Goal: Task Accomplishment & Management: Complete application form

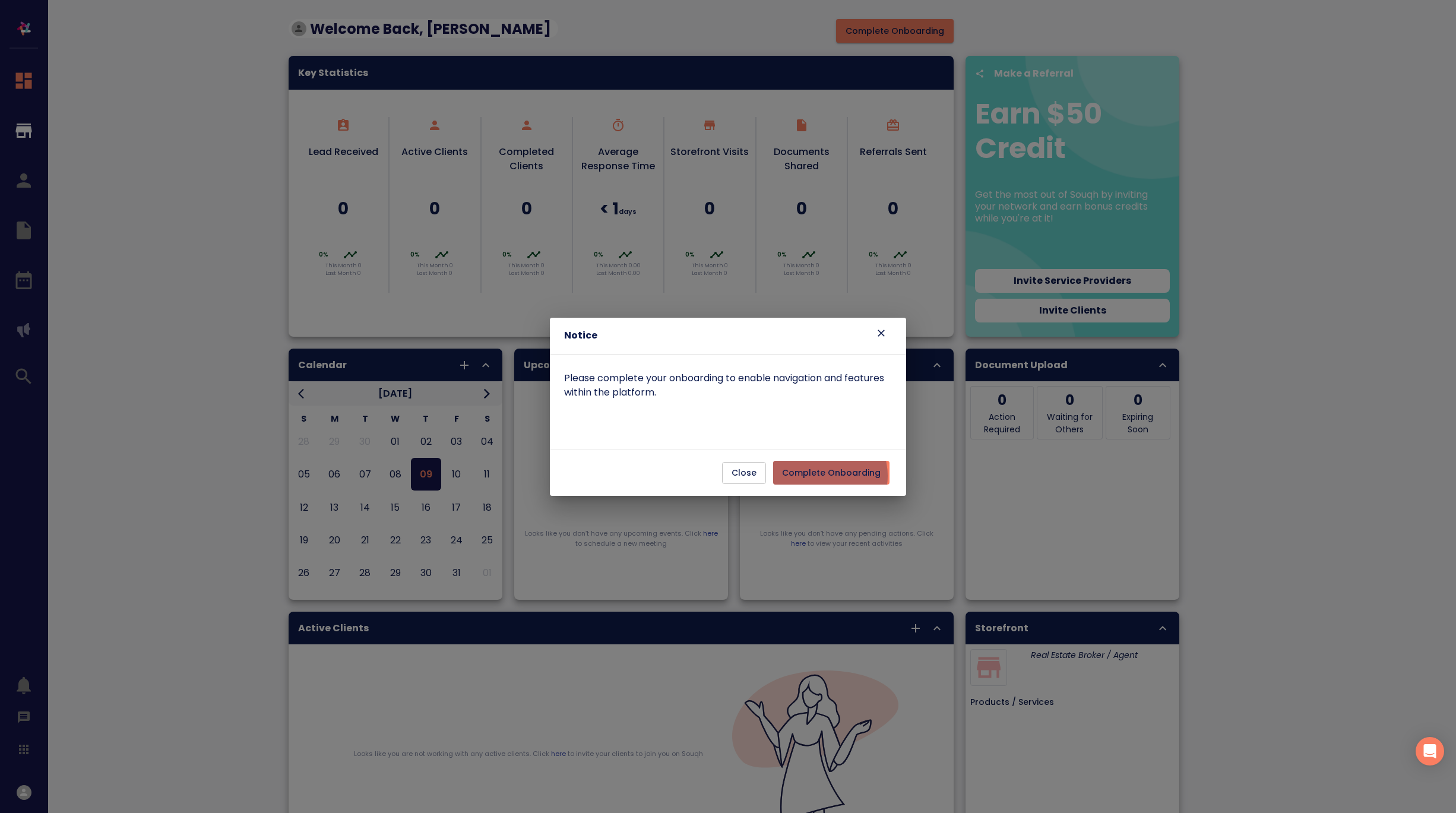
click at [828, 476] on span "Complete Onboarding" at bounding box center [831, 473] width 99 height 15
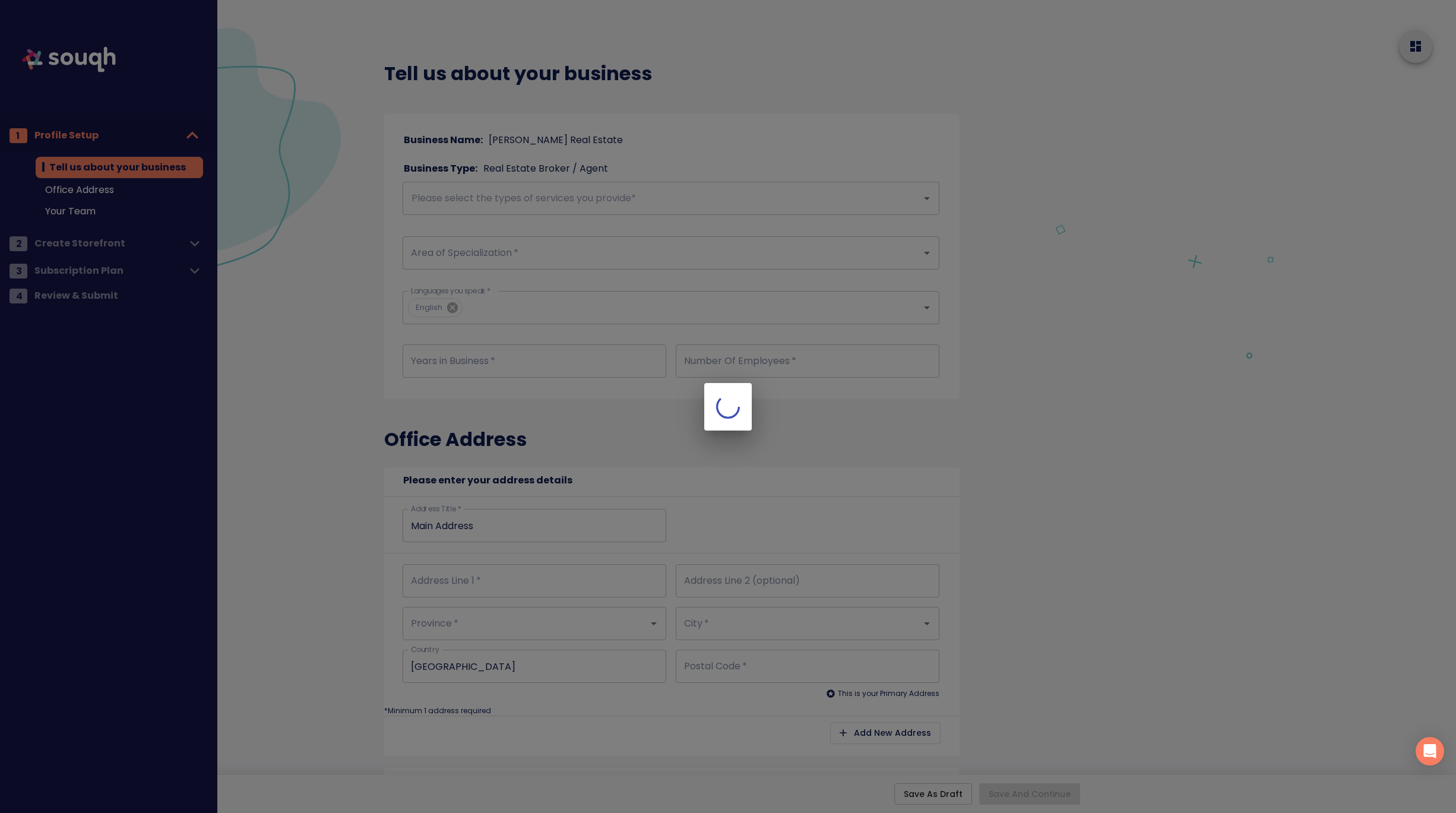
type input "21"
type input "1"
type input "1-3185 Harvester Rd"
type input "Ontario"
type input "Burlington"
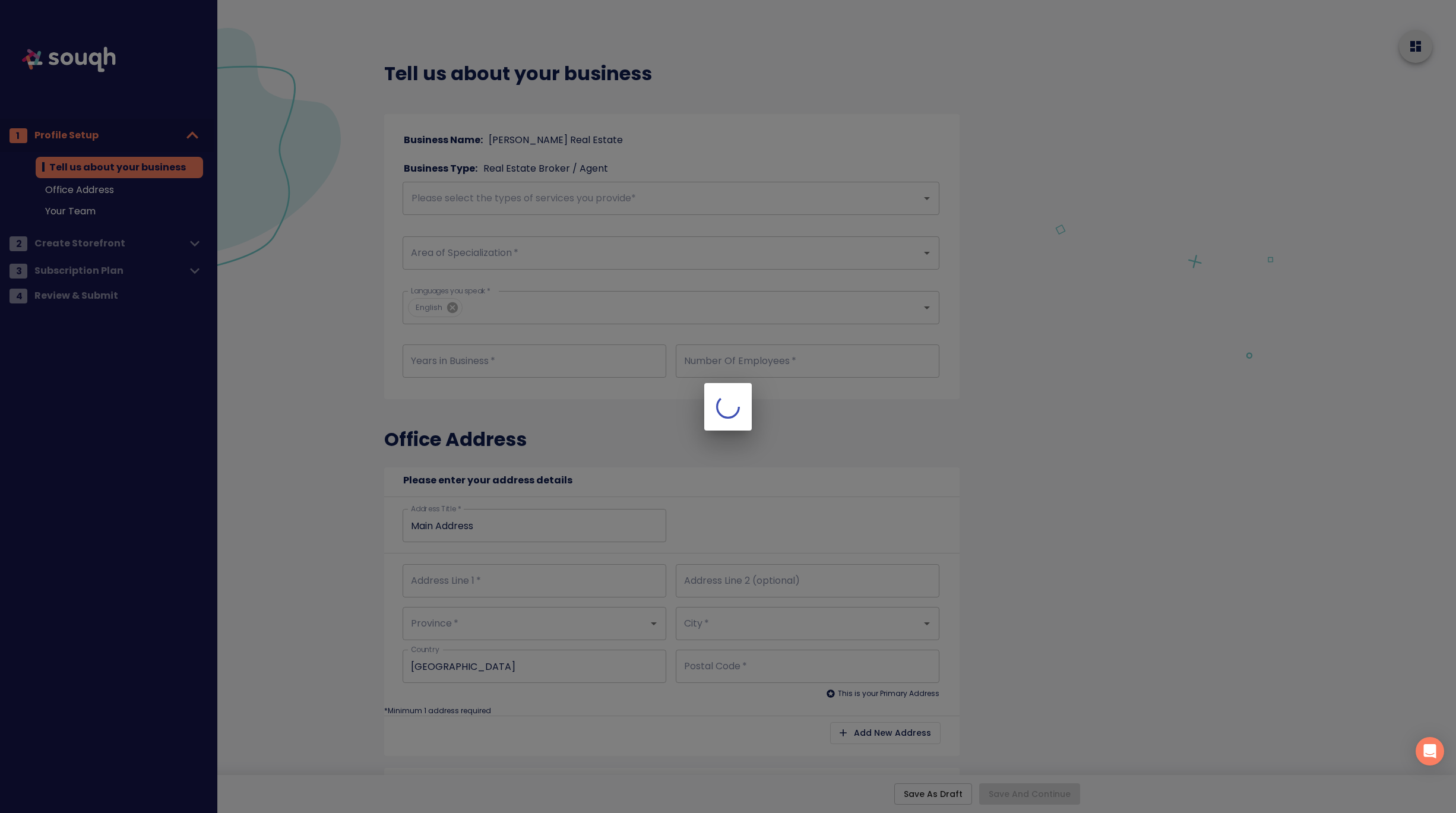
type input "L7N3N8"
type input "1-3185 Harvester Rd"
type input "Ontario"
type input "Burlington"
type input "L7N3N8"
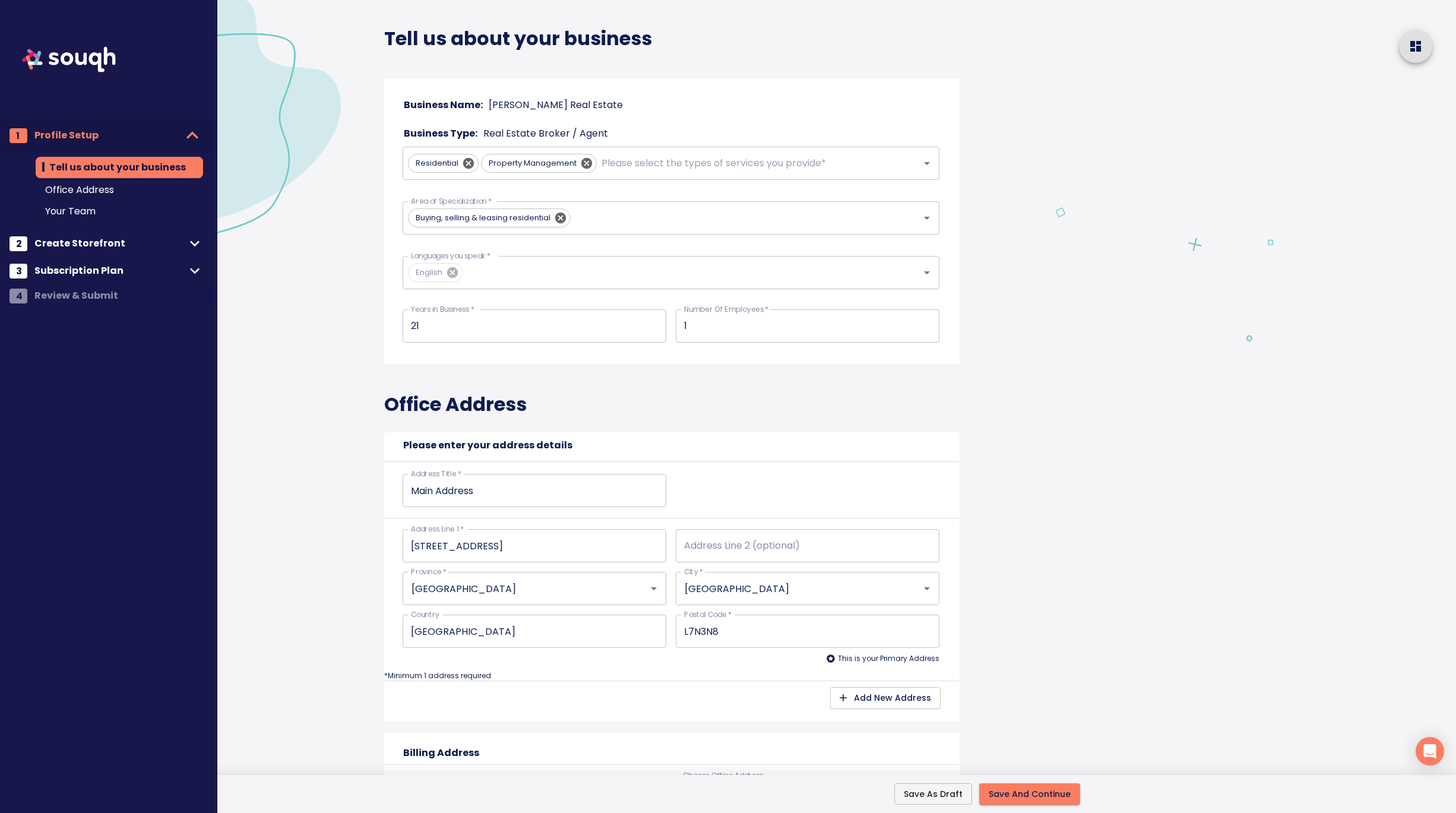
scroll to position [47, 0]
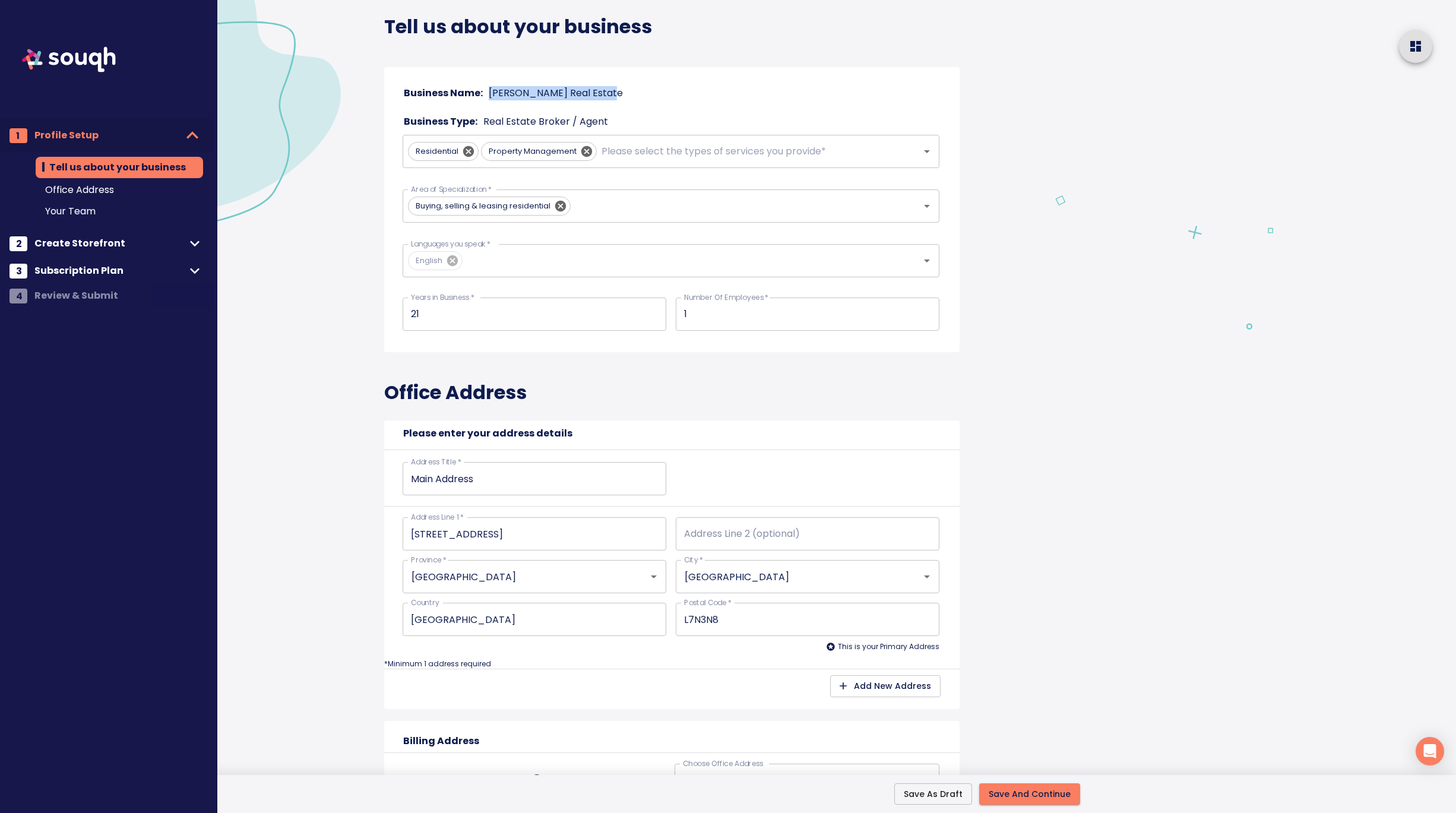
drag, startPoint x: 613, startPoint y: 93, endPoint x: 488, endPoint y: 92, distance: 125.0
click at [488, 92] on div "Business Name: Andrew Henry Real Estate" at bounding box center [671, 93] width 546 height 16
copy p "Andrew Henry Real Estate"
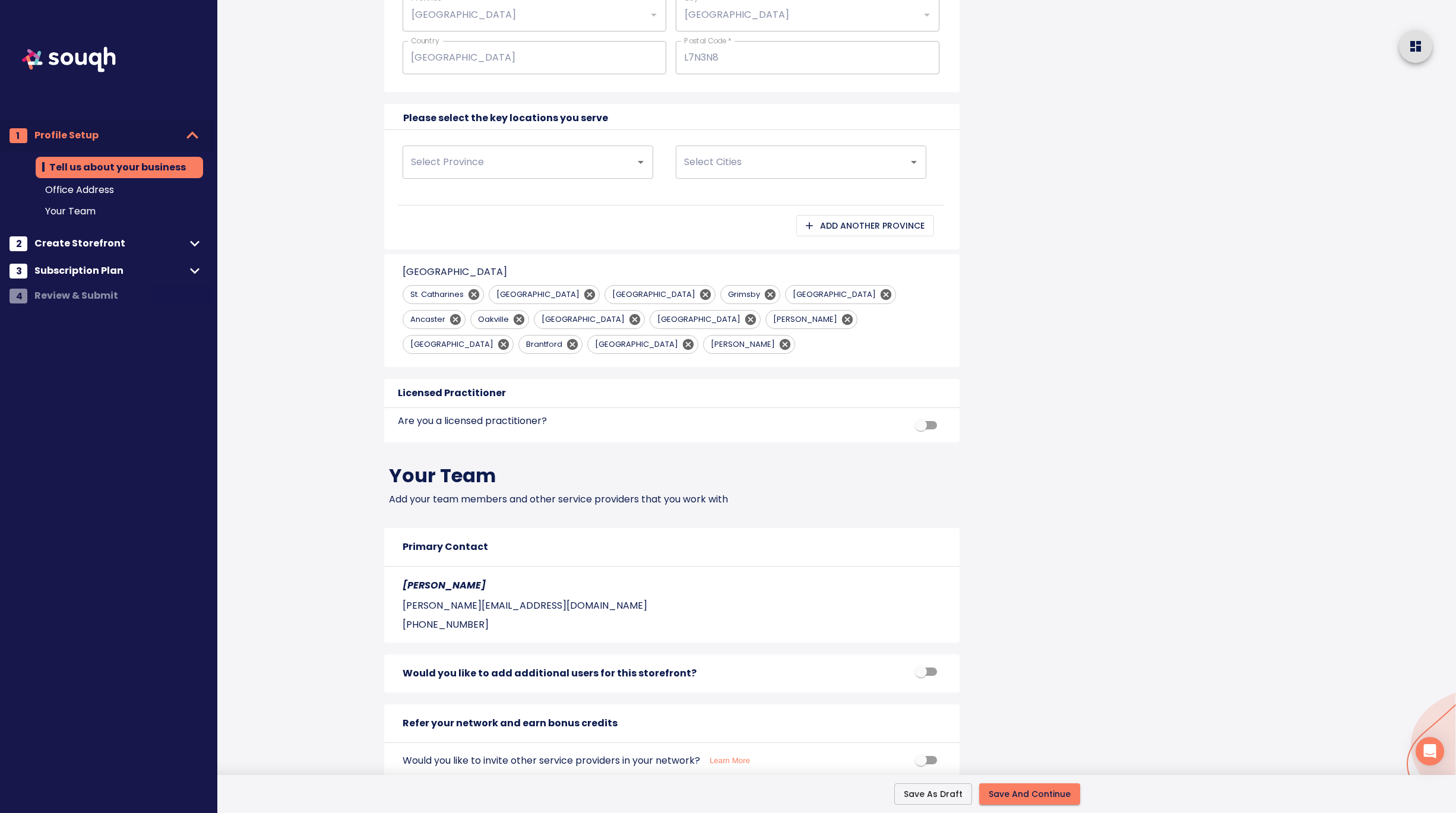
scroll to position [931, 0]
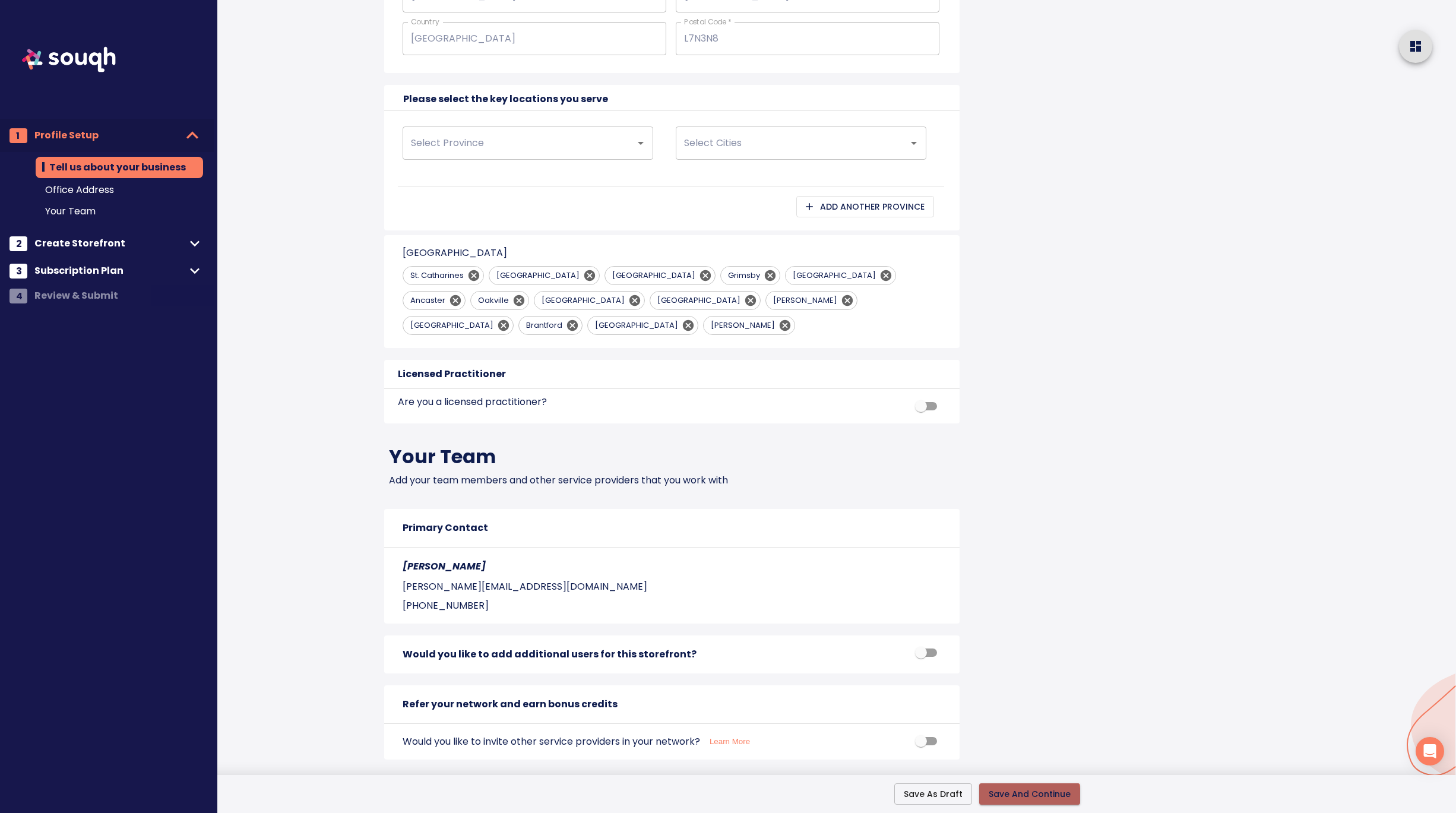
click at [1031, 797] on span "Save And Continue" at bounding box center [1029, 794] width 82 height 15
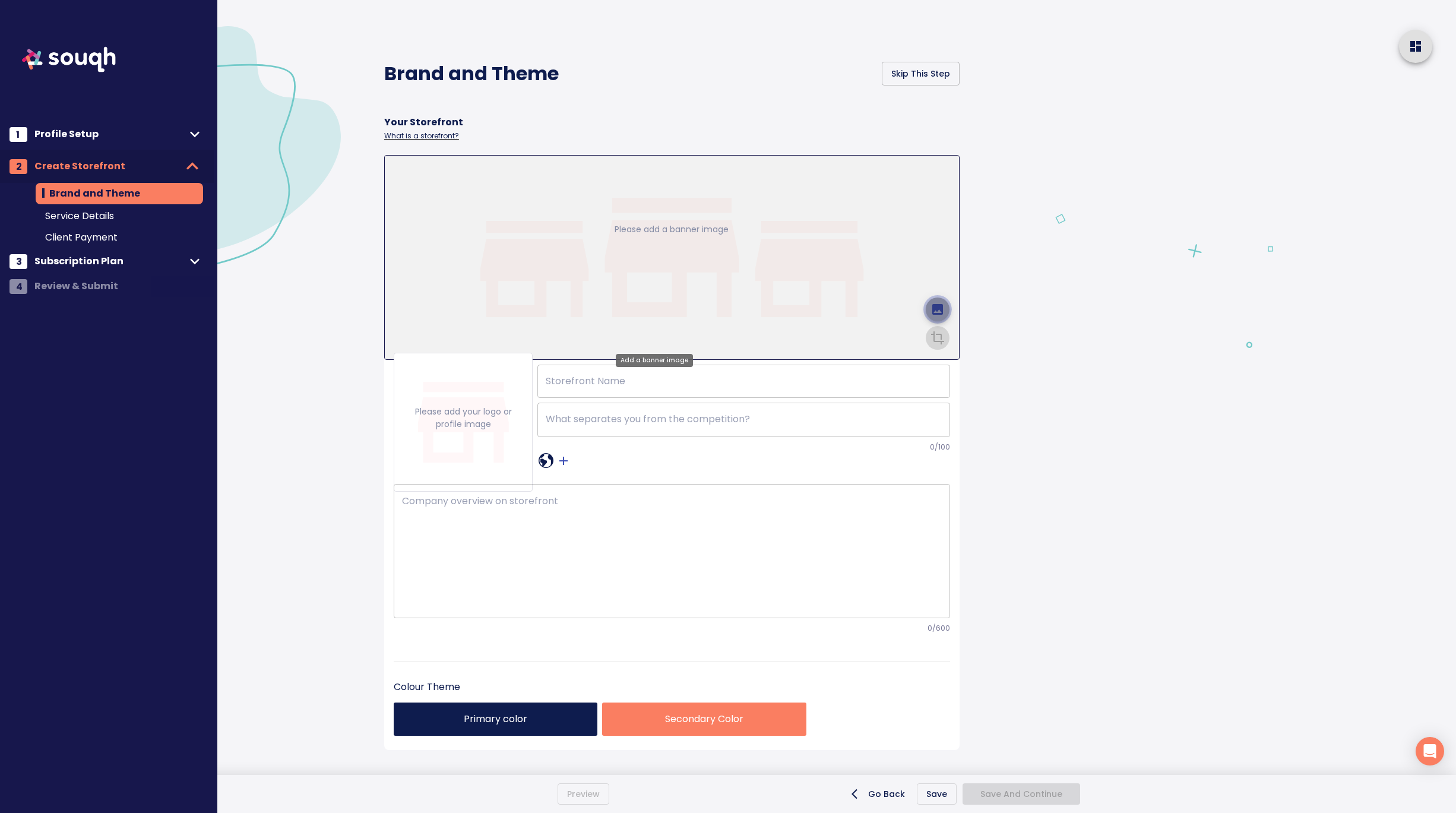
click at [931, 302] on icon "upload picture" at bounding box center [938, 309] width 14 height 14
click at [0, 0] on input "file" at bounding box center [0, 0] width 0 height 0
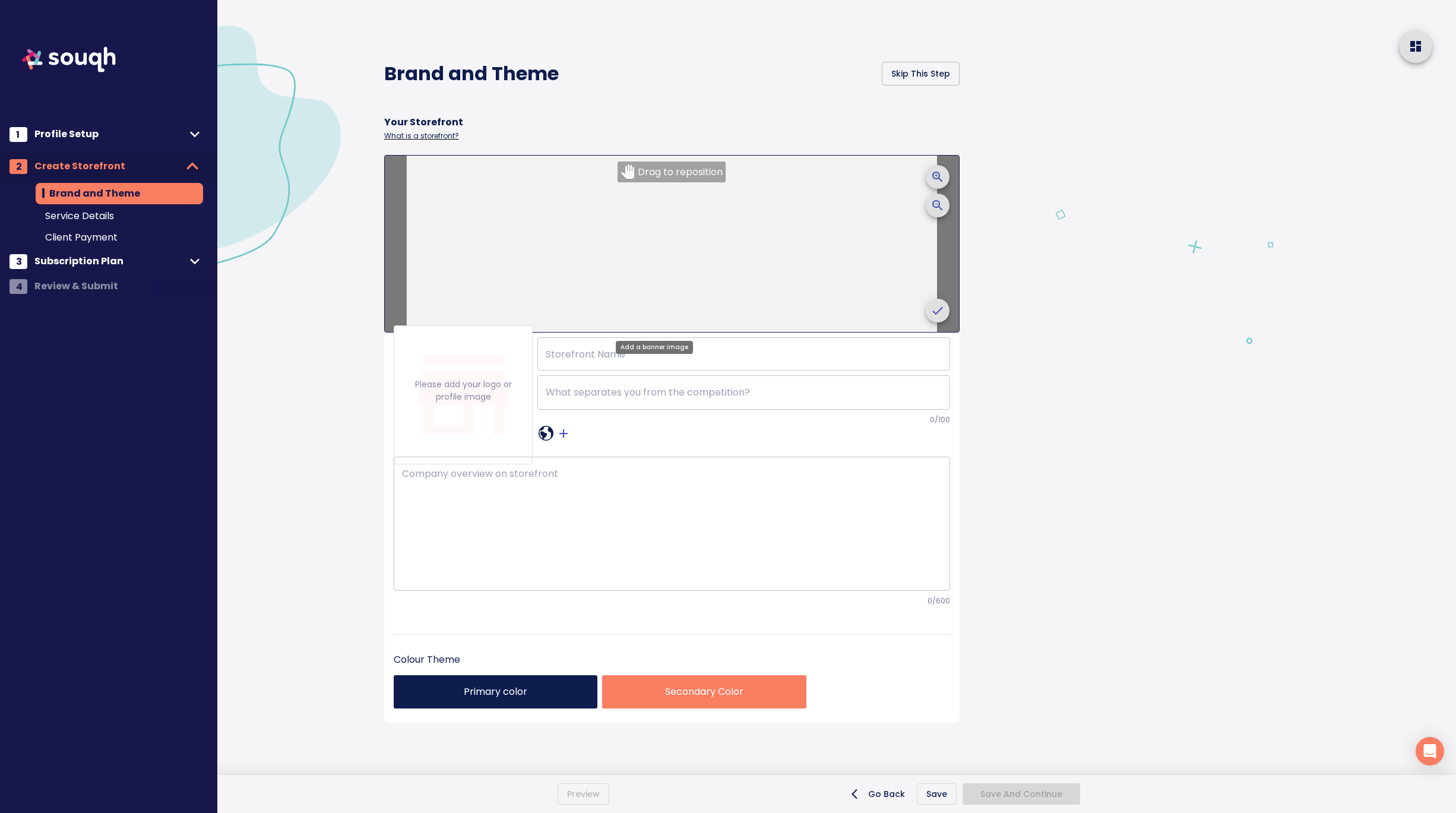
drag, startPoint x: 754, startPoint y: 232, endPoint x: 756, endPoint y: 281, distance: 49.0
click at [756, 281] on div at bounding box center [672, 244] width 530 height 176
click at [931, 307] on icon "crop picture" at bounding box center [938, 311] width 14 height 14
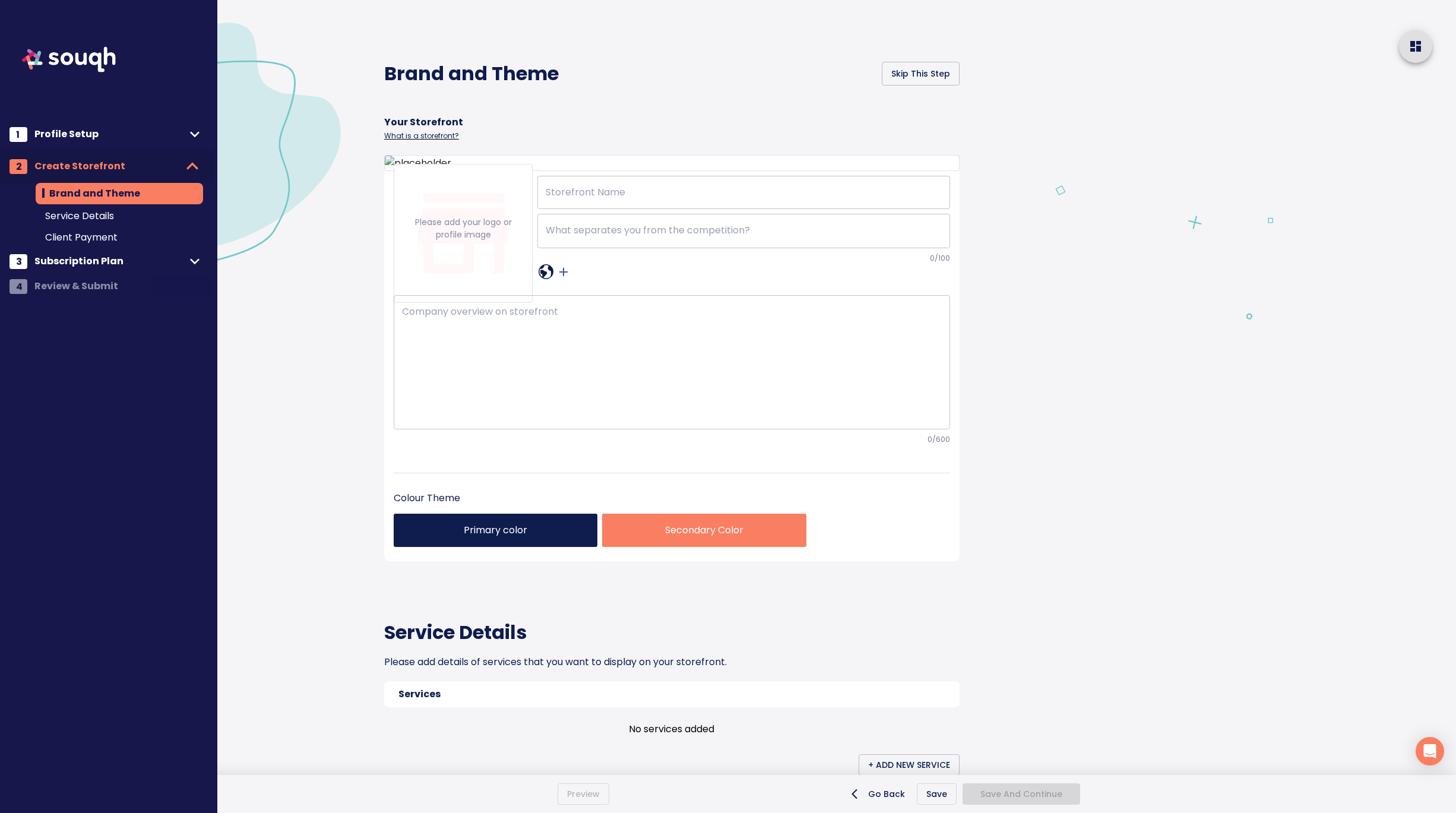
click at [1085, 286] on div at bounding box center [1250, 682] width 414 height 1365
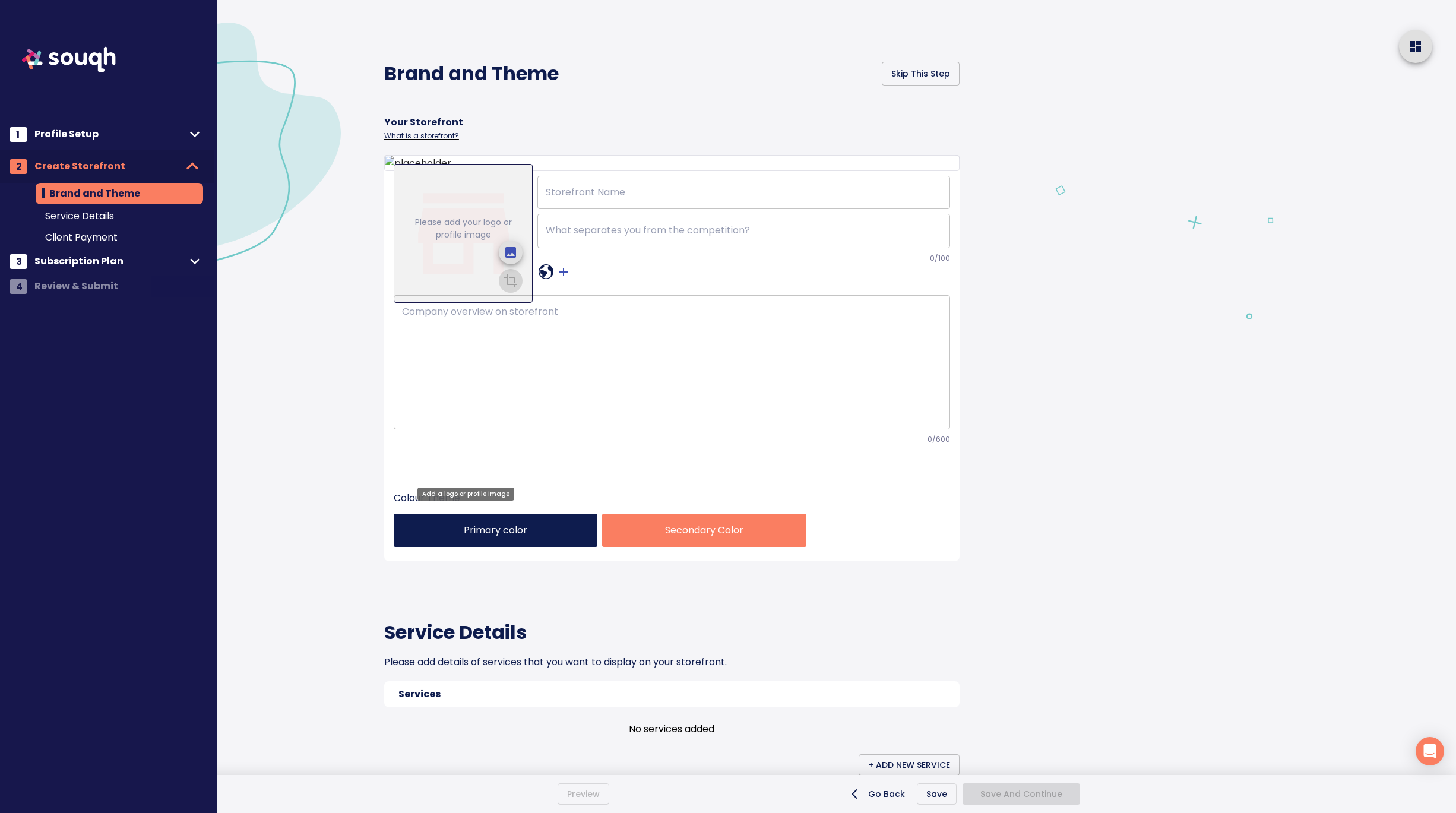
click at [513, 258] on icon "upload picture" at bounding box center [511, 252] width 11 height 11
click at [0, 0] on input "file" at bounding box center [0, 0] width 0 height 0
drag, startPoint x: 474, startPoint y: 356, endPoint x: 510, endPoint y: 389, distance: 48.8
click at [510, 301] on div "Drag to reposition" at bounding box center [463, 232] width 139 height 138
click at [507, 287] on icon "crop picture" at bounding box center [510, 280] width 14 height 14
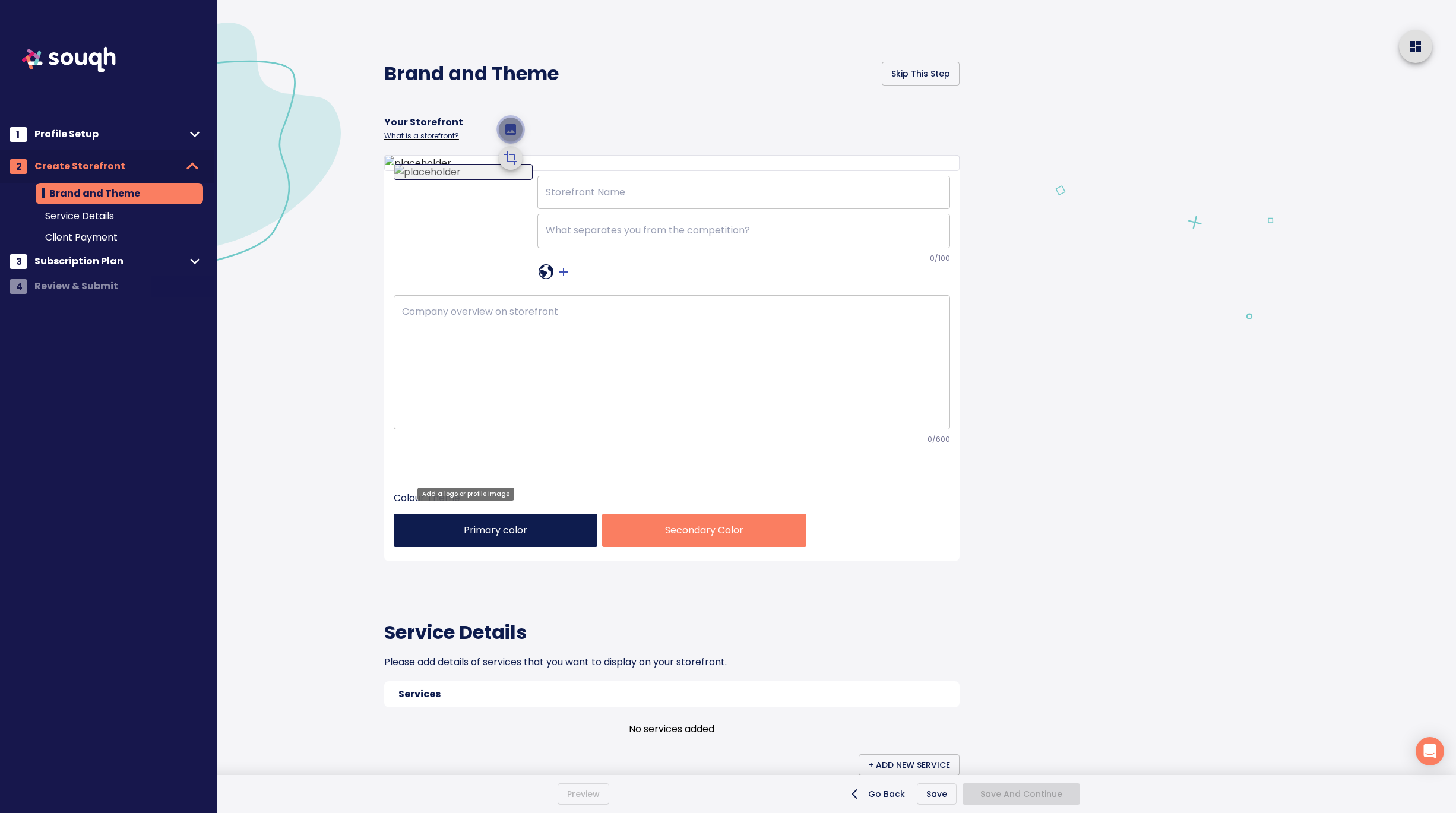
click at [509, 135] on icon "upload picture" at bounding box center [511, 129] width 11 height 11
click at [0, 0] on input "file" at bounding box center [0, 0] width 0 height 0
click at [516, 165] on icon "crop picture" at bounding box center [510, 158] width 14 height 14
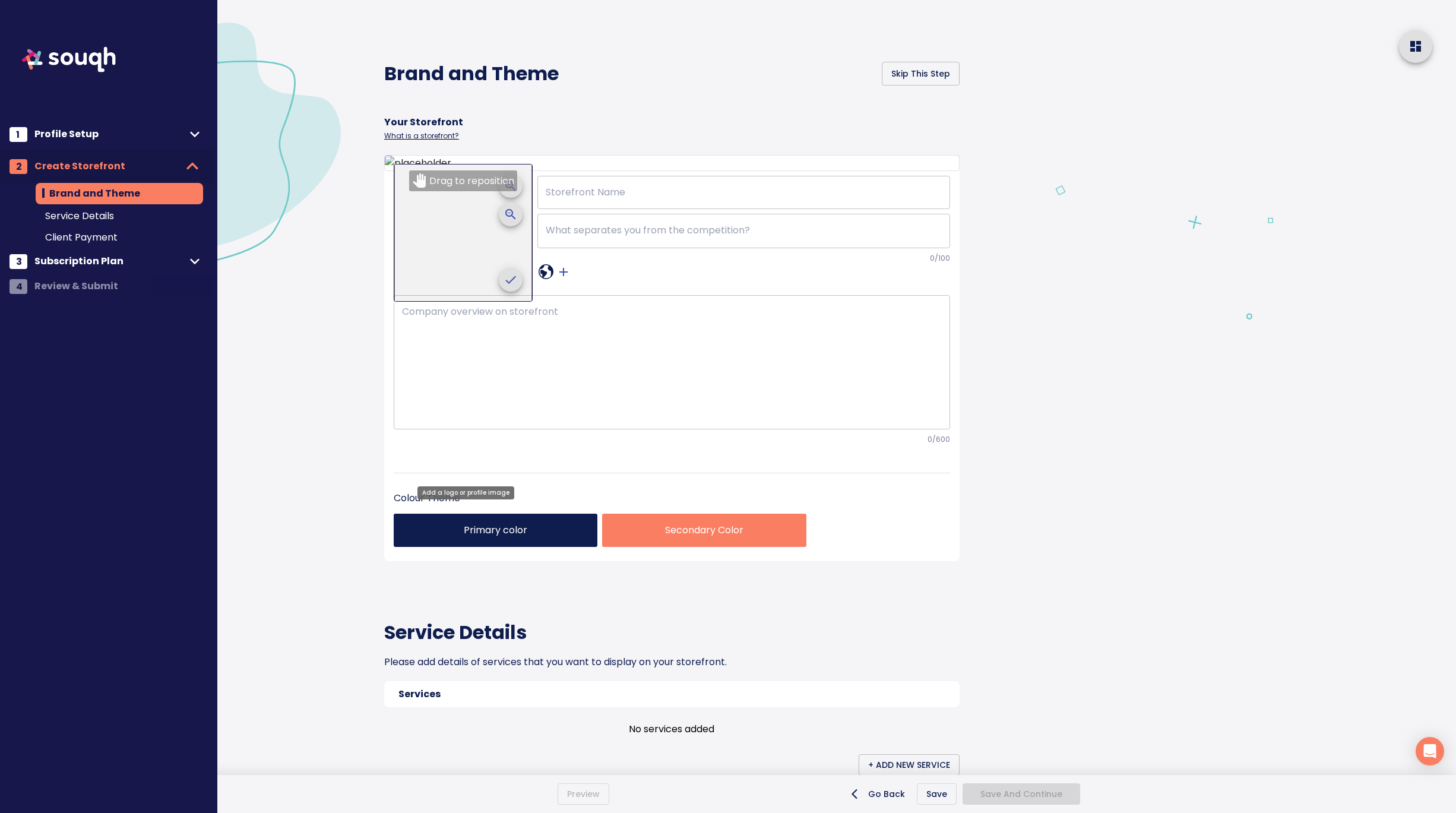
click at [516, 200] on span "crop picture" at bounding box center [510, 185] width 29 height 29
drag, startPoint x: 454, startPoint y: 355, endPoint x: 509, endPoint y: 387, distance: 63.6
click at [509, 301] on div "Drag to reposition" at bounding box center [463, 232] width 139 height 138
click at [516, 193] on icon "crop picture" at bounding box center [510, 185] width 14 height 14
drag, startPoint x: 455, startPoint y: 361, endPoint x: 506, endPoint y: 391, distance: 59.2
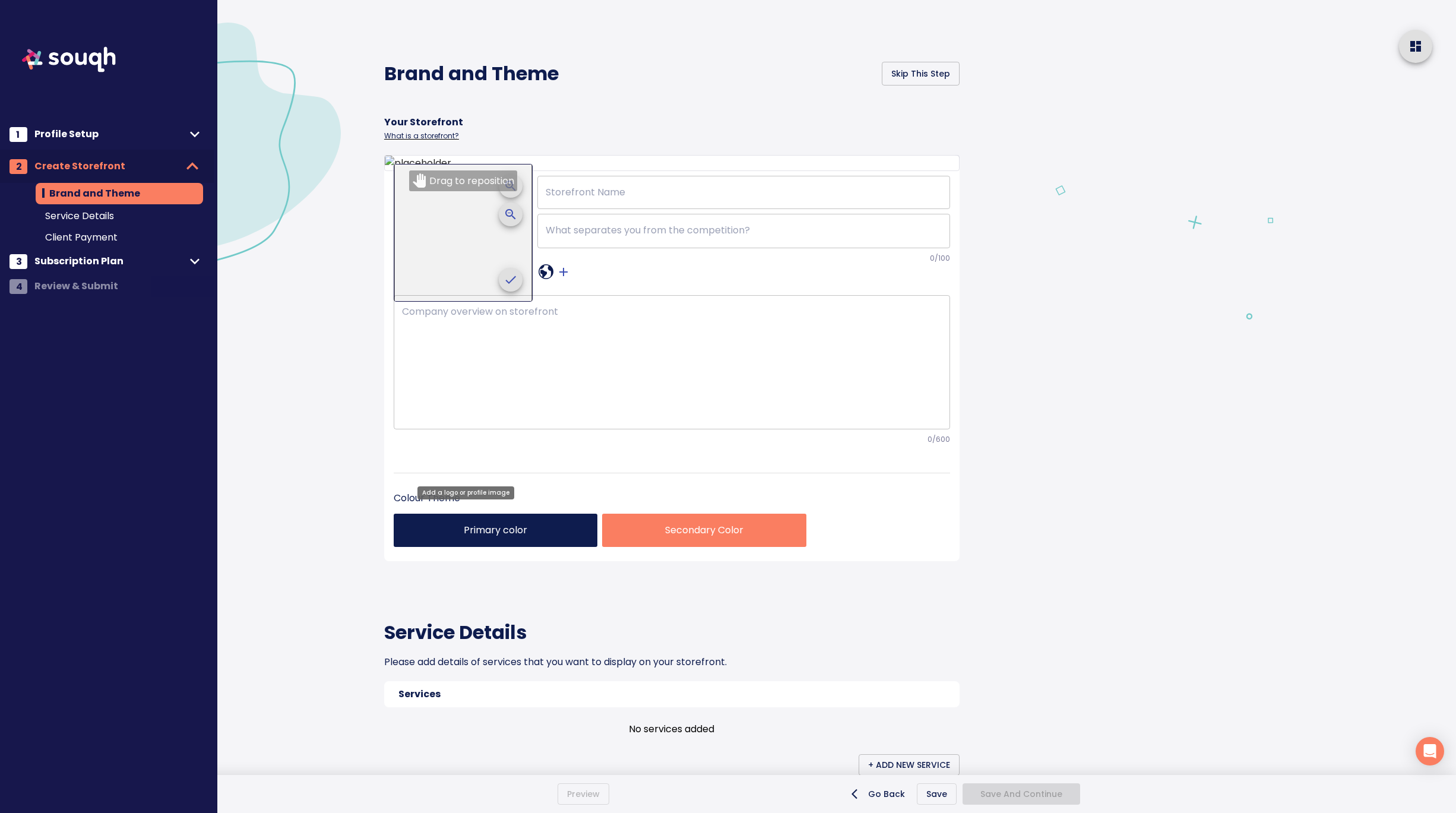
click at [506, 301] on div "Drag to reposition" at bounding box center [463, 232] width 139 height 138
click at [515, 191] on icon "crop picture" at bounding box center [510, 185] width 10 height 10
drag, startPoint x: 467, startPoint y: 357, endPoint x: 506, endPoint y: 375, distance: 43.0
click at [506, 301] on div "Drag to reposition" at bounding box center [463, 232] width 139 height 138
click at [516, 287] on icon "crop picture" at bounding box center [510, 280] width 14 height 14
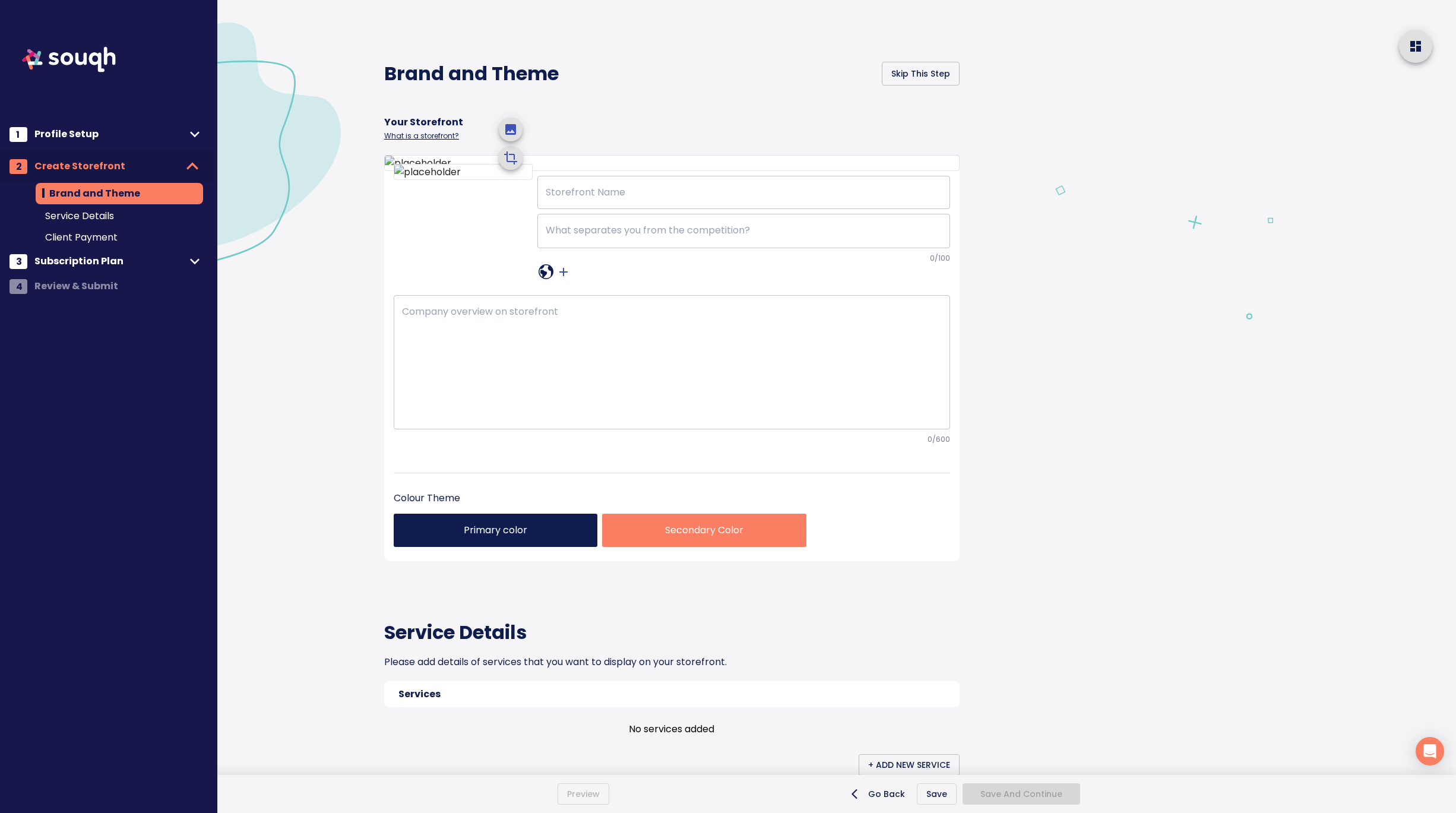
click at [1156, 534] on div at bounding box center [1250, 682] width 414 height 1365
click at [639, 209] on input "text" at bounding box center [744, 192] width 413 height 33
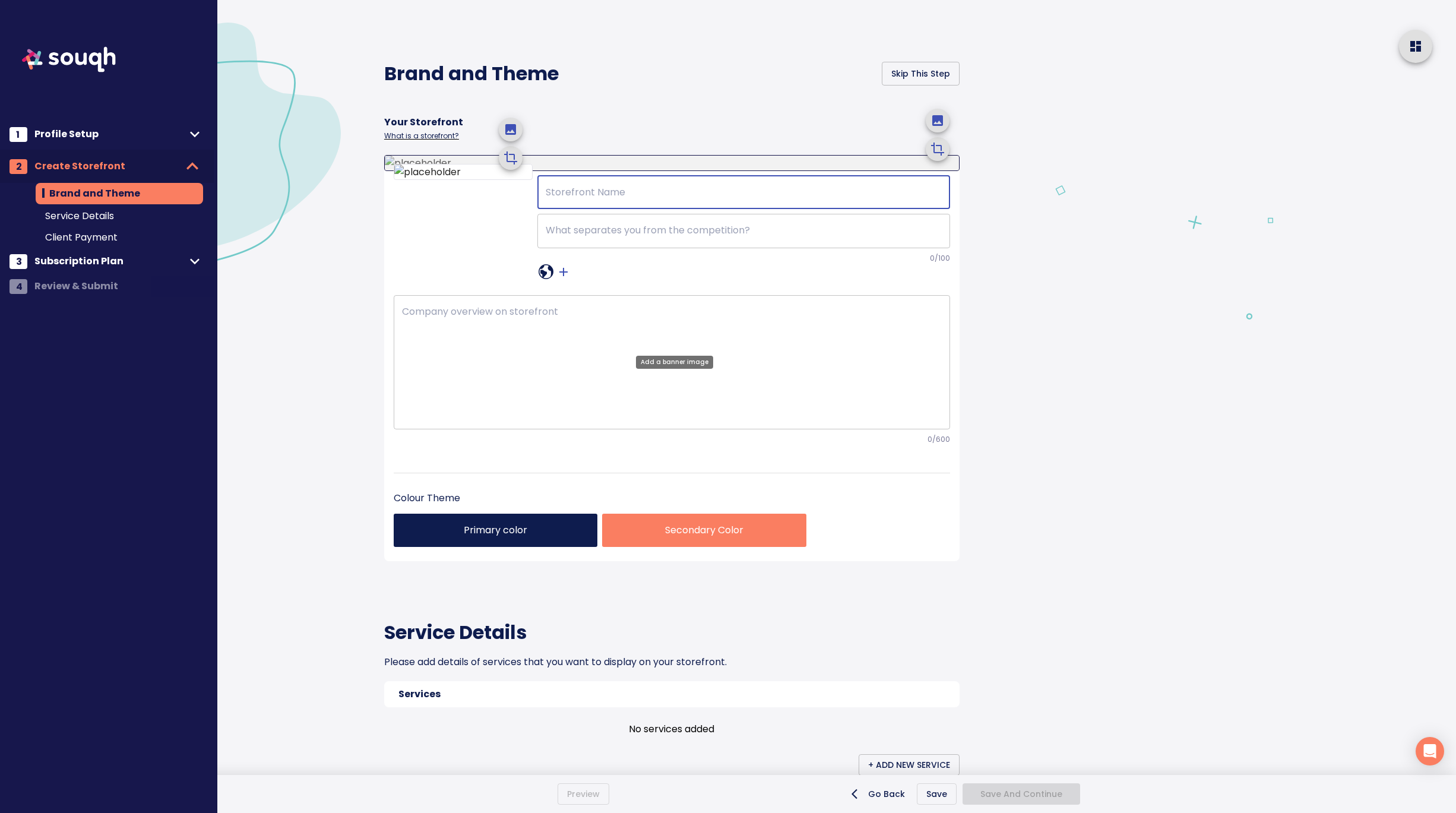
click at [936, 128] on icon "upload picture" at bounding box center [938, 121] width 14 height 14
click at [0, 0] on input "file" at bounding box center [0, 0] width 0 height 0
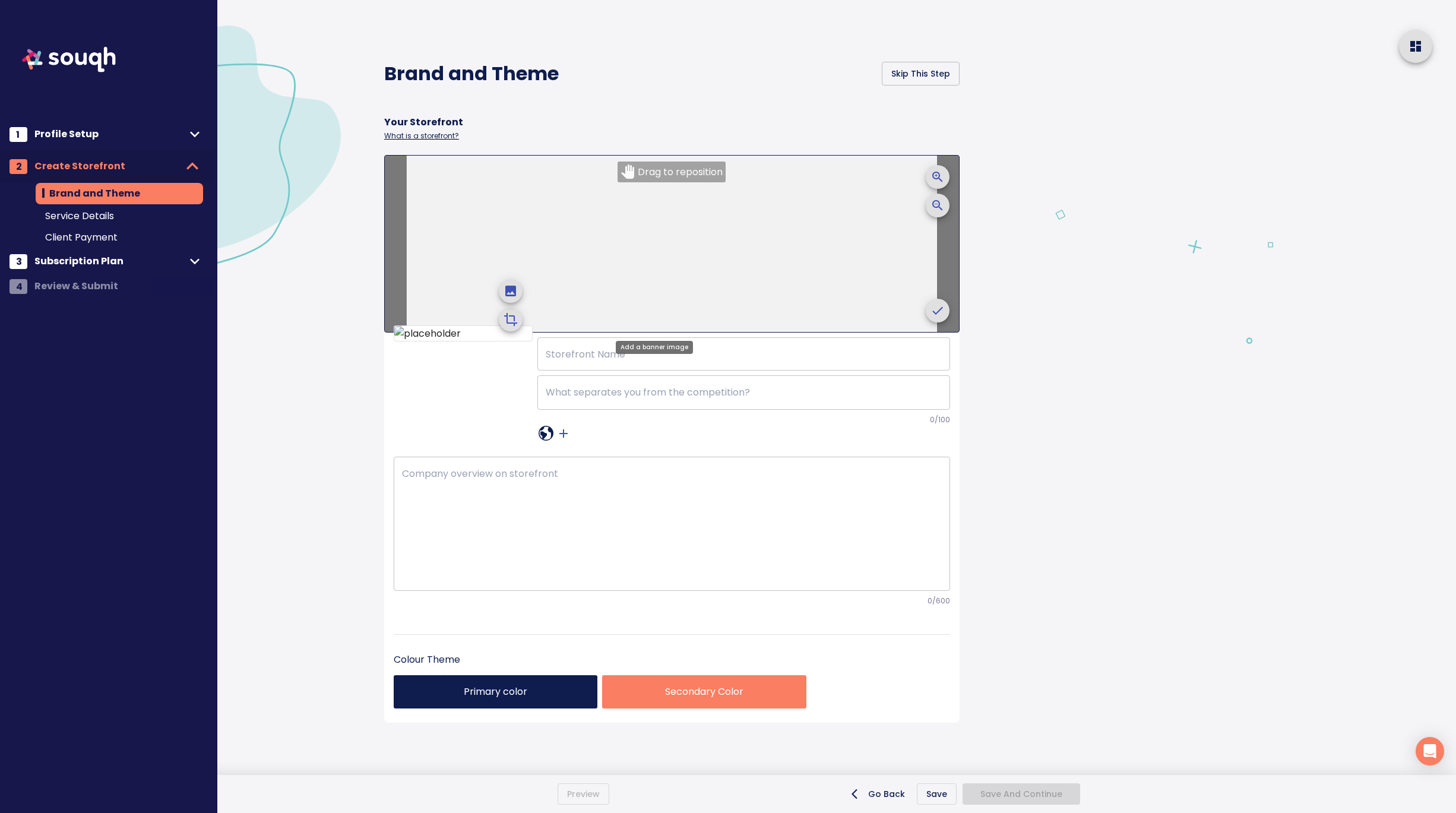
drag, startPoint x: 848, startPoint y: 262, endPoint x: 836, endPoint y: 262, distance: 12.0
click at [836, 262] on div at bounding box center [672, 244] width 530 height 176
click at [932, 310] on icon "crop picture" at bounding box center [938, 311] width 11 height 8
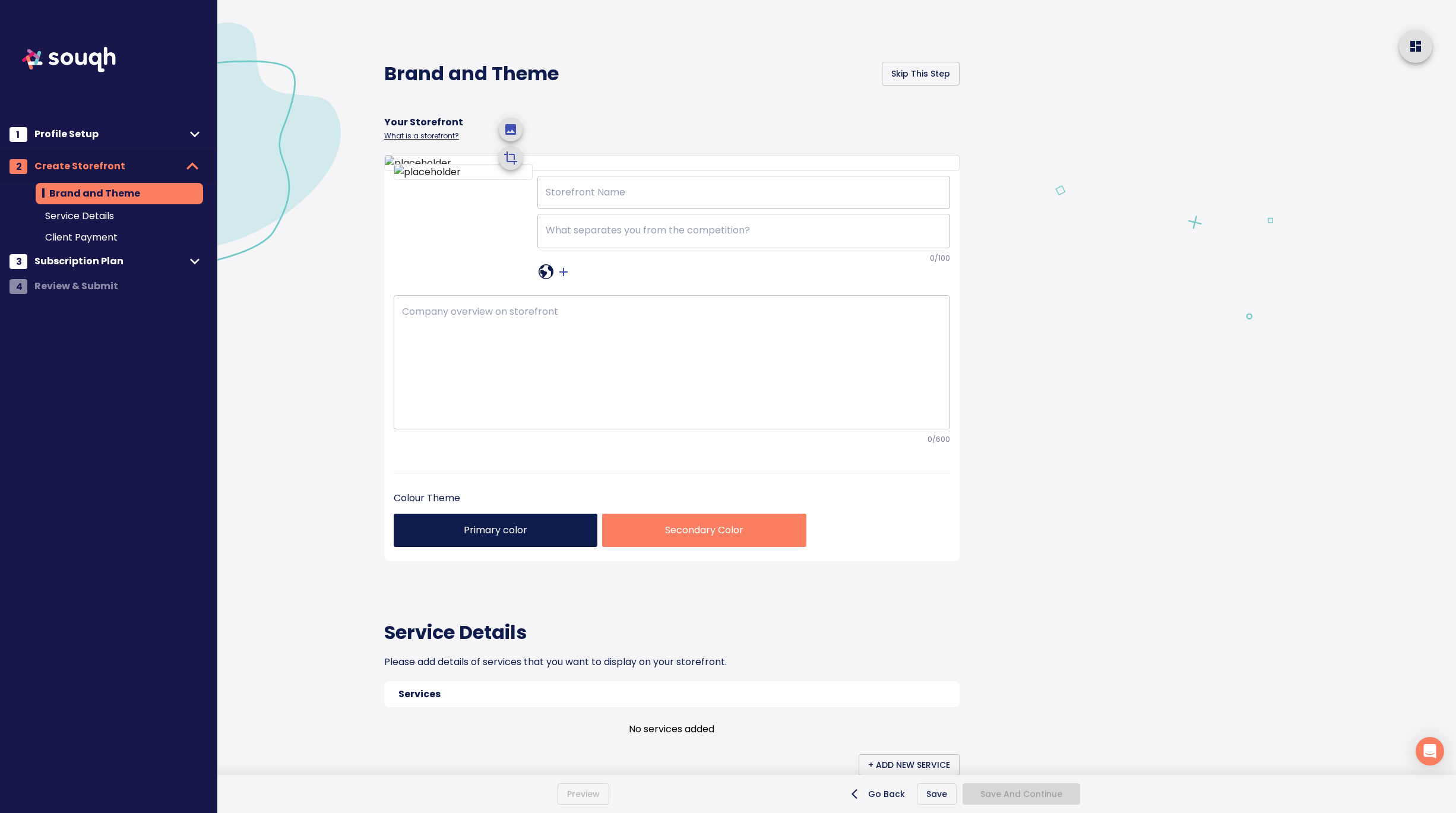
click at [1066, 313] on div at bounding box center [1250, 682] width 414 height 1365
click at [600, 209] on input "text" at bounding box center [744, 192] width 413 height 33
paste input "[PERSON_NAME], Real Estate Sales Representative"
click at [616, 209] on input "[PERSON_NAME], Real Estate Sales Representative" at bounding box center [744, 192] width 413 height 33
type input "[PERSON_NAME], Real Estate Sales Representative"
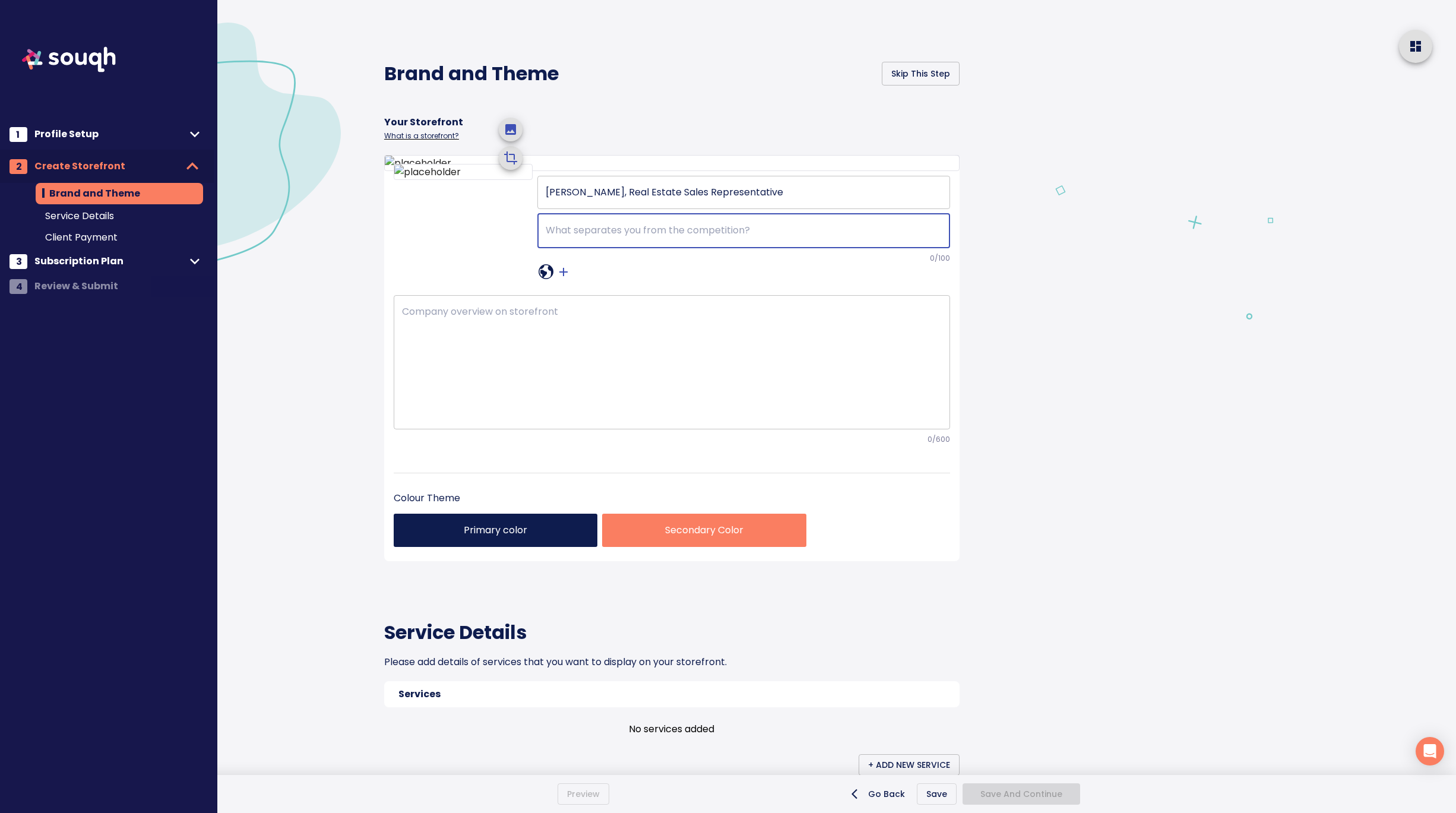
click at [612, 237] on textarea at bounding box center [744, 231] width 396 height 12
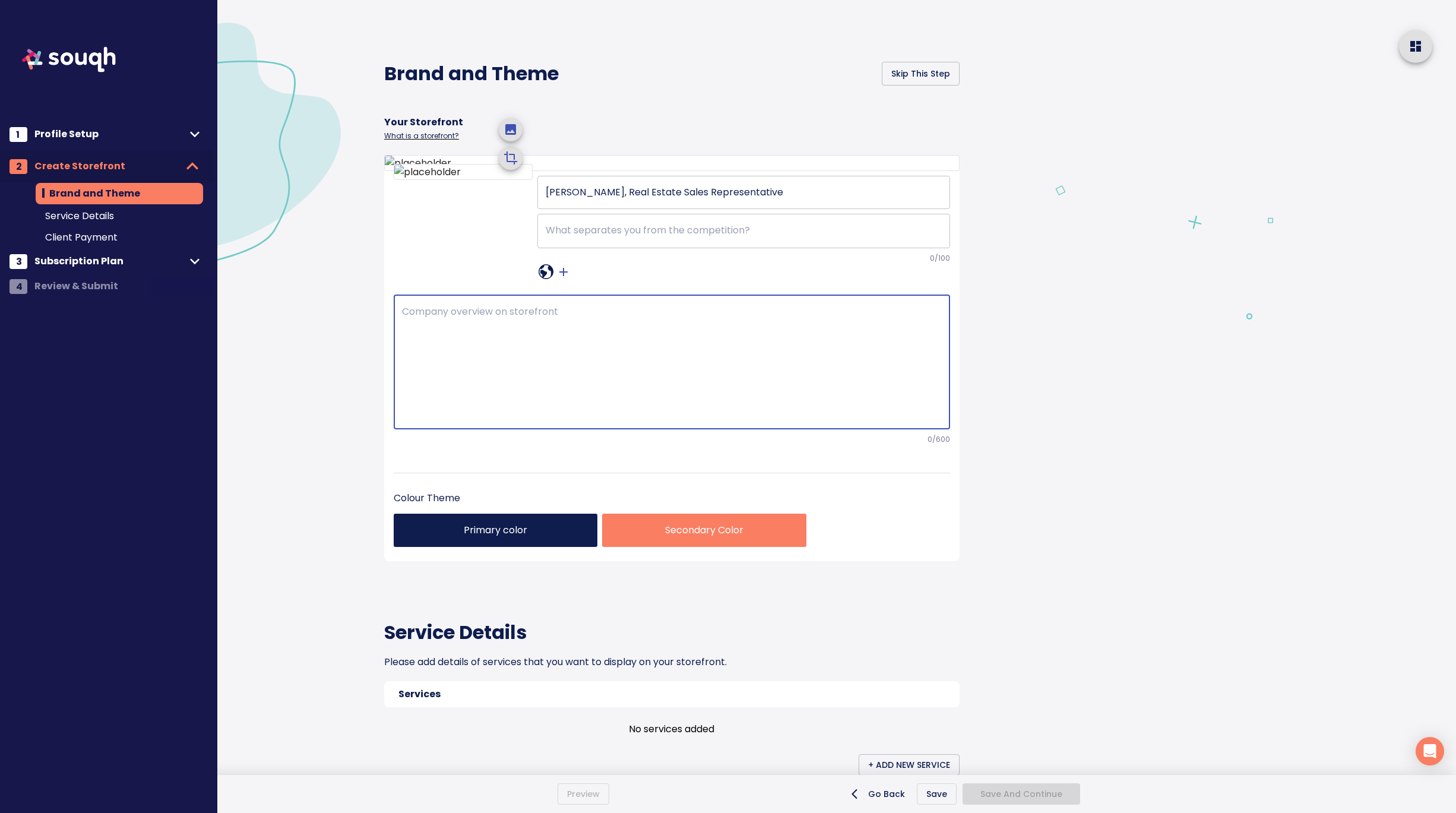
click at [464, 418] on textarea at bounding box center [672, 362] width 540 height 112
paste textarea "To this day, it takes a lot to rattle Andrew. He has a very low-key personality…"
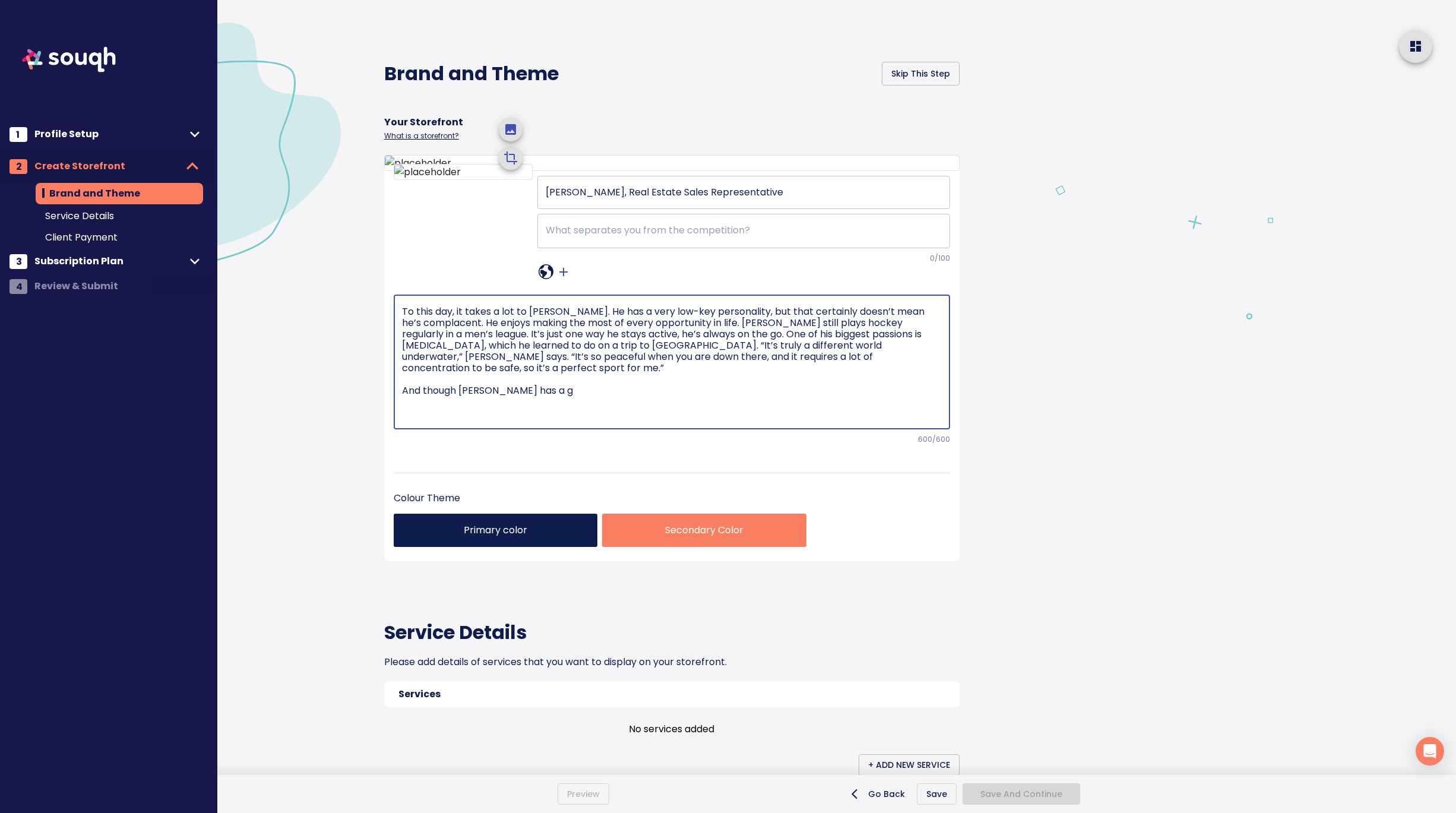
drag, startPoint x: 546, startPoint y: 556, endPoint x: 393, endPoint y: 554, distance: 153.0
click at [392, 554] on div "Andrew Henry, Real Estate Sales Representative ​ x ​ 0 /100 To this day, it tak…" at bounding box center [672, 366] width 576 height 390
type textarea "To this day, it takes a lot to rattle Andrew. He has a very low-key personality…"
click at [634, 418] on textarea "To this day, it takes a lot to rattle Andrew. He has a very low-key personality…" at bounding box center [672, 362] width 540 height 112
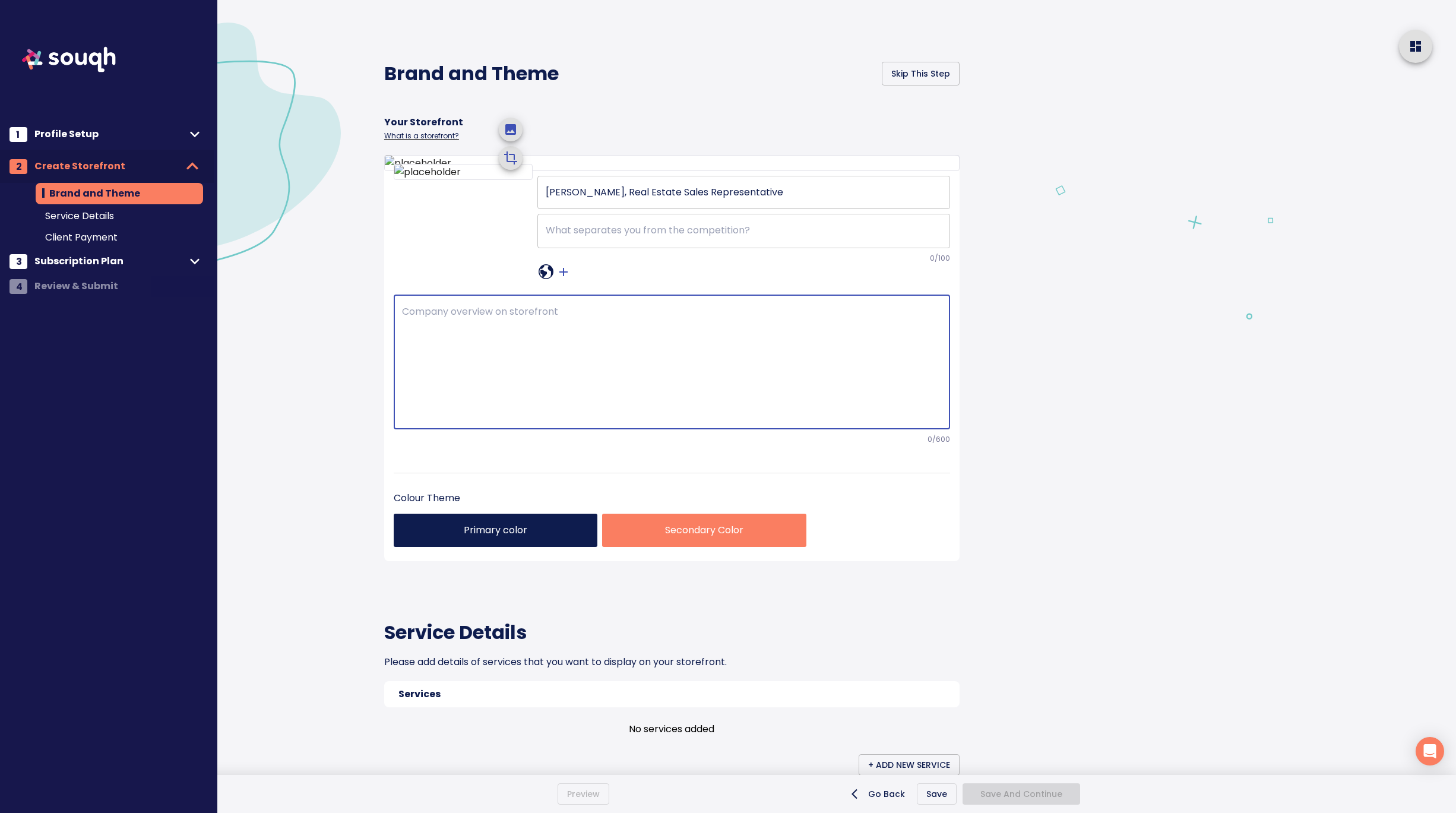
paste textarea "When you are buying or selling a home, turn to Andrew Henry and Keller Williams…"
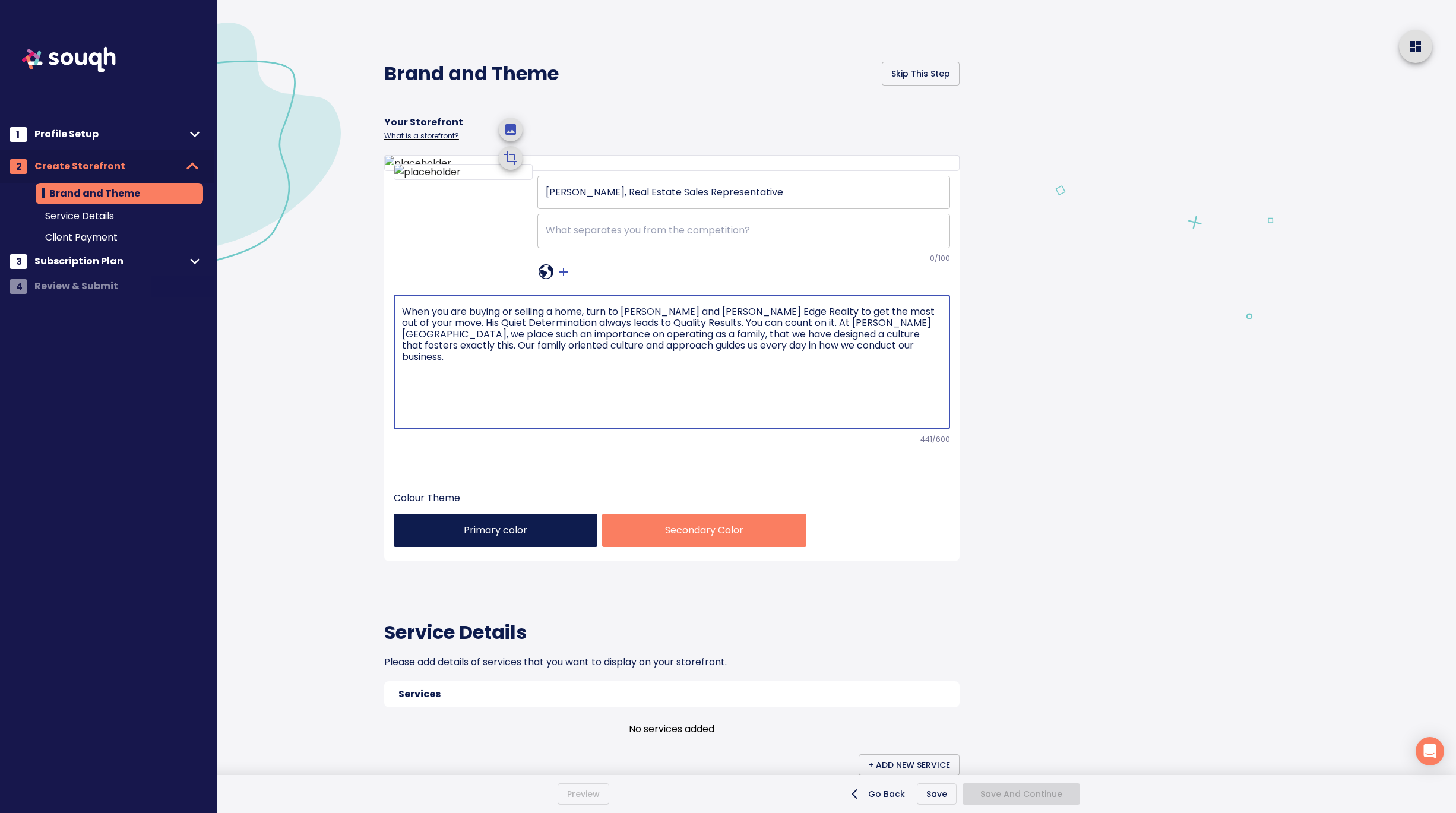
type textarea "When you are buying or selling a home, turn to Andrew Henry and Keller Williams…"
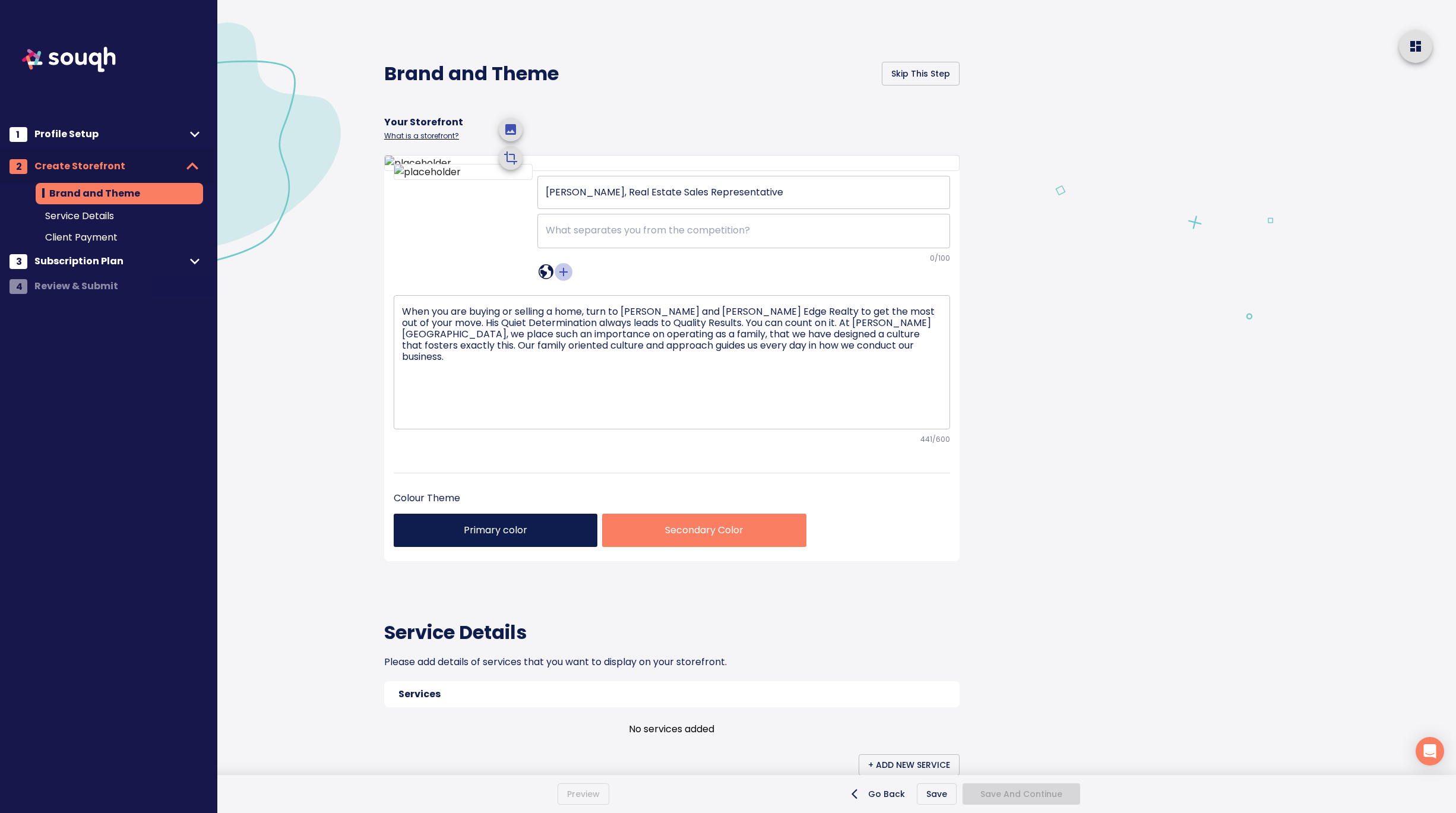
click at [569, 279] on icon "crop picture" at bounding box center [563, 272] width 14 height 14
click at [566, 279] on icon "sharethis" at bounding box center [563, 271] width 15 height 15
click at [569, 466] on input "text" at bounding box center [589, 470] width 188 height 19
paste input "https://www.facebook.com/AndrewHenryRealEstate/"
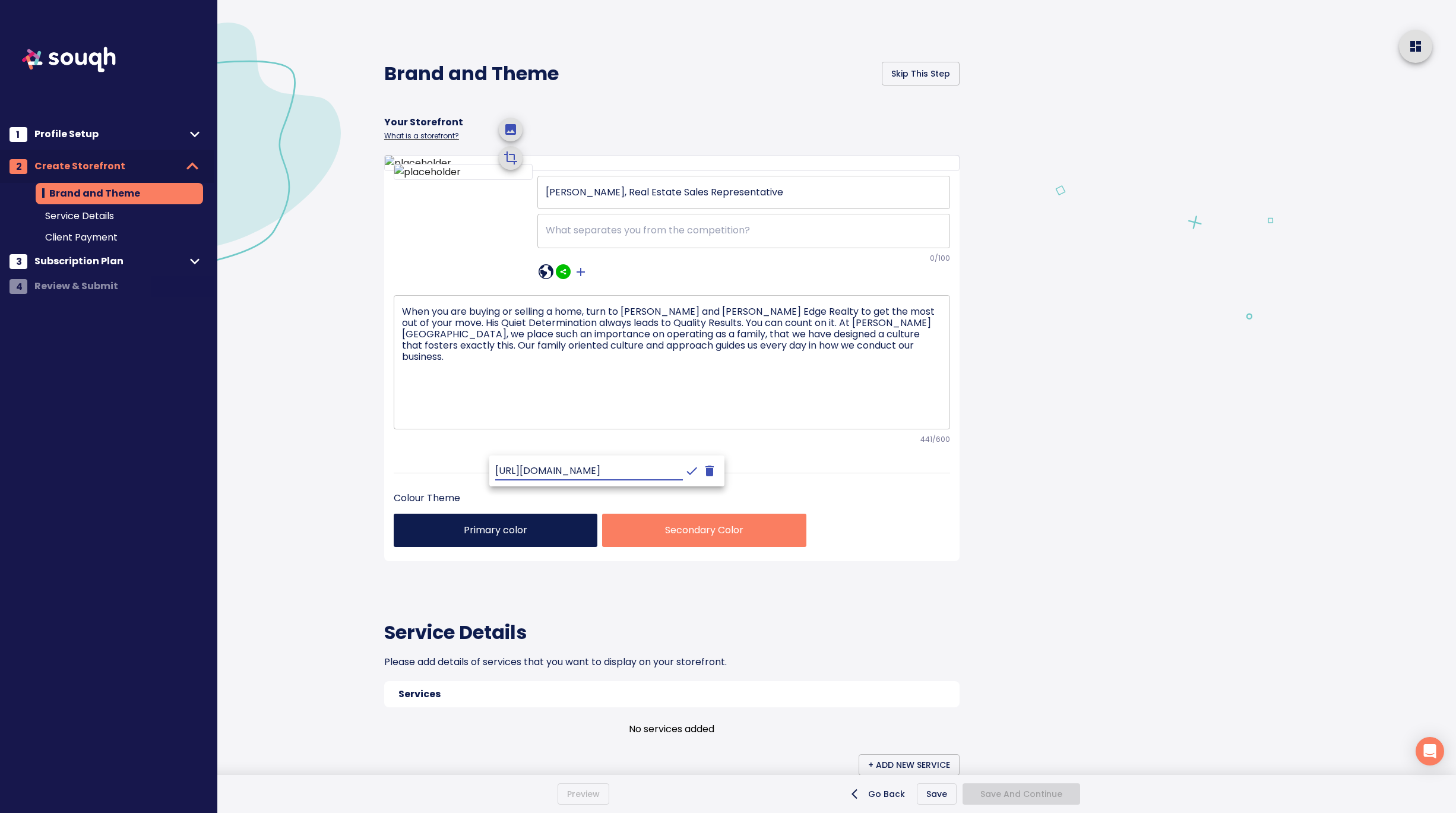
type input "https://www.facebook.com/AndrewHenryRealEstate/"
click at [685, 467] on icon "crop picture" at bounding box center [692, 470] width 14 height 14
click at [546, 279] on icon at bounding box center [545, 271] width 15 height 15
click at [540, 465] on input "text" at bounding box center [580, 470] width 188 height 19
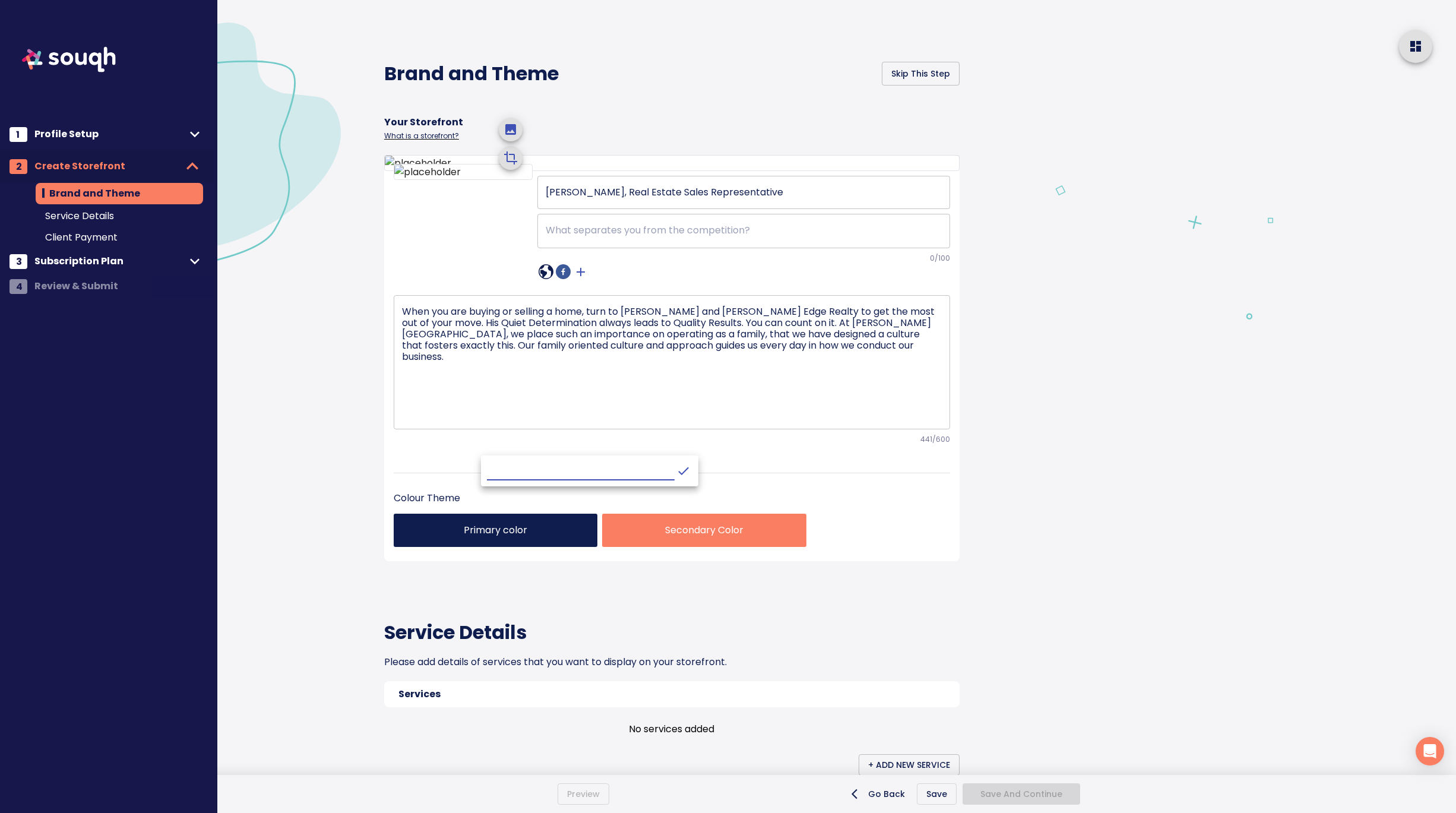
paste input "https://www.andrewhenry.ca/"
type input "https://www.andrewhenry.ca/"
click at [676, 469] on icon "crop picture" at bounding box center [683, 470] width 14 height 14
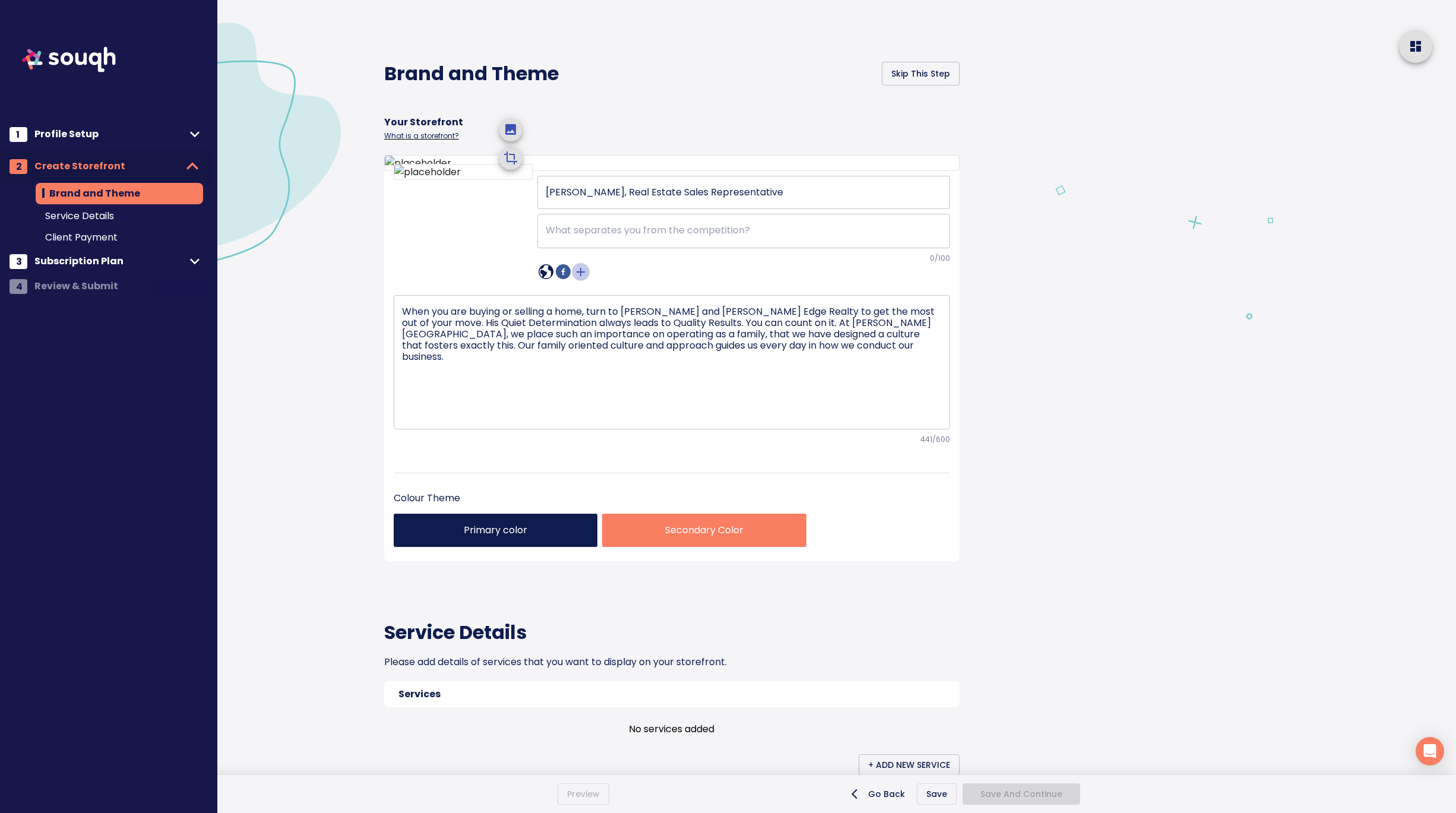
click at [582, 279] on icon "crop picture" at bounding box center [580, 272] width 14 height 14
click at [583, 279] on icon "sharethis" at bounding box center [580, 271] width 15 height 15
click at [578, 458] on div at bounding box center [624, 471] width 235 height 31
click at [566, 463] on input "text" at bounding box center [606, 470] width 188 height 19
paste input "https://www.instagram.com/andrewhenry_realestate"
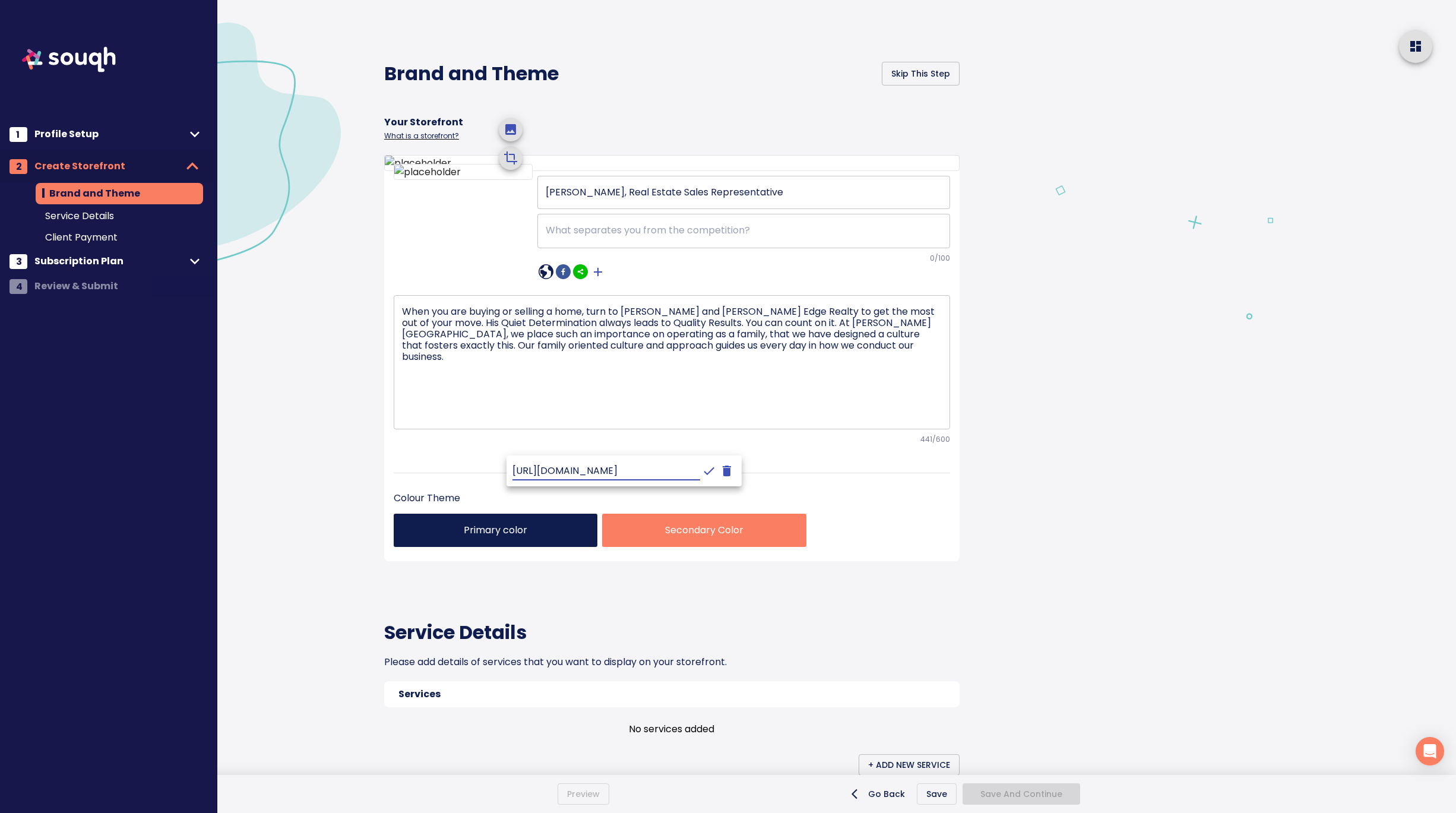
scroll to position [0, 156]
type input "https://www.instagram.com/andrewhenry_realestate"
click at [702, 468] on icon "crop picture" at bounding box center [709, 470] width 14 height 14
click at [542, 279] on icon at bounding box center [545, 271] width 15 height 15
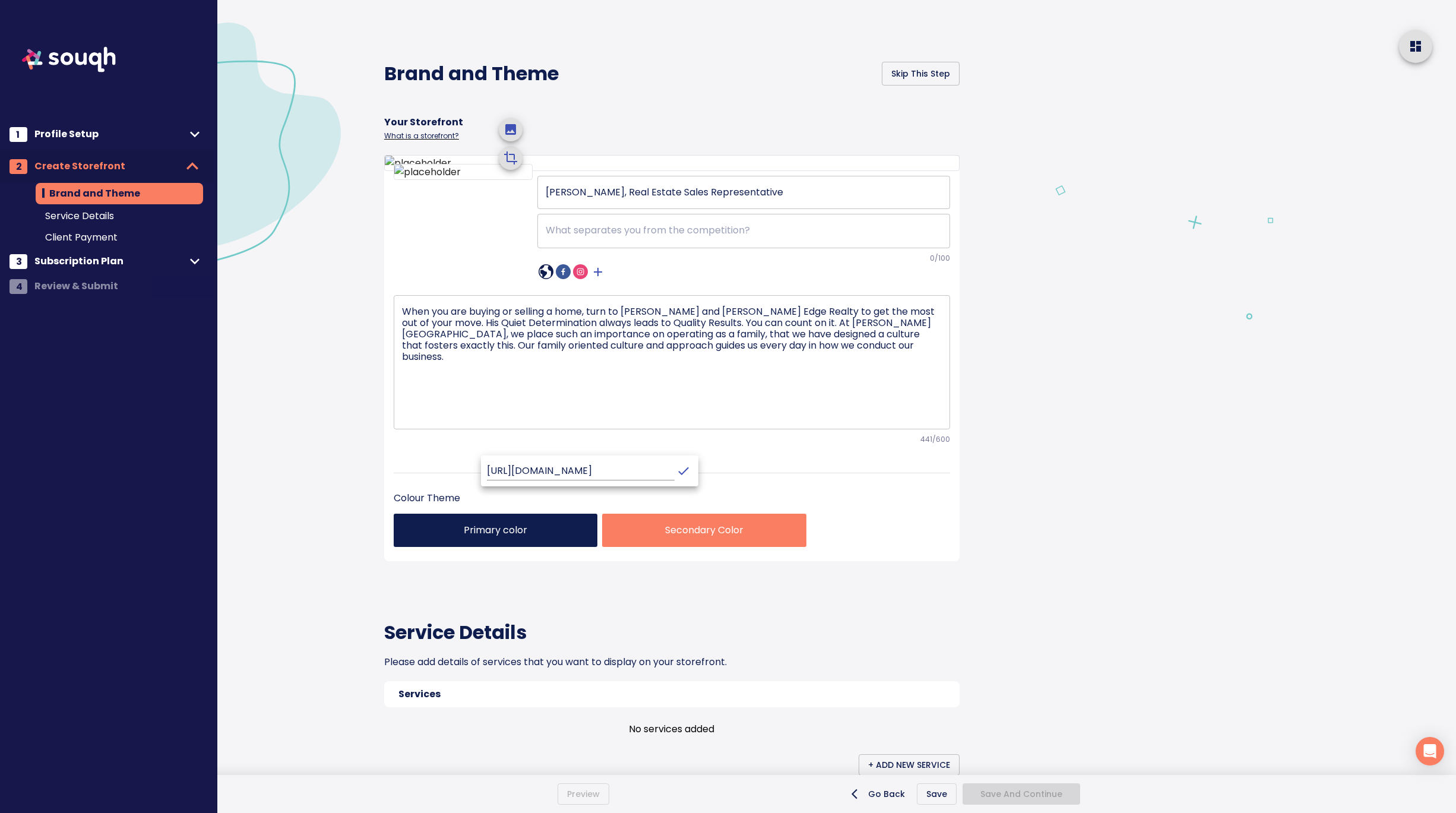
click at [701, 457] on div at bounding box center [728, 406] width 1456 height 813
click at [600, 279] on icon "crop picture" at bounding box center [598, 272] width 14 height 14
click at [598, 275] on icon "sharethis" at bounding box center [598, 272] width 6 height 6
click at [586, 469] on input "text" at bounding box center [623, 470] width 188 height 19
paste input "https://www.linkedin.com/in/andrewmhenry/?originalSubdomain=ca"
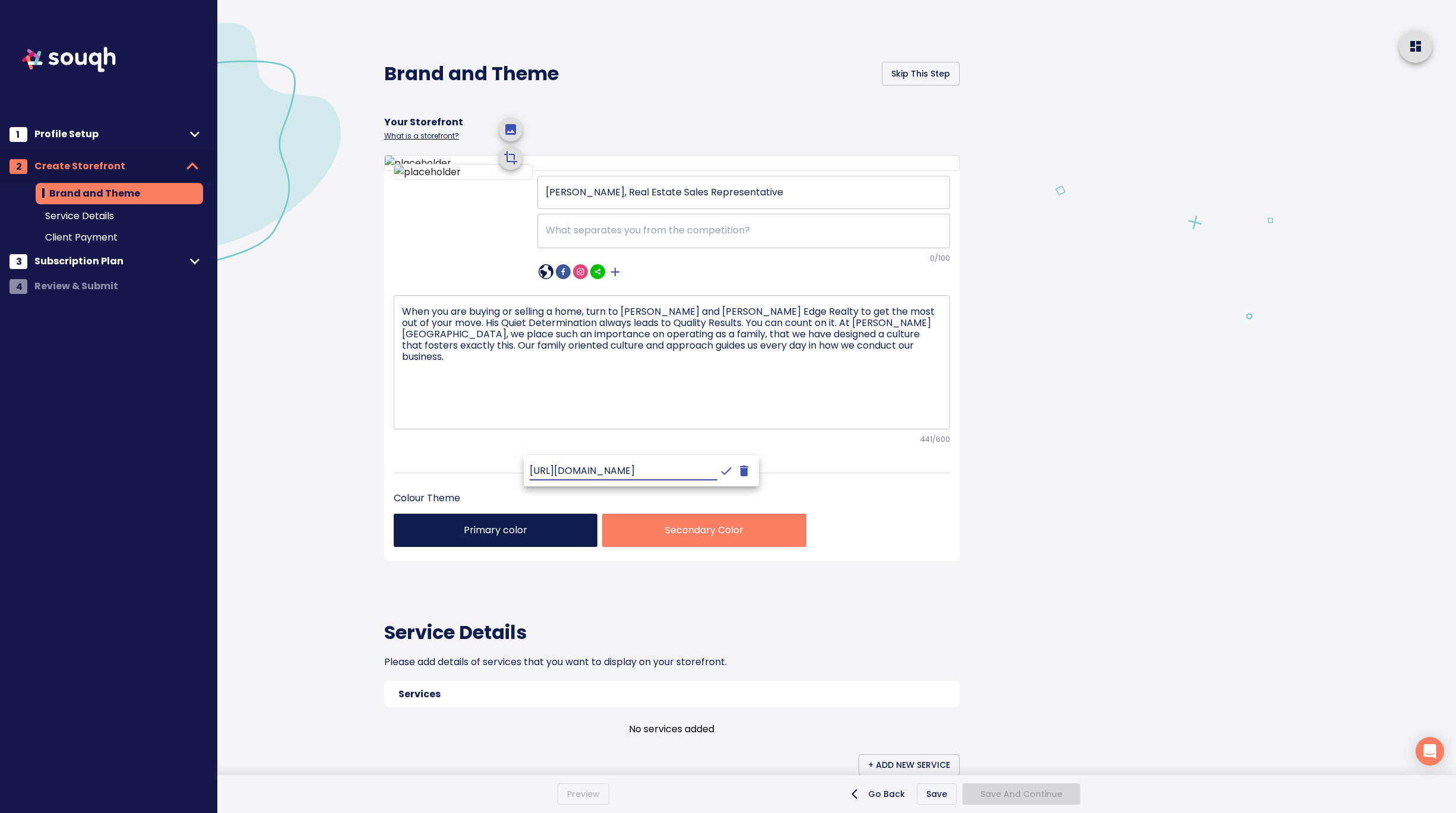
scroll to position [0, 230]
type input "https://www.linkedin.com/in/andrewmhenry/?originalSubdomain=ca"
click at [719, 468] on icon "crop picture" at bounding box center [726, 470] width 14 height 14
click at [693, 281] on div at bounding box center [744, 272] width 413 height 18
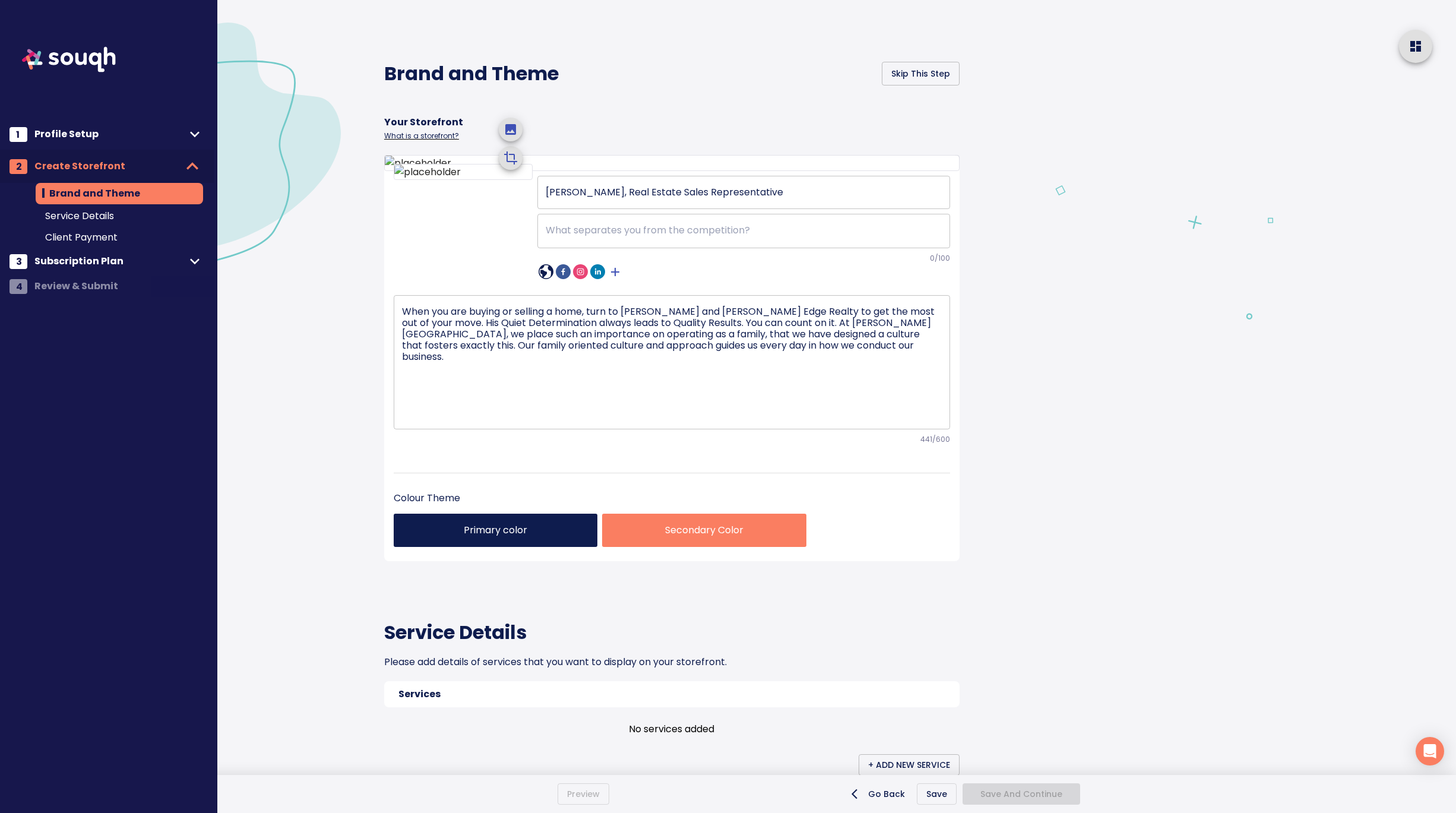
click at [571, 237] on textarea at bounding box center [744, 231] width 396 height 12
paste textarea "Real Estate Backed by Integrity, Driven by Results."
click at [731, 237] on textarea "This is Real Estate Backed by Integrity, Driven by Results." at bounding box center [744, 231] width 396 height 12
click at [831, 237] on textarea "This is Real Estate Backed by Integrity, Driven by Results." at bounding box center [744, 231] width 396 height 12
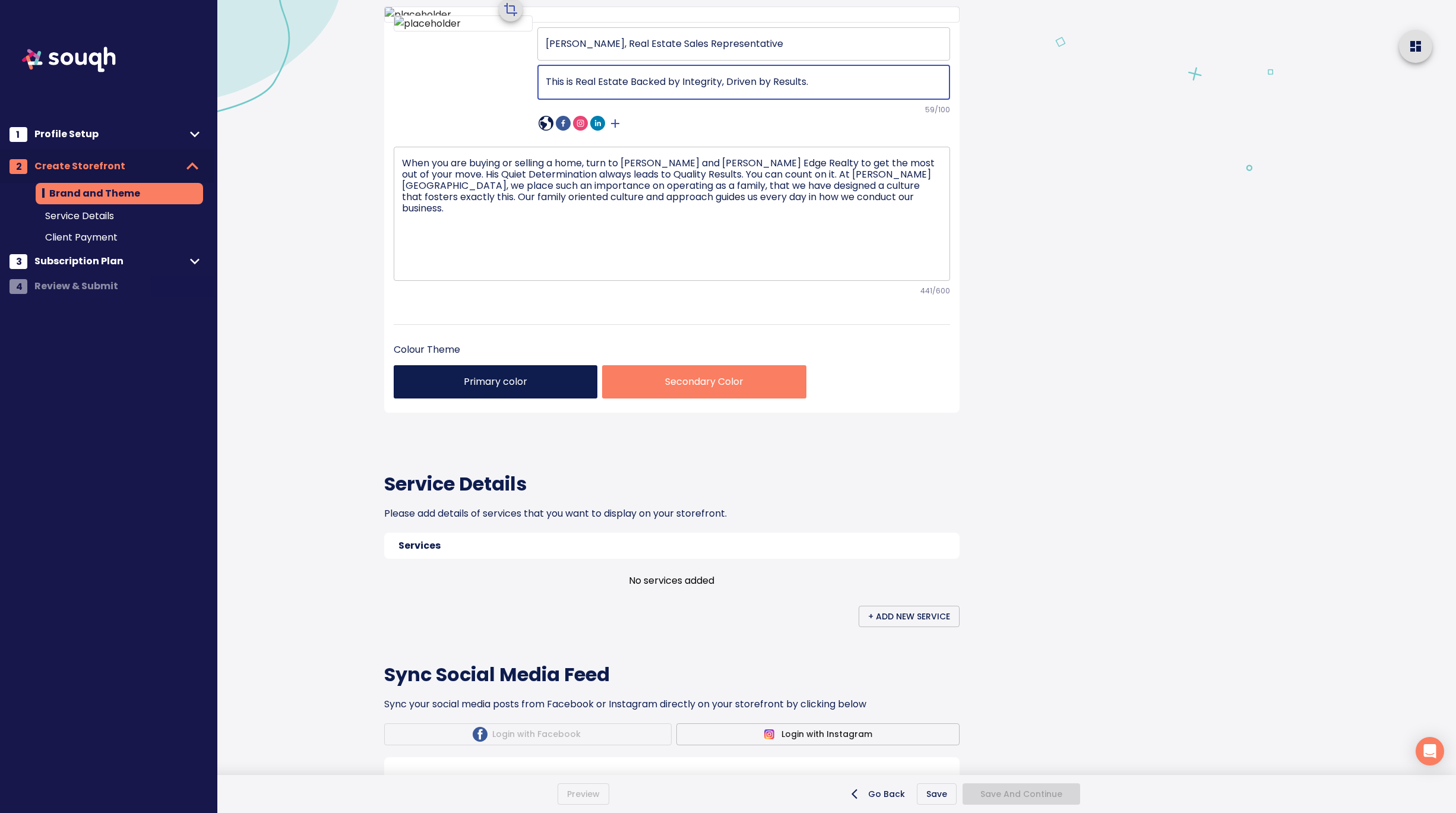
scroll to position [147, 0]
type textarea "This is Real Estate Backed by Integrity, Driven by Results."
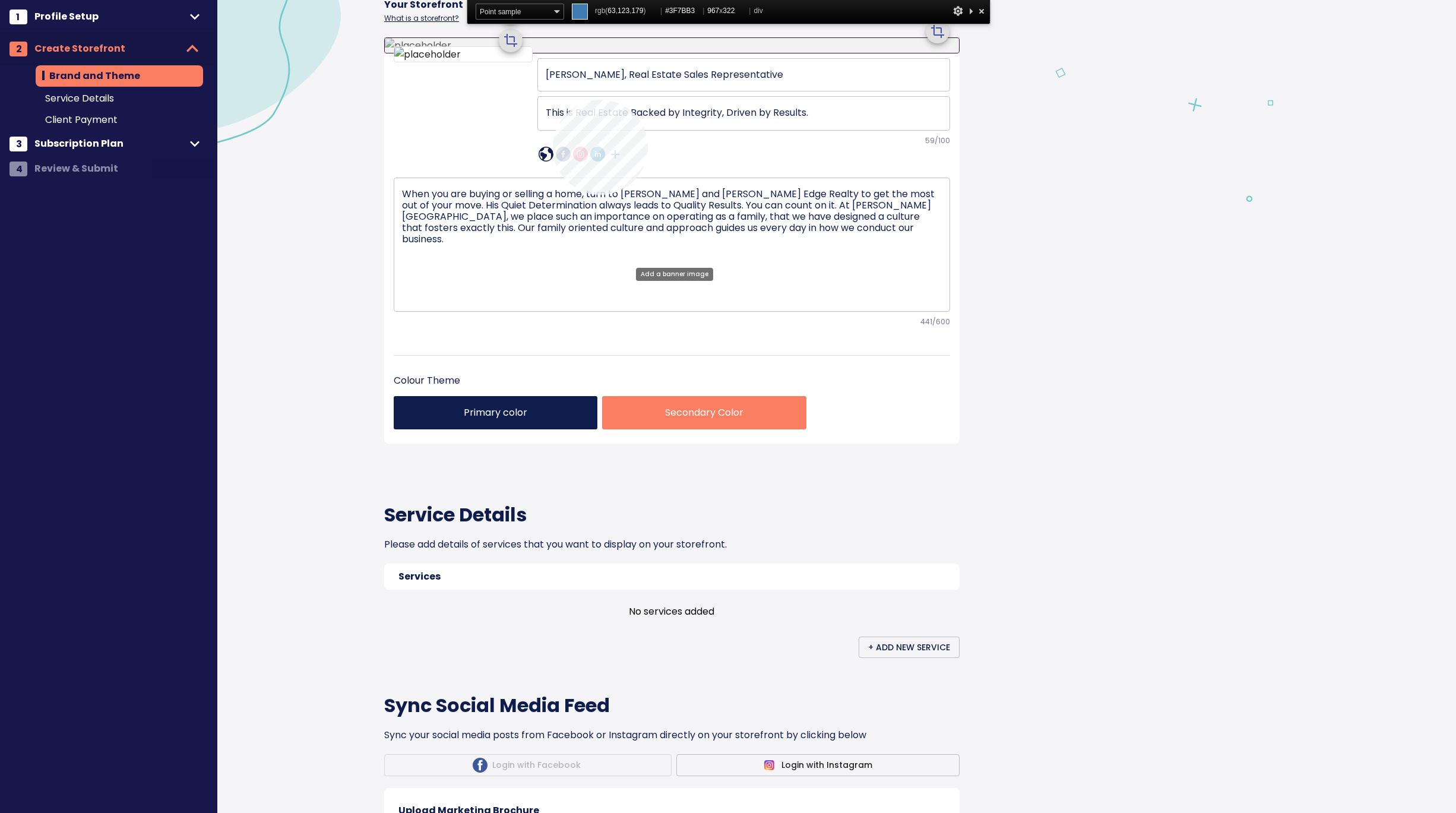
click at [553, 53] on div at bounding box center [672, 45] width 574 height 15
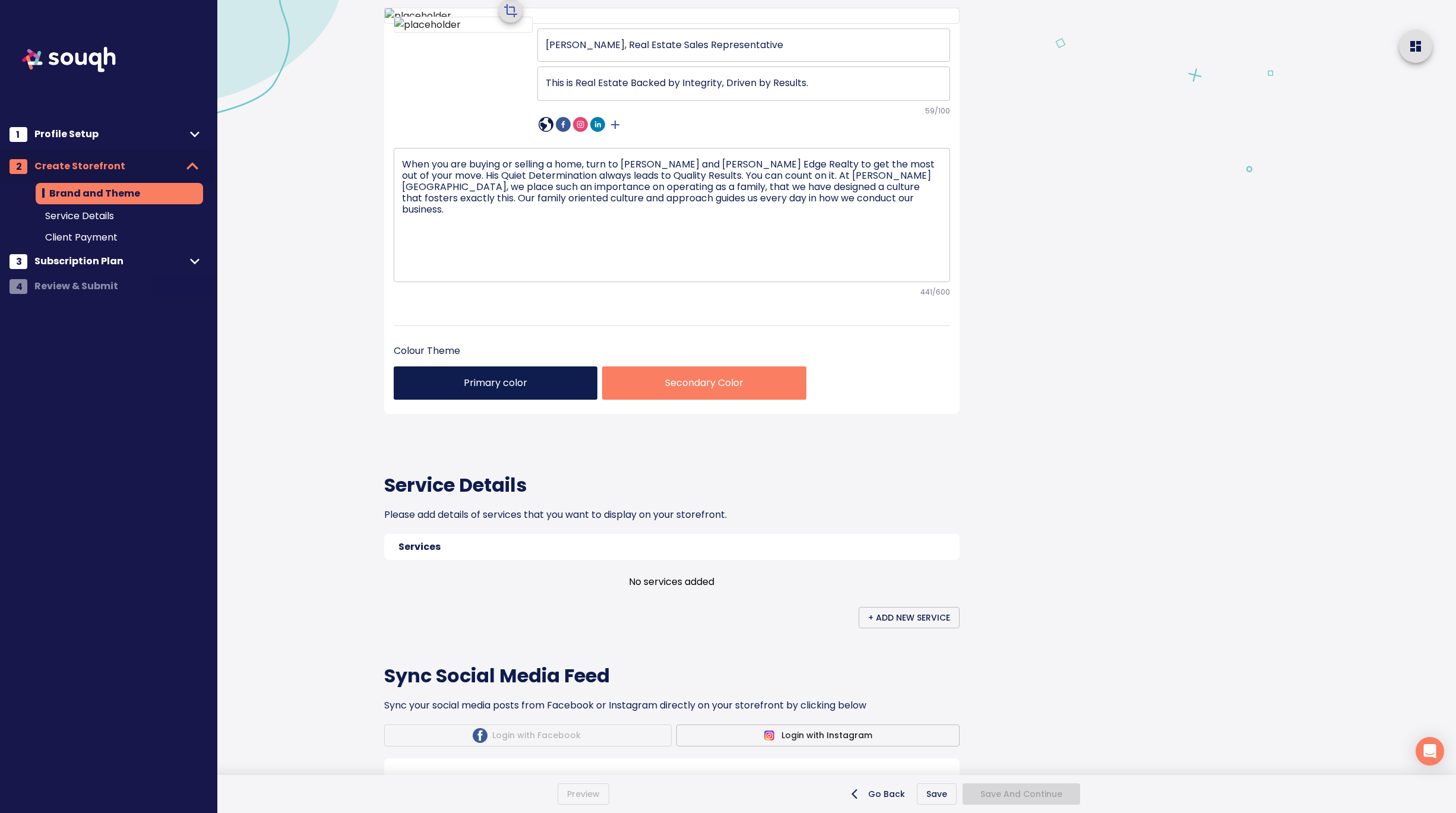
click at [621, 399] on div "Secondary Color" at bounding box center [703, 382] width 203 height 33
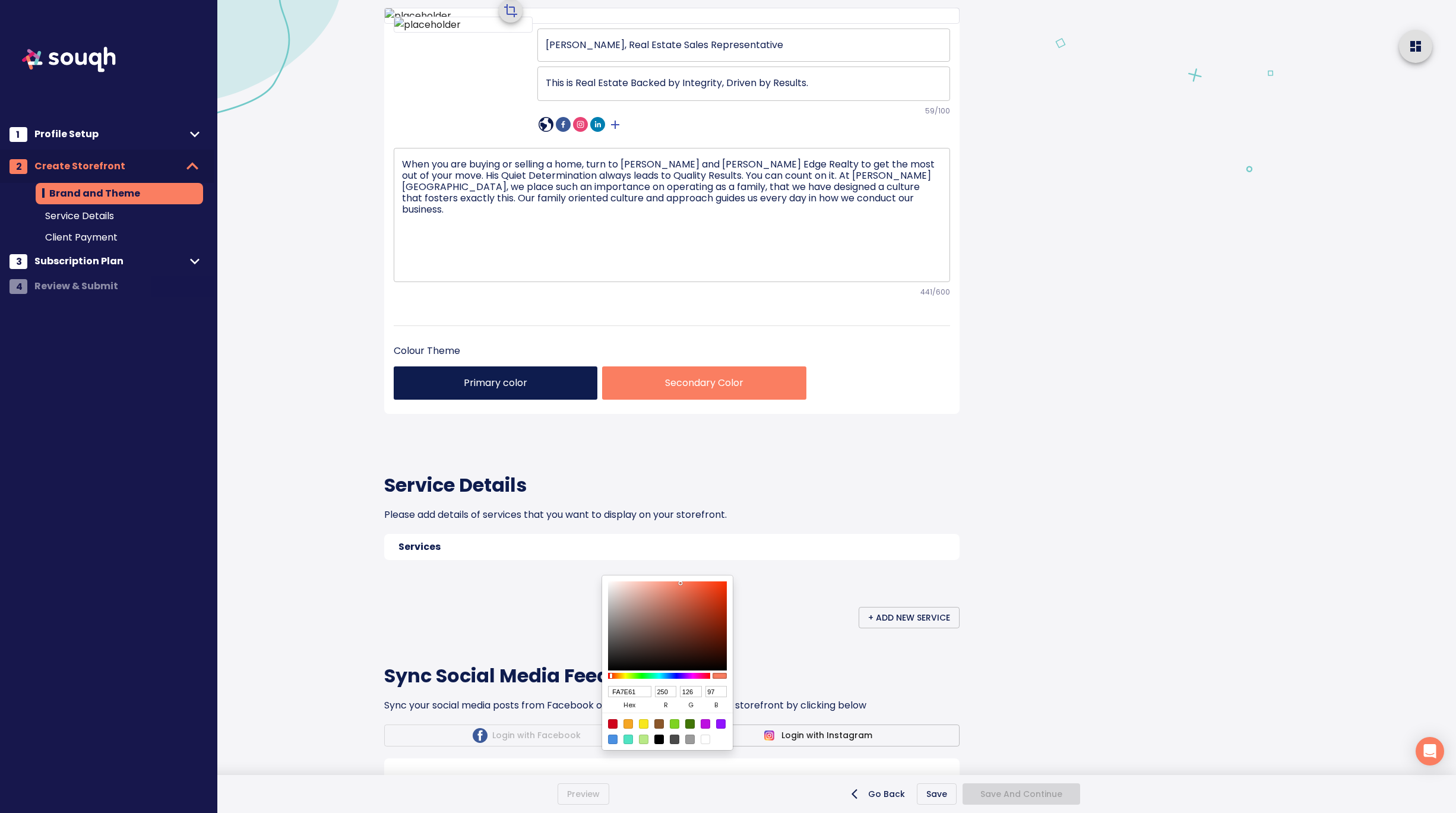
drag, startPoint x: 643, startPoint y: 694, endPoint x: 557, endPoint y: 674, distance: 88.3
click at [602, 674] on div "FA7E61 hex 250 r 126 g 97 b 100 a" at bounding box center [668, 663] width 131 height 174
paste input "#3F7BB3"
type input "#3F7BB3"
type input "63"
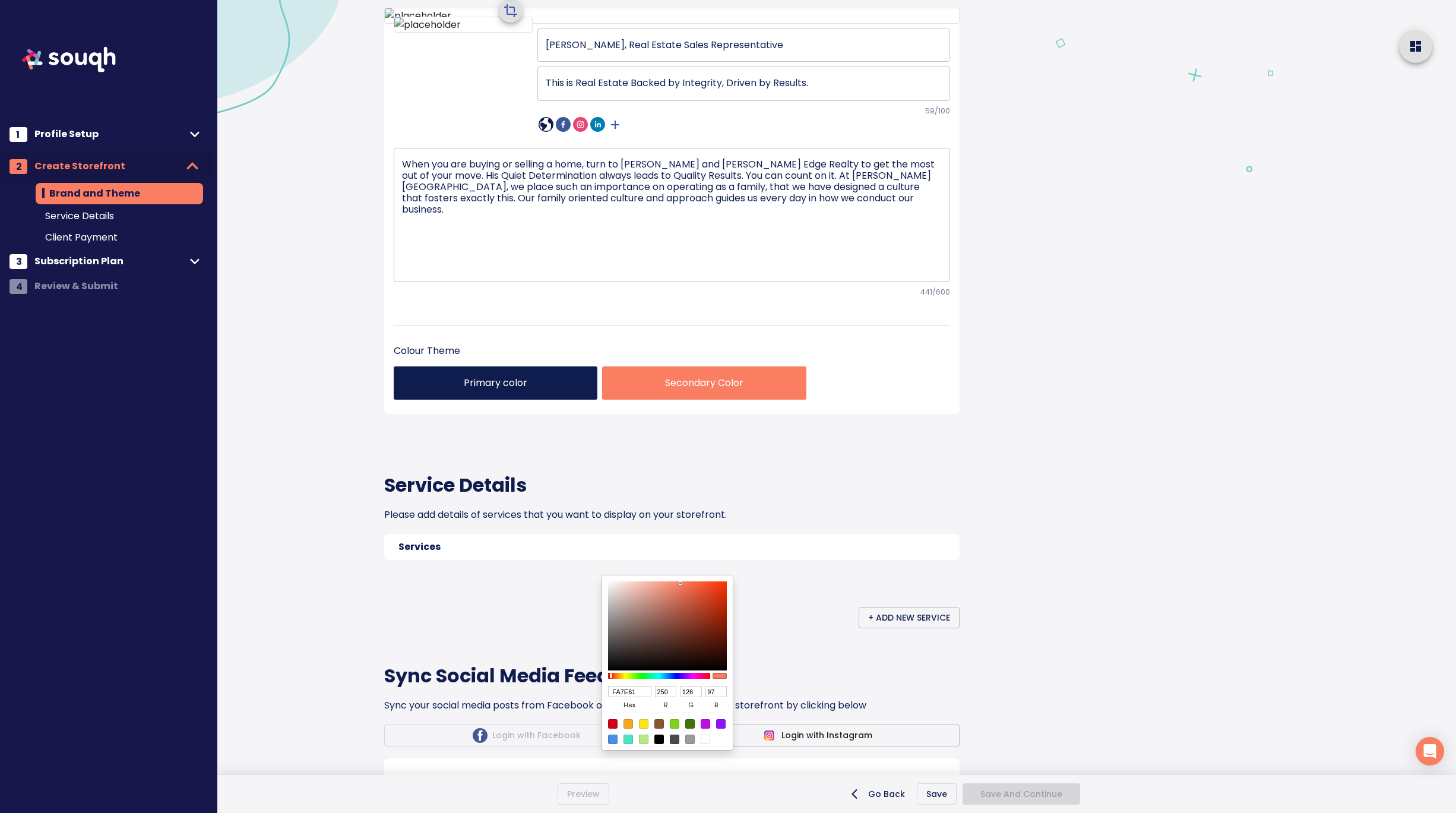
type input "123"
type input "179"
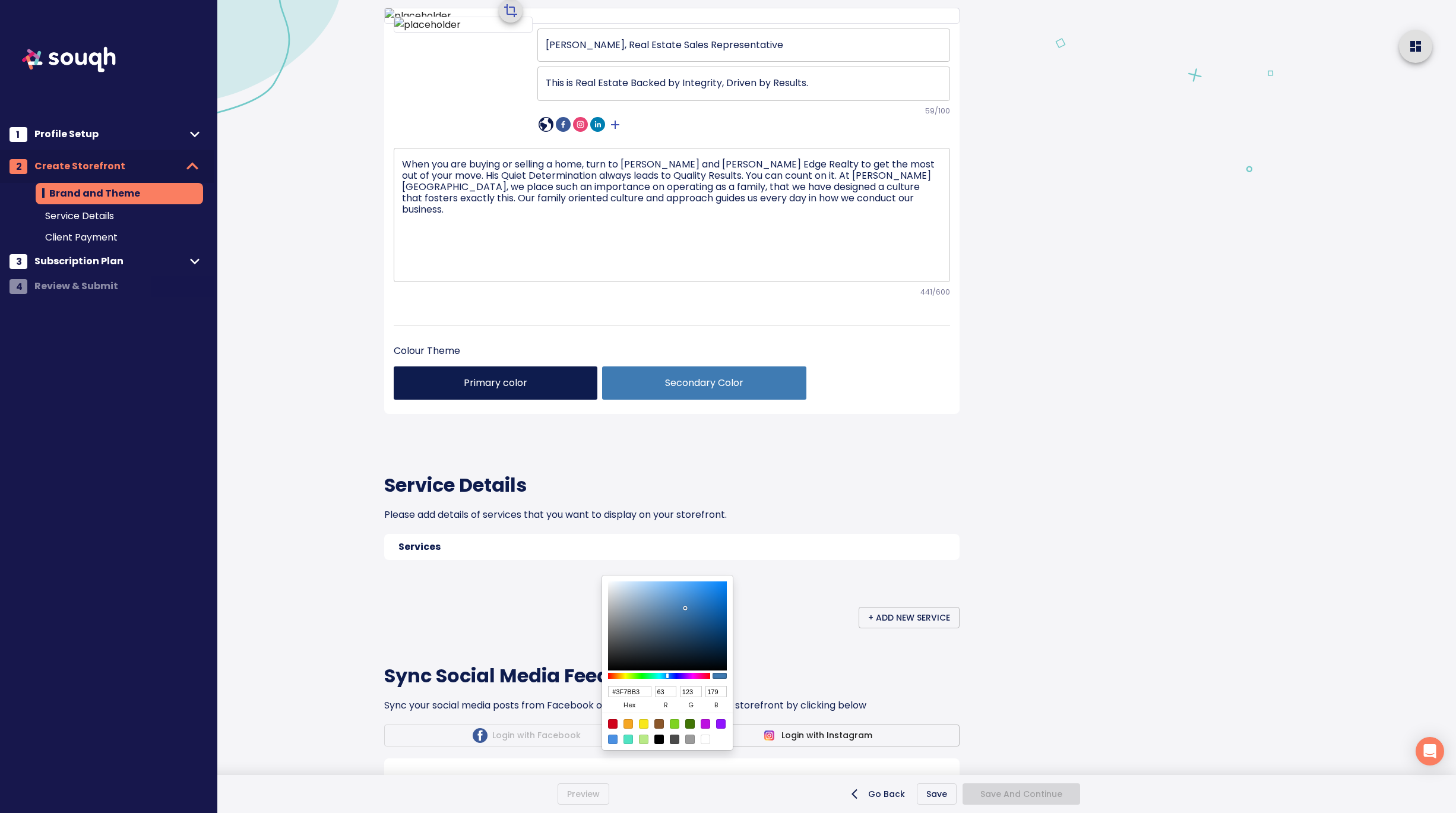
type input "3F7BB3"
click at [812, 650] on div at bounding box center [728, 406] width 1456 height 813
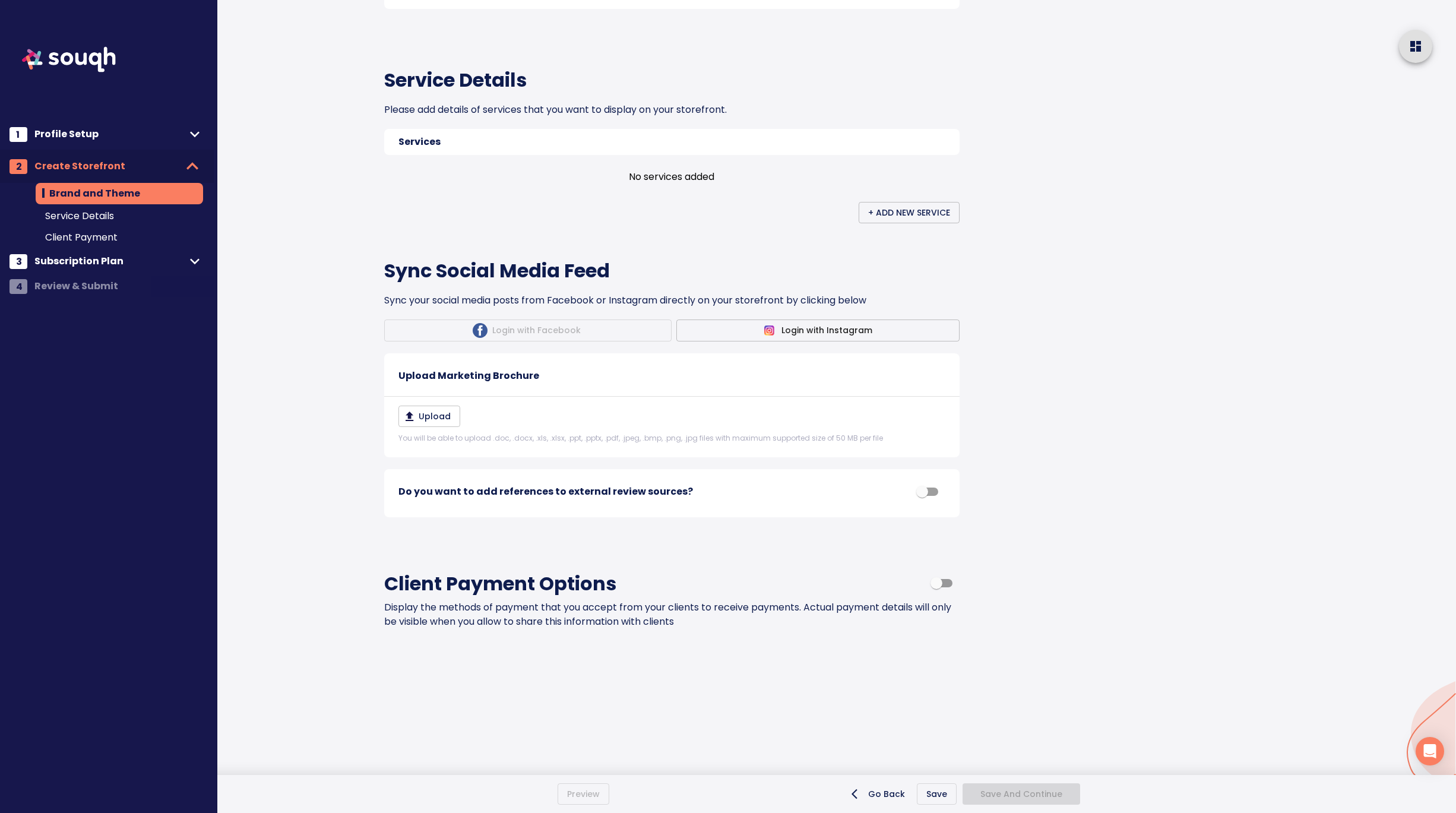
scroll to position [644, 0]
click at [907, 220] on span "+ Add New Service" at bounding box center [908, 213] width 82 height 15
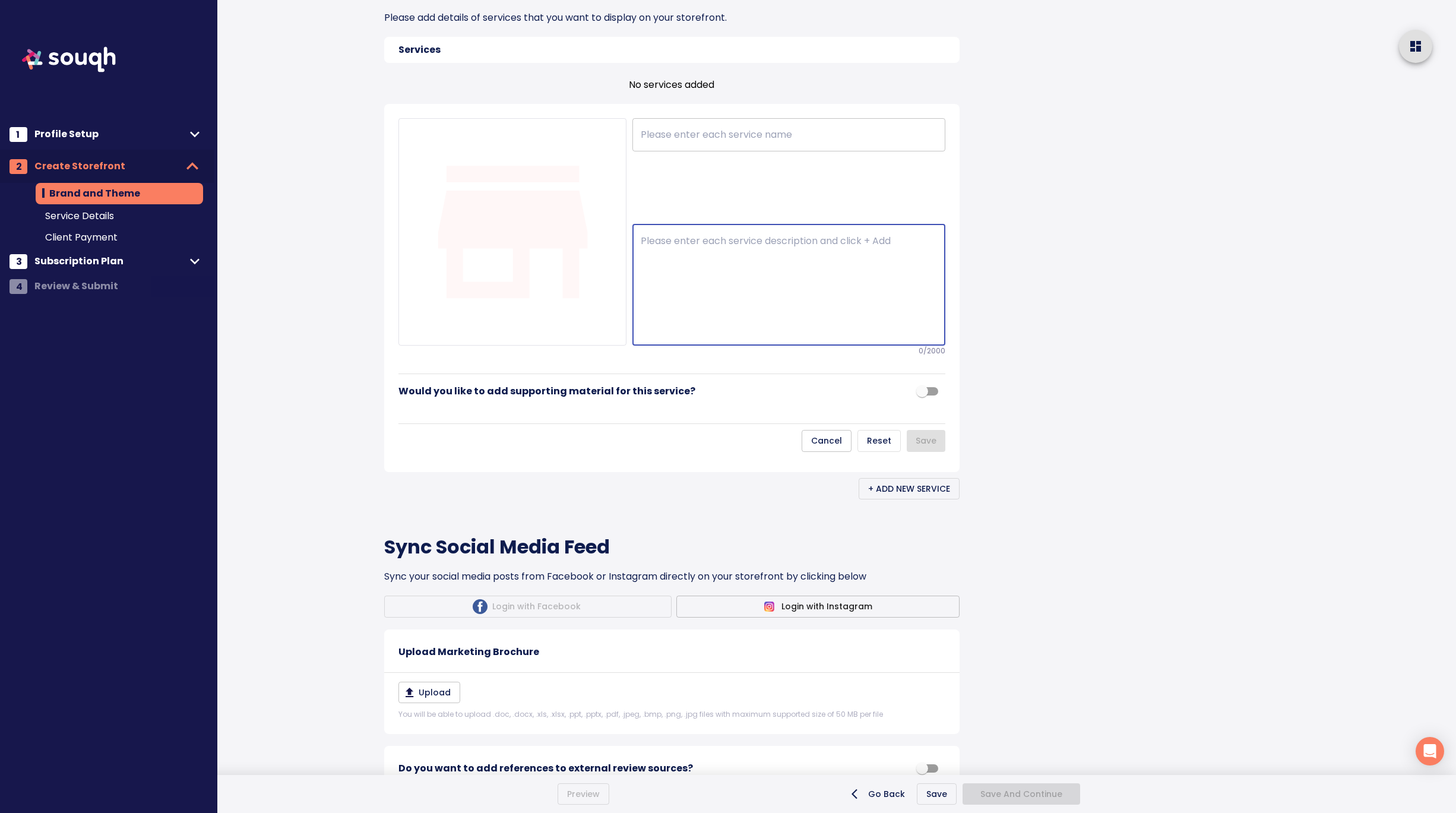
click at [674, 335] on textarea at bounding box center [789, 285] width 296 height 100
paste textarea "Residential Real Estate Buying or selling a home is one of life’s biggest decis…"
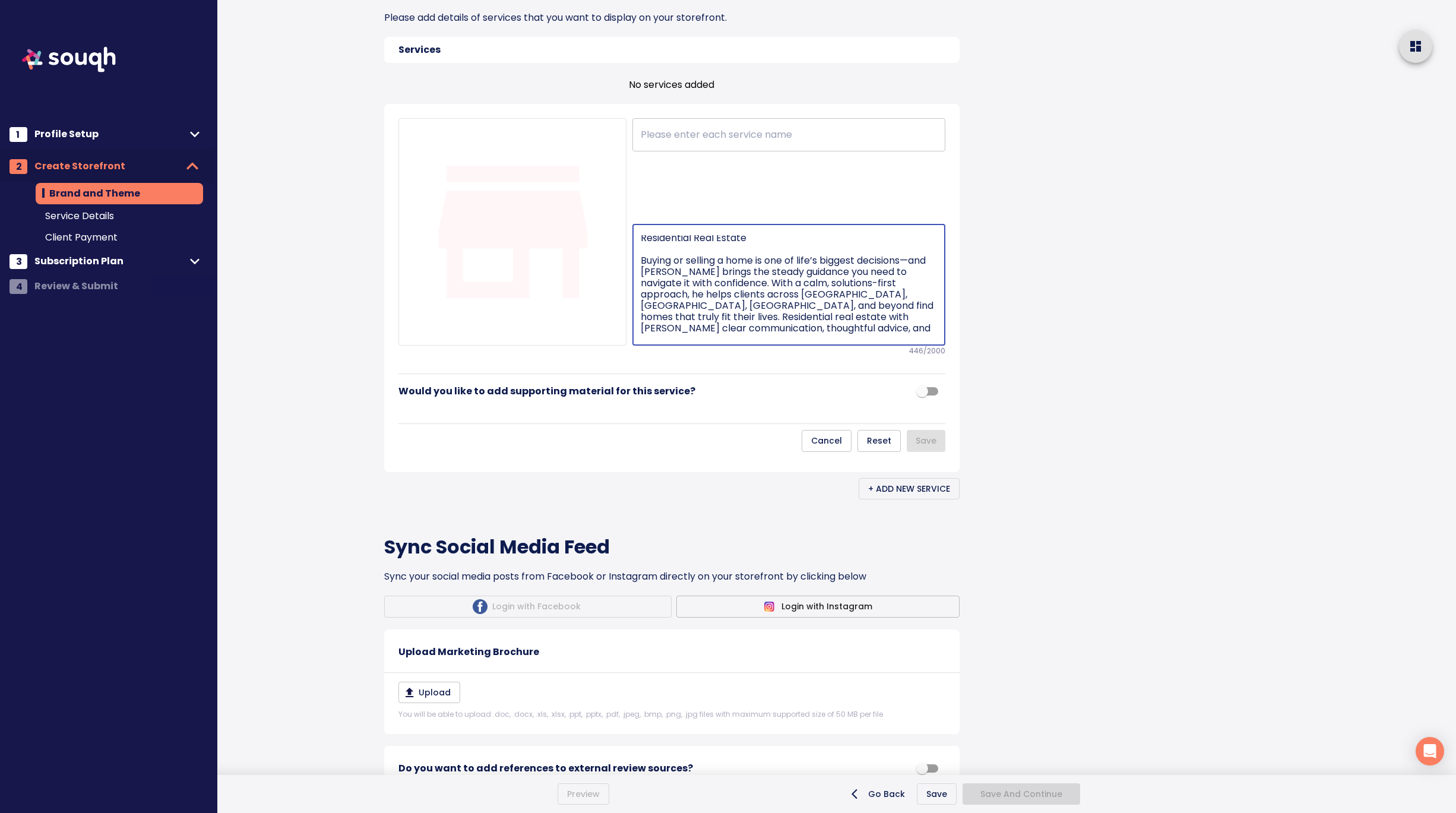
scroll to position [0, 0]
drag, startPoint x: 643, startPoint y: 436, endPoint x: 638, endPoint y: 410, distance: 26.5
click at [638, 346] on div "Residential Real Estate Buying or selling a home is one of life’s biggest decis…" at bounding box center [789, 284] width 313 height 121
type textarea "Buying or selling a home is one of life’s biggest decisions—and Andrew brings t…"
click at [710, 151] on input "text" at bounding box center [789, 135] width 313 height 33
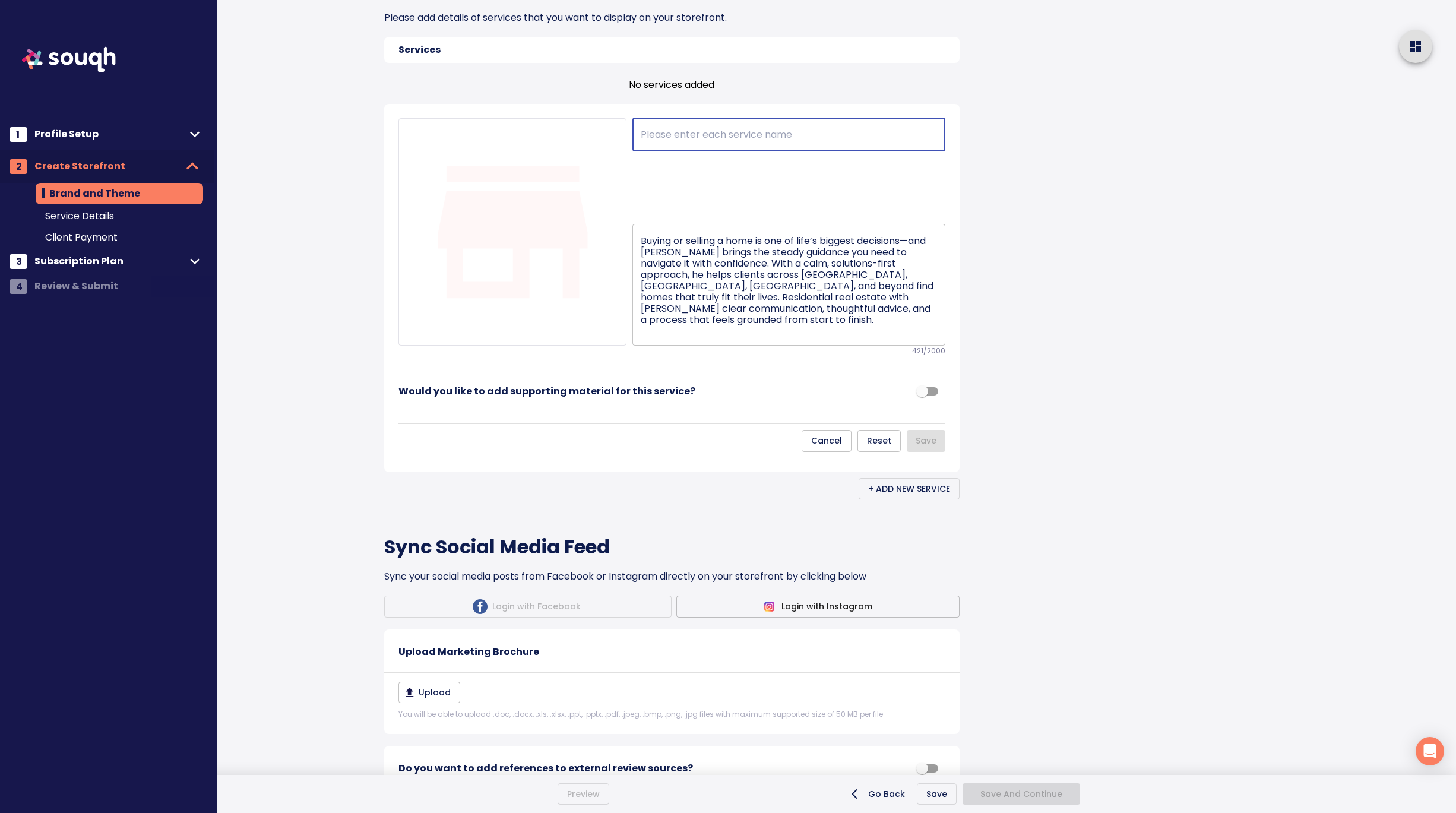
paste input "Residential Real Estate"
type input "Residential Real Estate"
click at [1002, 367] on div "Brand and Theme Skip This Step Your Storefront What is a storefront? Andrew Hen…" at bounding box center [699, 222] width 658 height 1733
click at [926, 403] on input "checkbox" at bounding box center [922, 391] width 68 height 23
checkbox input "true"
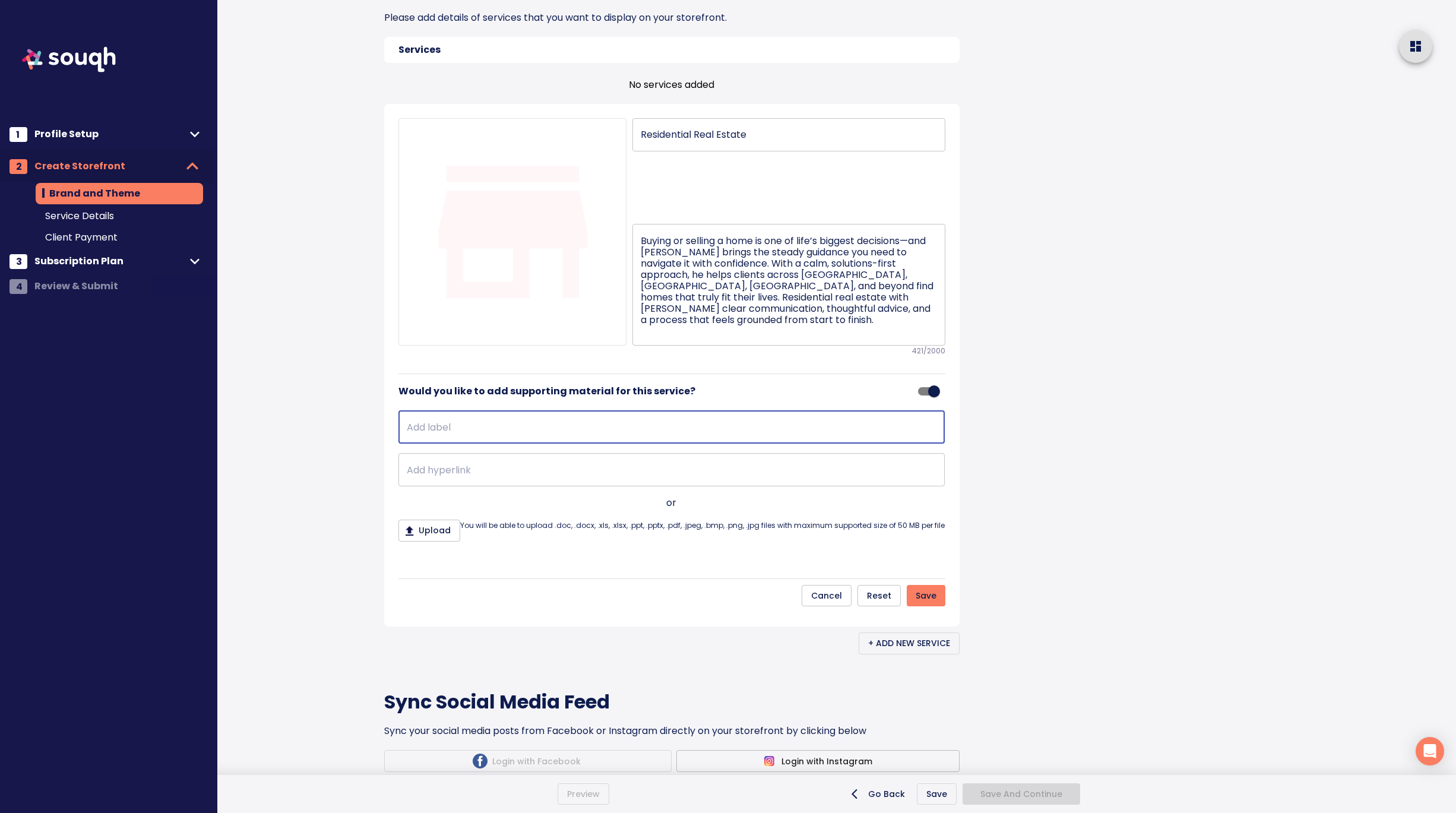
click at [534, 443] on input "text" at bounding box center [672, 427] width 546 height 33
type input "Learn more:"
click at [440, 486] on input "text" at bounding box center [672, 470] width 546 height 33
paste input "https://www.andrewhenry.ca/"
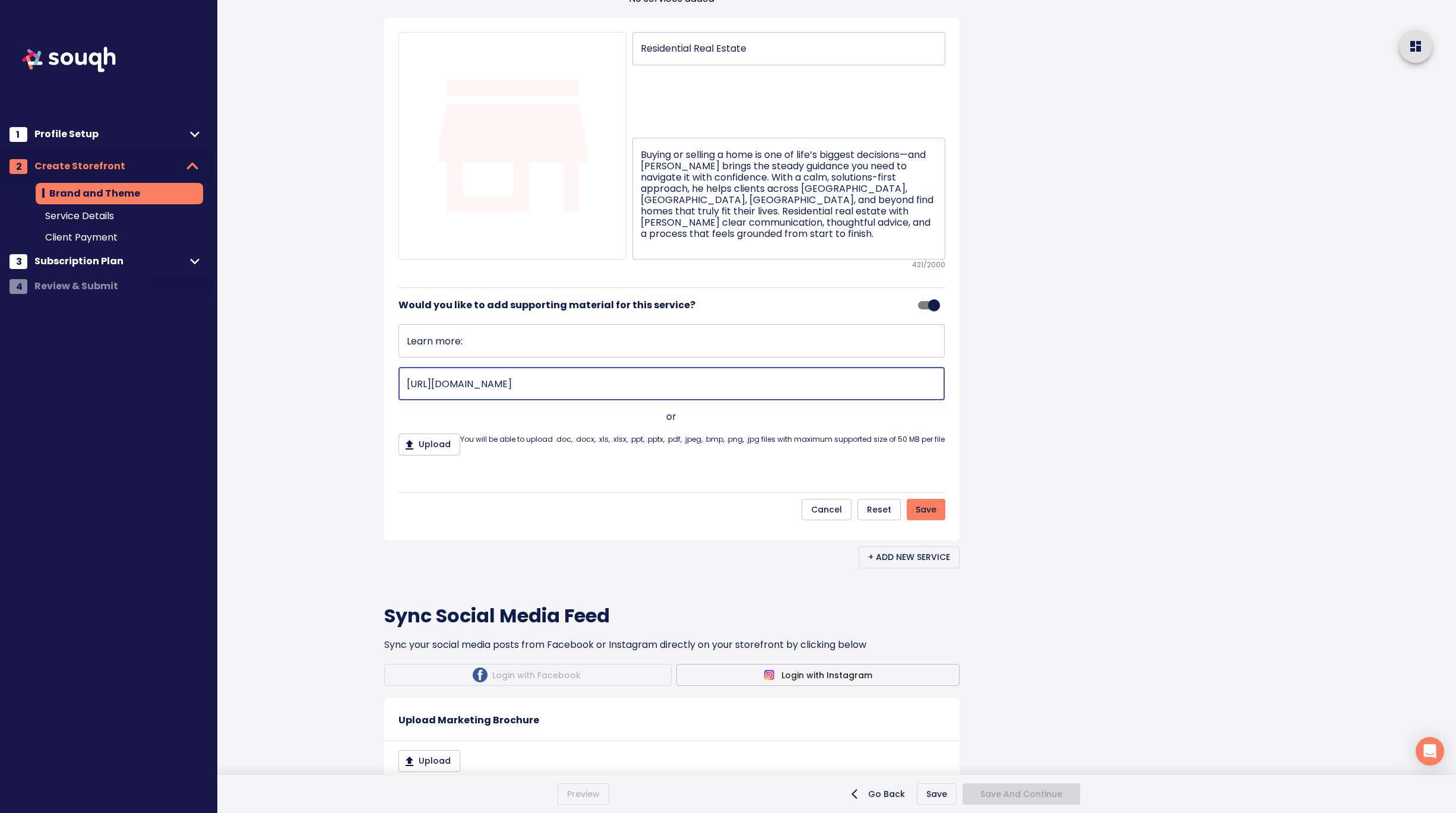
scroll to position [783, 0]
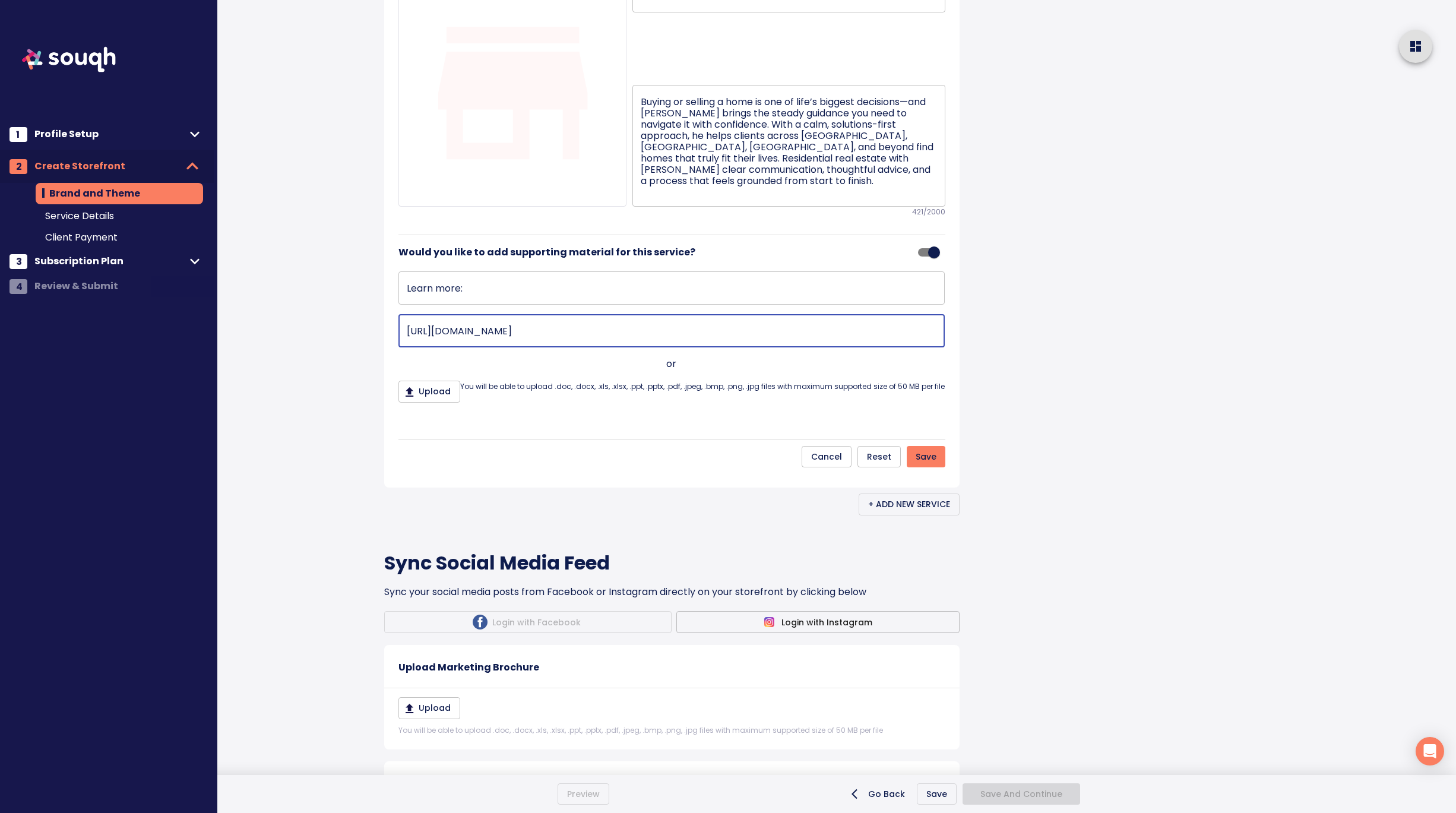
type input "https://www.andrewhenry.ca/"
click at [929, 464] on span "Save" at bounding box center [925, 456] width 21 height 15
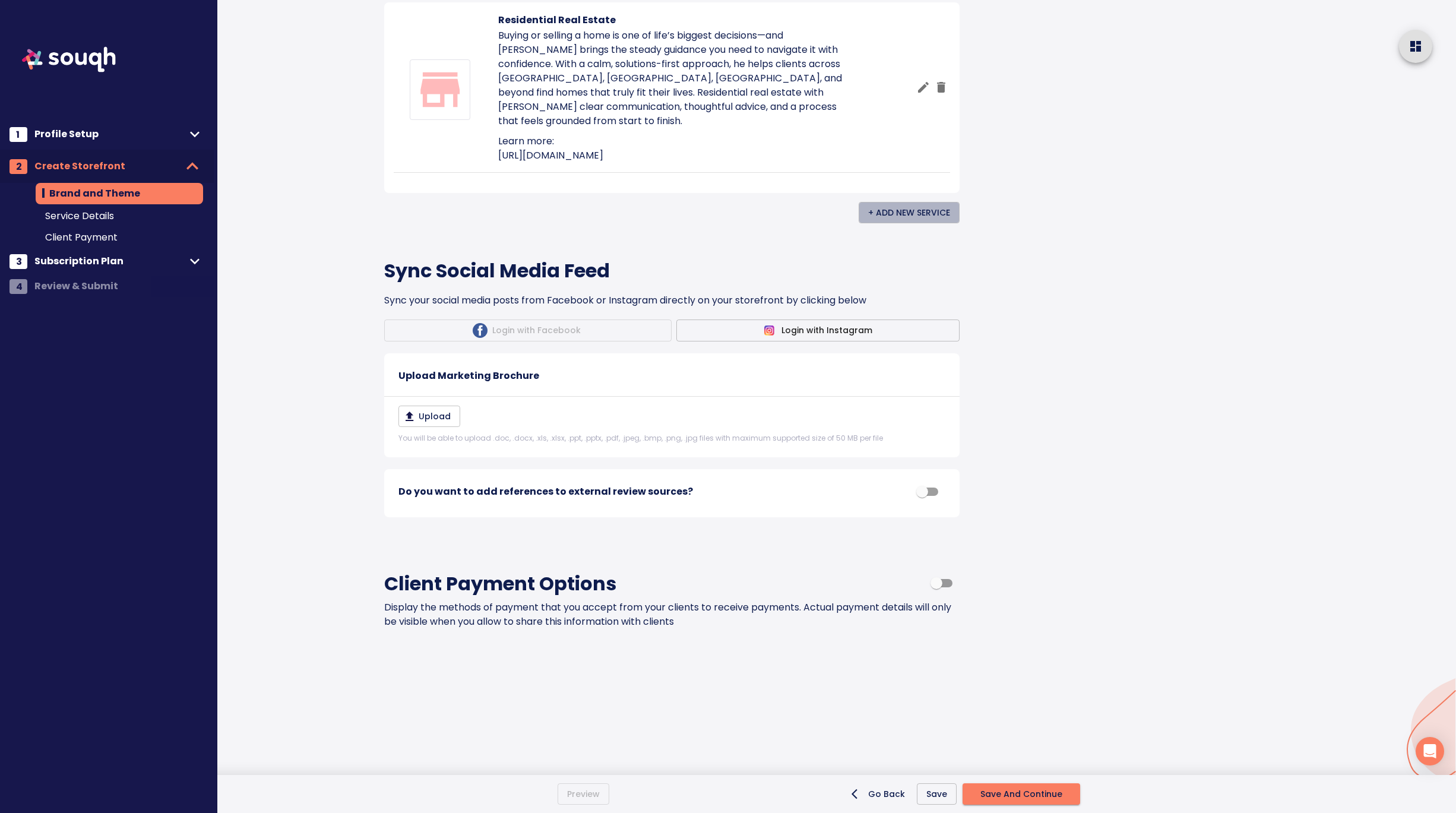
click at [913, 220] on span "+ Add New Service" at bounding box center [908, 213] width 82 height 15
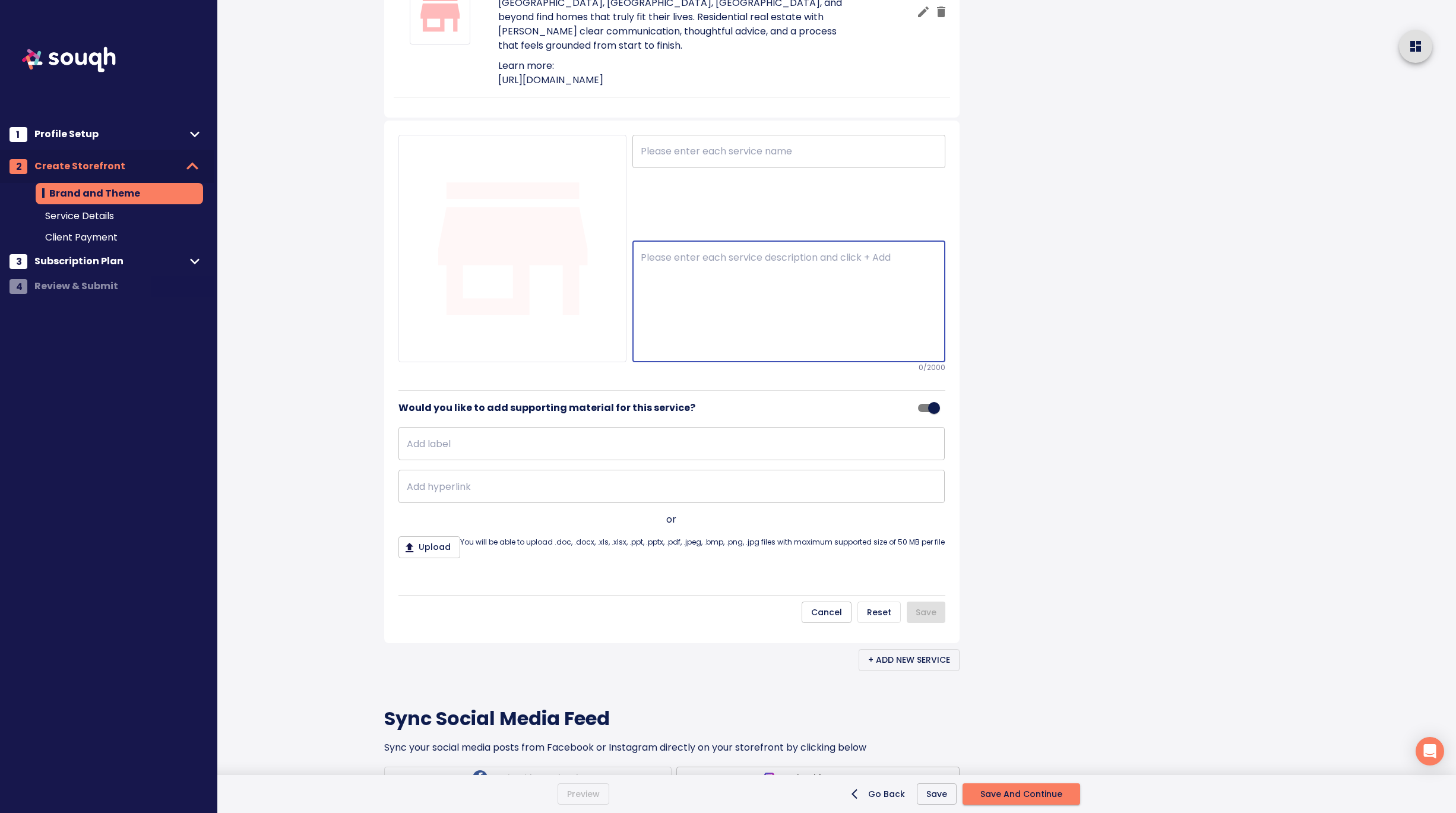
click at [681, 351] on textarea at bounding box center [789, 301] width 296 height 100
paste textarea "Commercial Real Estate Whether you’re expanding, investing, or launching someth…"
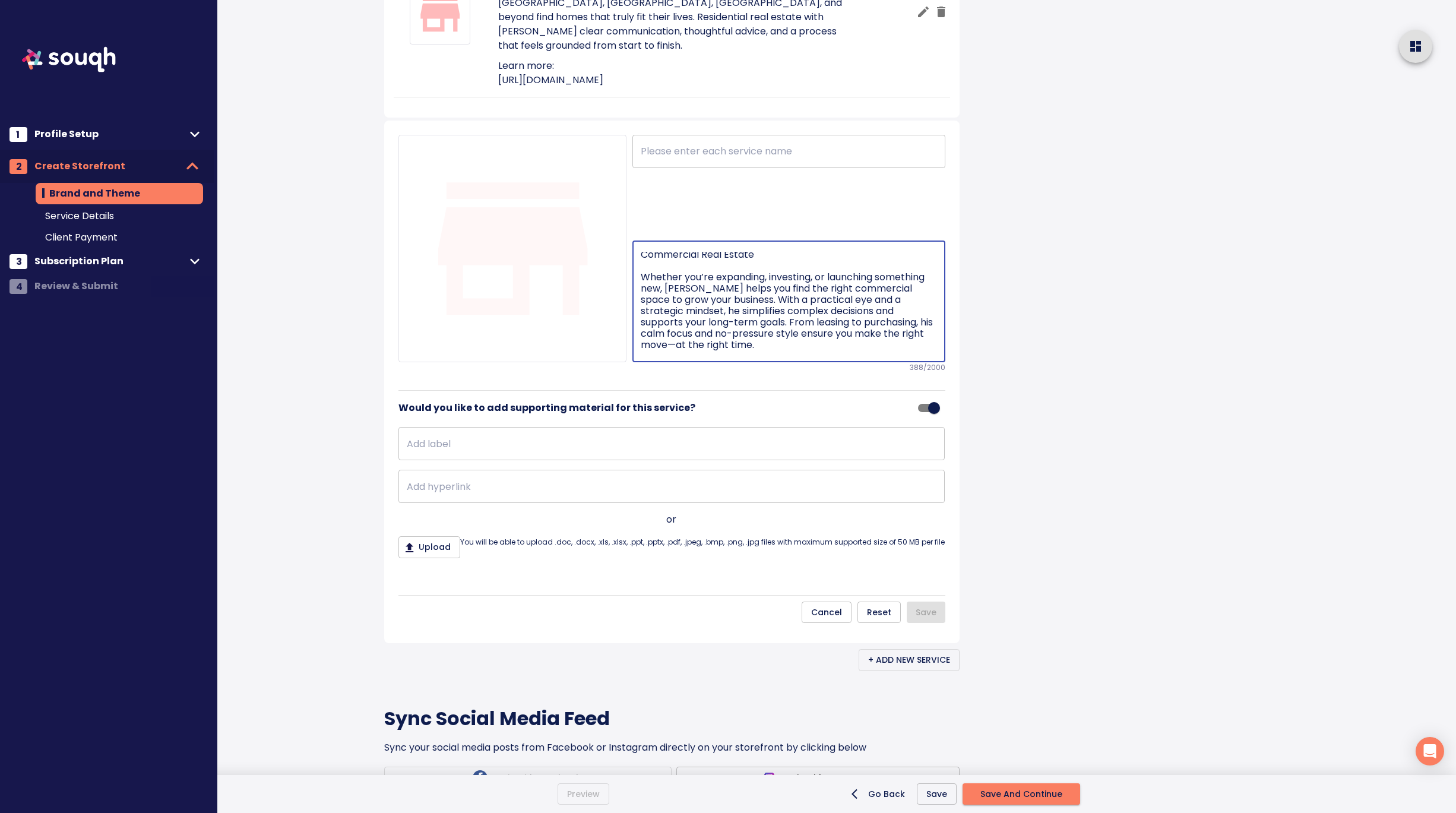
scroll to position [0, 0]
drag, startPoint x: 643, startPoint y: 440, endPoint x: 642, endPoint y: 416, distance: 24.0
click at [642, 351] on textarea "Commercial Real Estate Whether you’re expanding, investing, or launching someth…" at bounding box center [789, 301] width 296 height 100
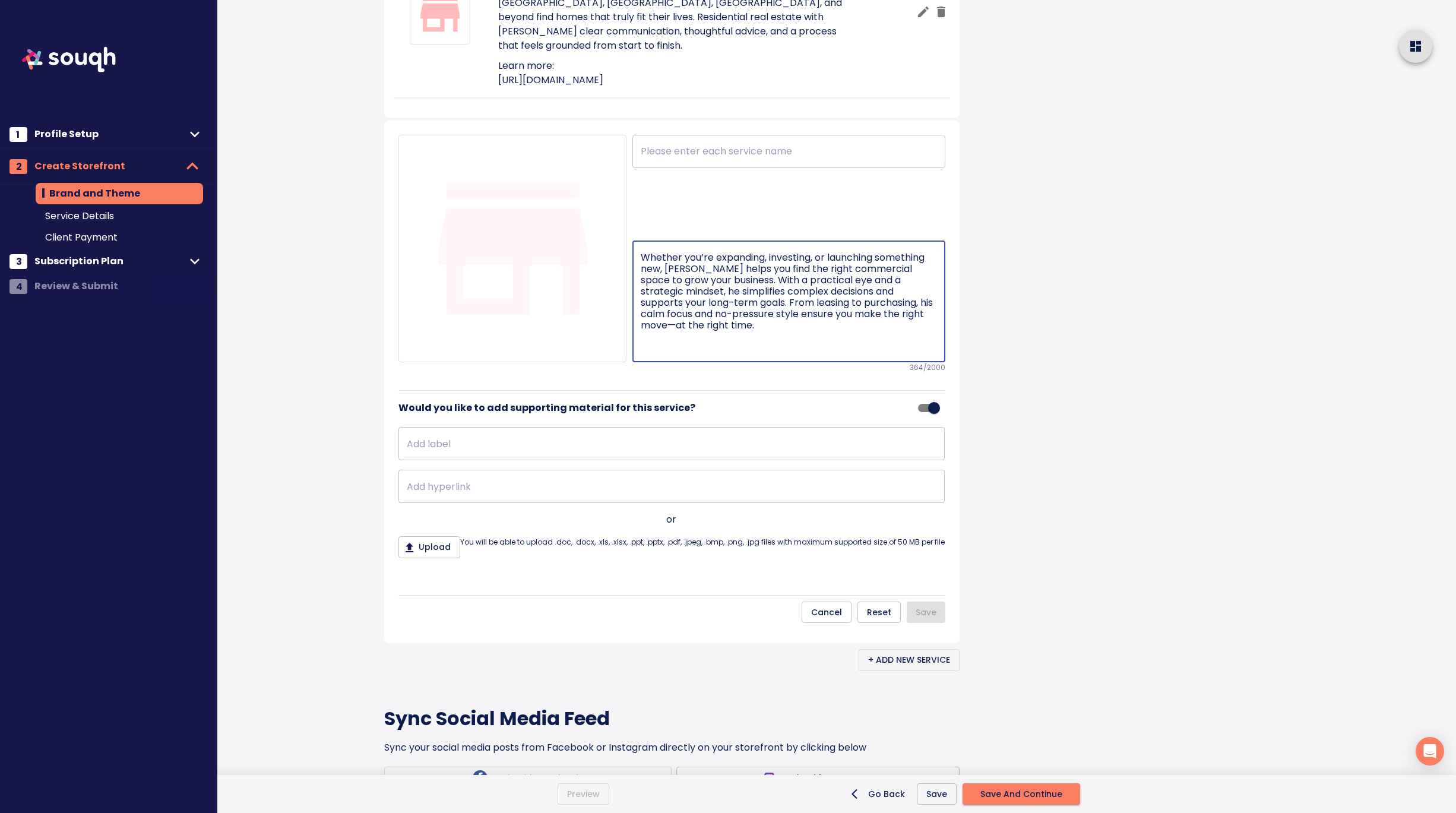
type textarea "Whether you’re expanding, investing, or launching something new, Andrew helps y…"
click at [696, 168] on input "text" at bounding box center [789, 151] width 313 height 33
paste input "Commercial Real Estate"
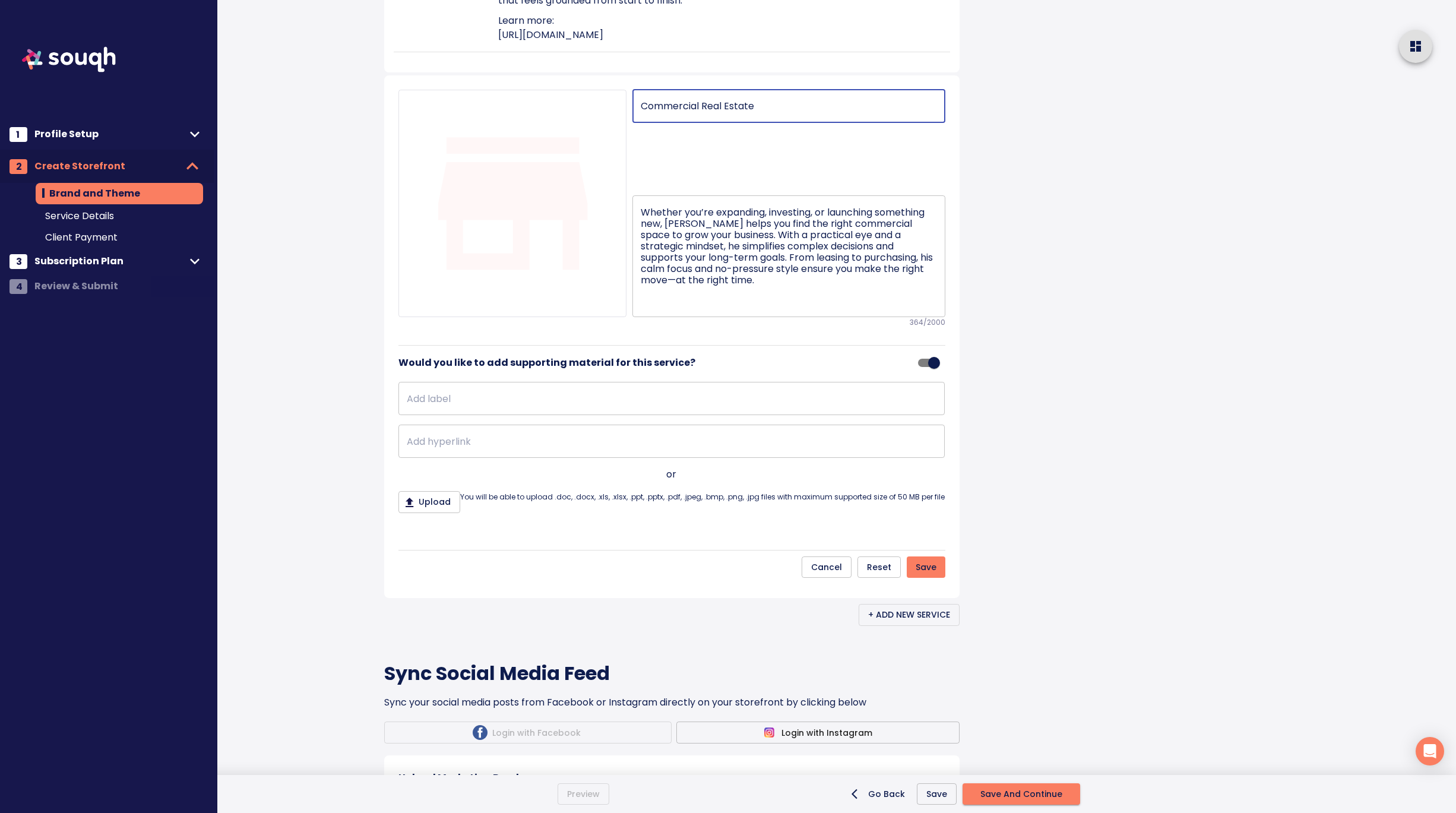
scroll to position [832, 0]
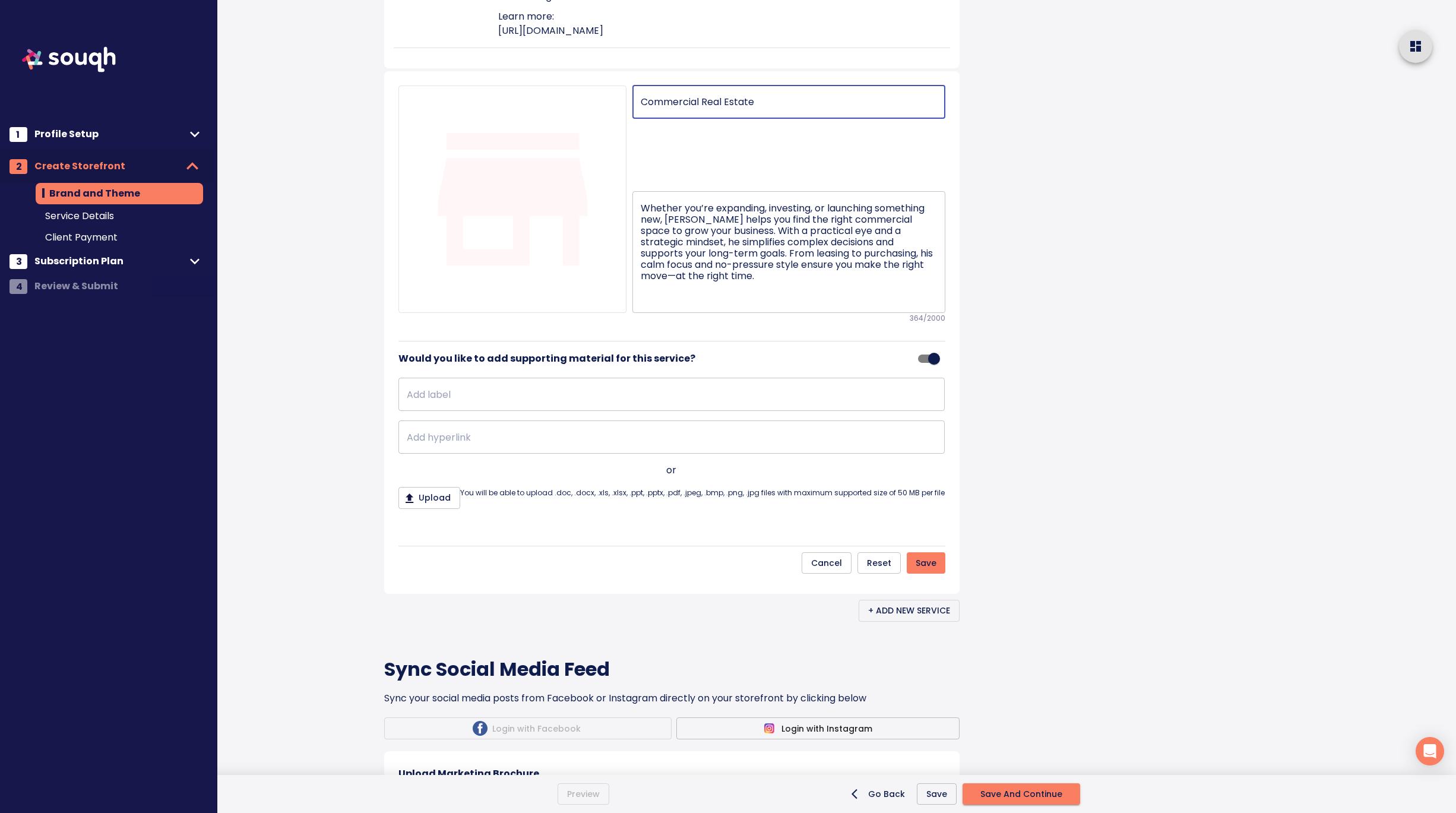
type input "Commercial Real Estate"
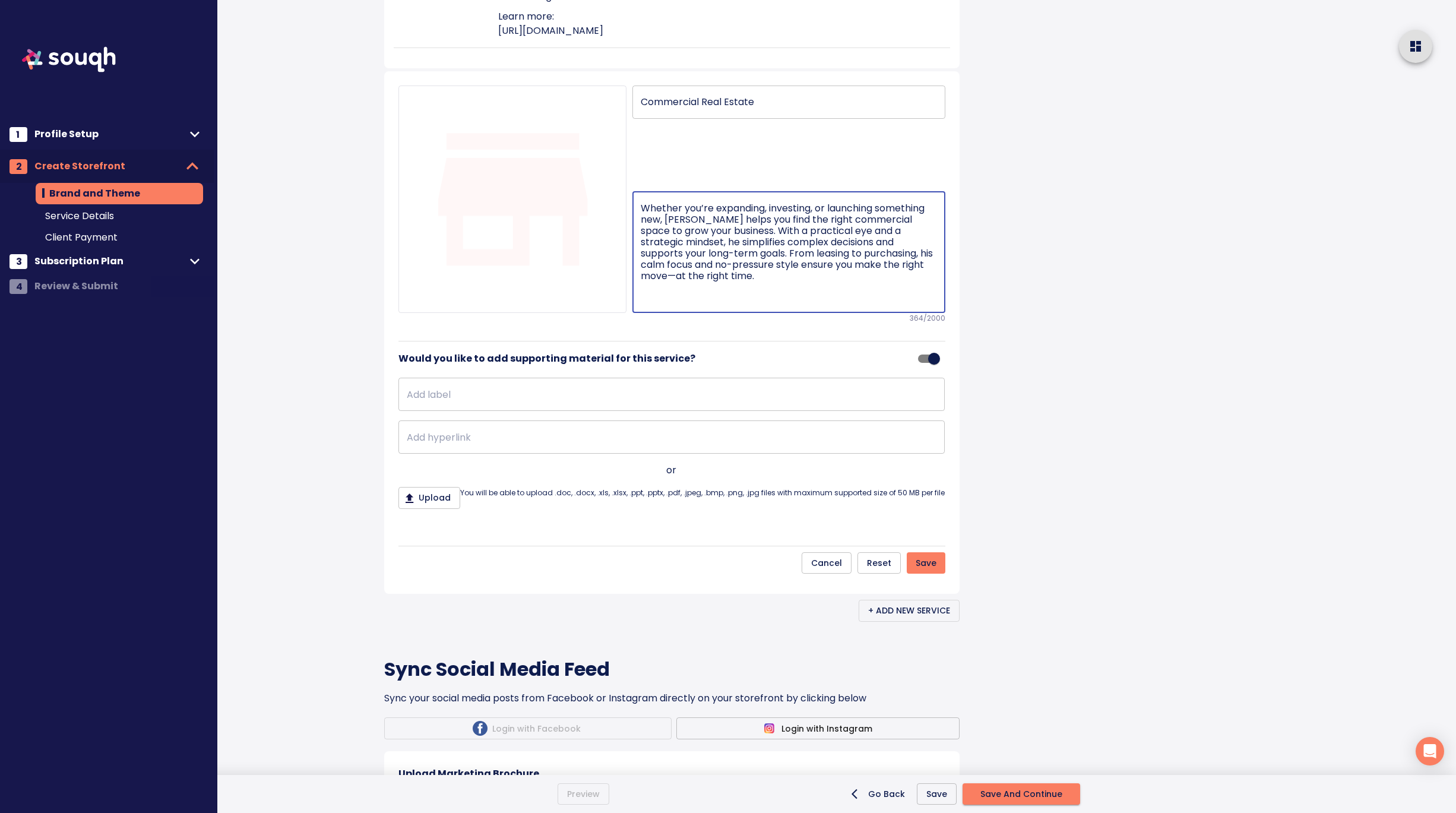
click at [701, 302] on textarea "Whether you’re expanding, investing, or launching something new, Andrew helps y…" at bounding box center [789, 252] width 296 height 100
paste textarea "Buying a Home Looking to buy a home? Andrew listens first, then guides you with…"
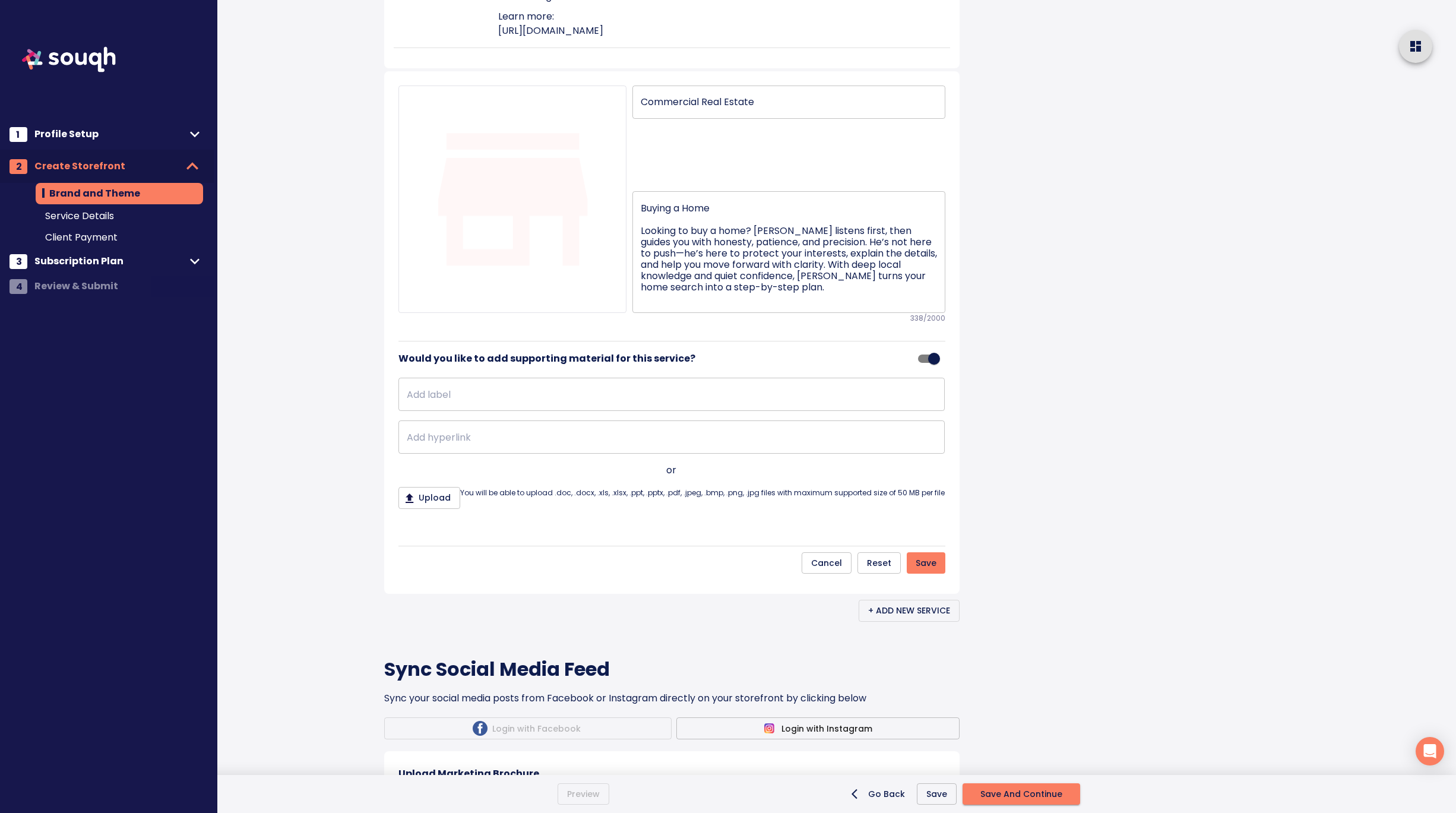
drag, startPoint x: 638, startPoint y: 392, endPoint x: 638, endPoint y: 357, distance: 35.0
click at [638, 313] on div "Buying a Home Looking to buy a home? Andrew listens first, then guides you with…" at bounding box center [789, 252] width 313 height 121
drag, startPoint x: 641, startPoint y: 391, endPoint x: 634, endPoint y: 362, distance: 29.8
click at [634, 313] on div "Buying a Home Looking to buy a home? Andrew listens first, then guides you with…" at bounding box center [789, 252] width 313 height 121
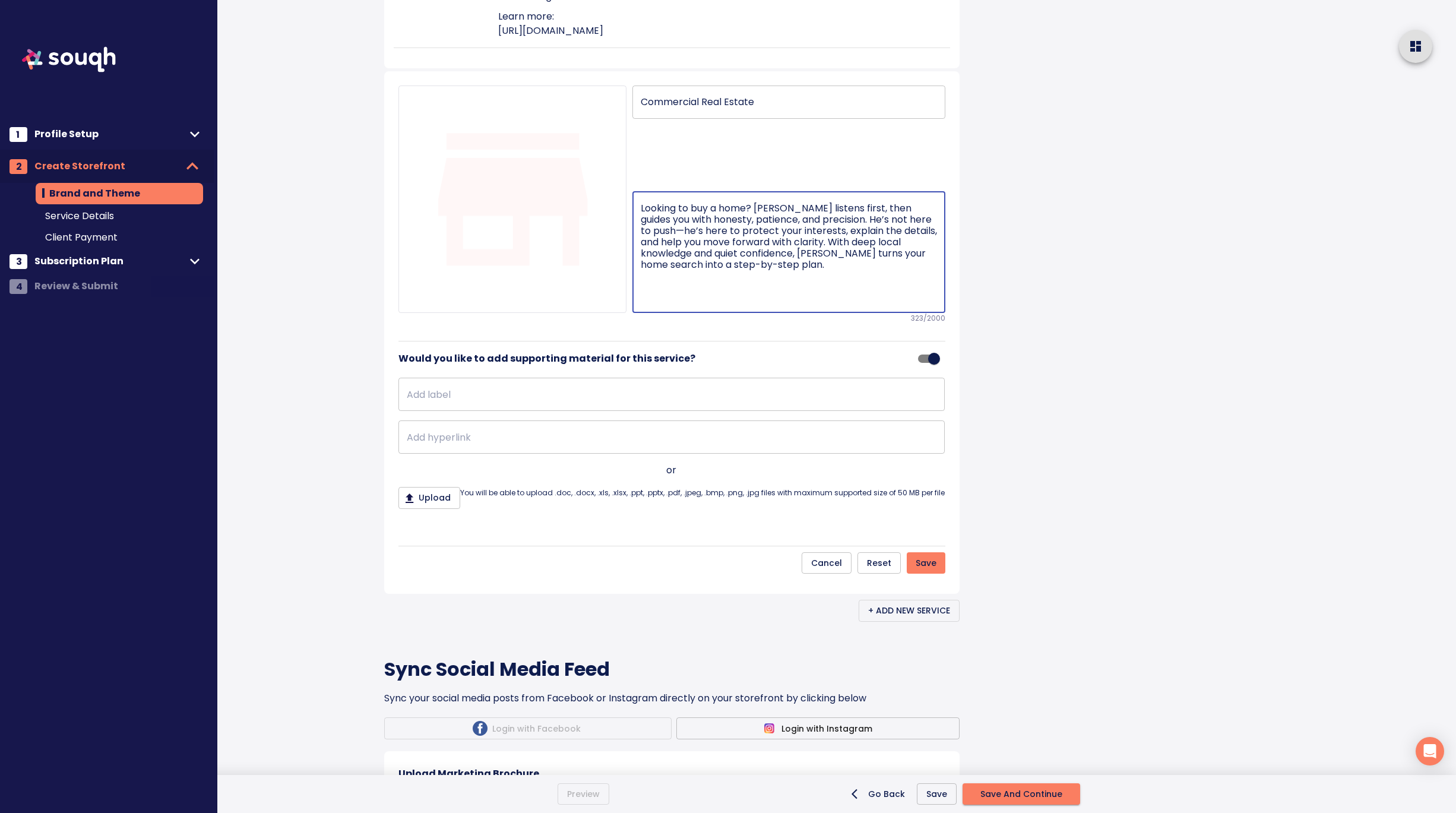
type textarea "Looking to buy a home? Andrew listens first, then guides you with honesty, pati…"
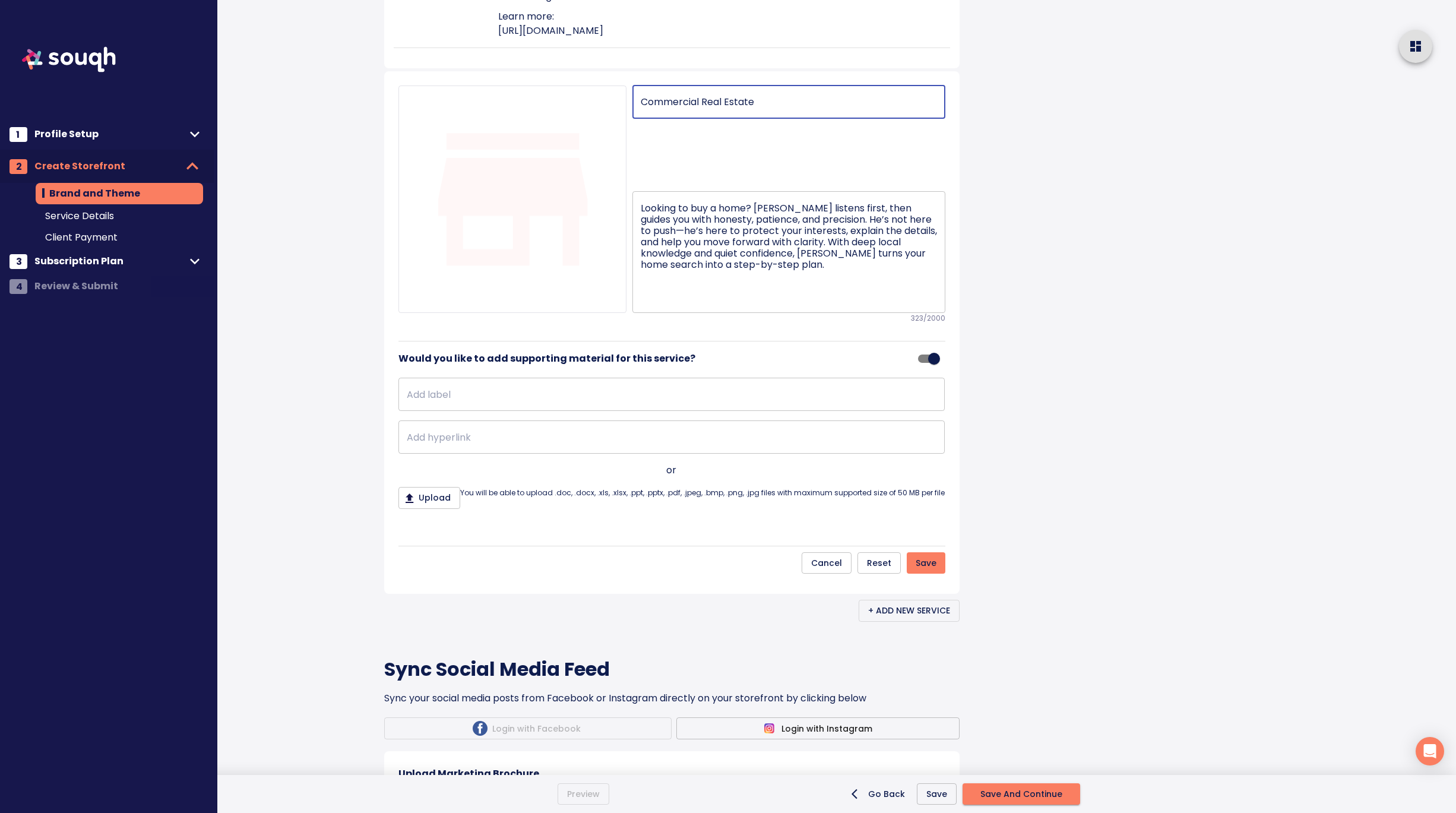
drag, startPoint x: 764, startPoint y: 271, endPoint x: 632, endPoint y: 269, distance: 132.0
click at [633, 118] on input "Commercial Real Estate" at bounding box center [789, 102] width 313 height 33
paste input "Buying a Hom"
type input "Buying a Home"
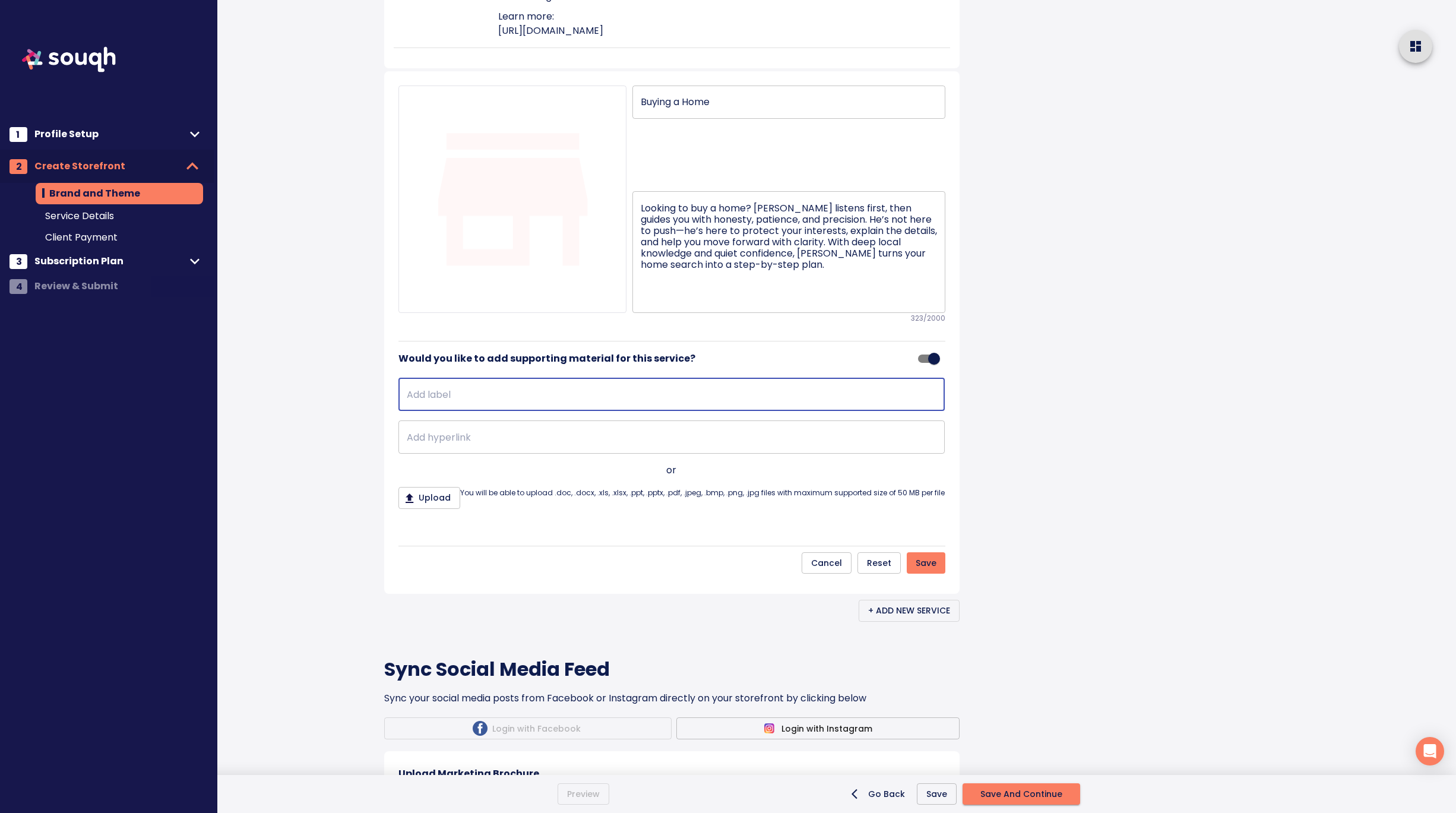
click at [709, 411] on input "text" at bounding box center [672, 394] width 546 height 33
type input "Learn more:"
click at [443, 453] on input "text" at bounding box center [672, 437] width 546 height 33
paste input "https://www.andrewhenry.ca/"
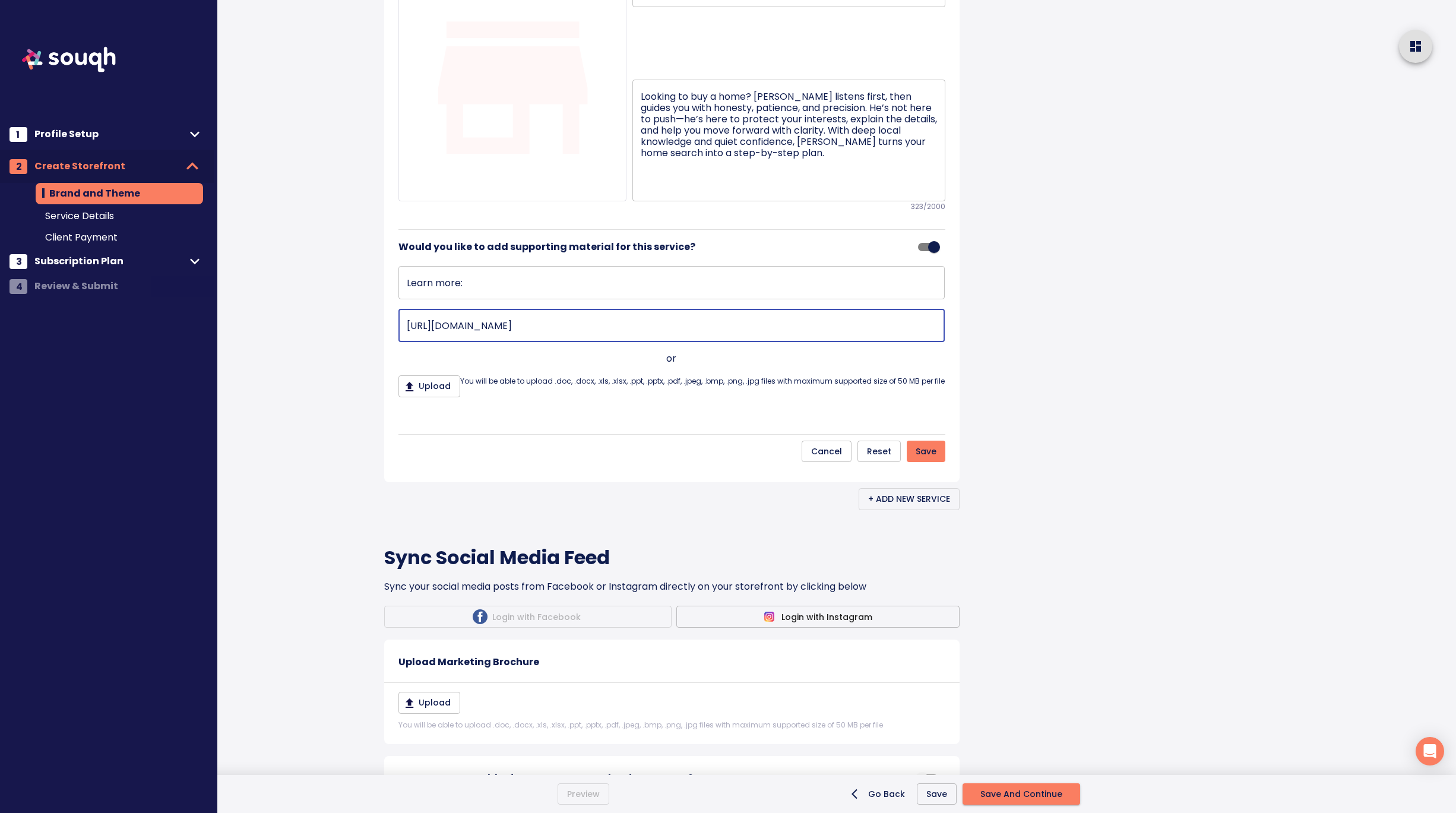
scroll to position [974, 0]
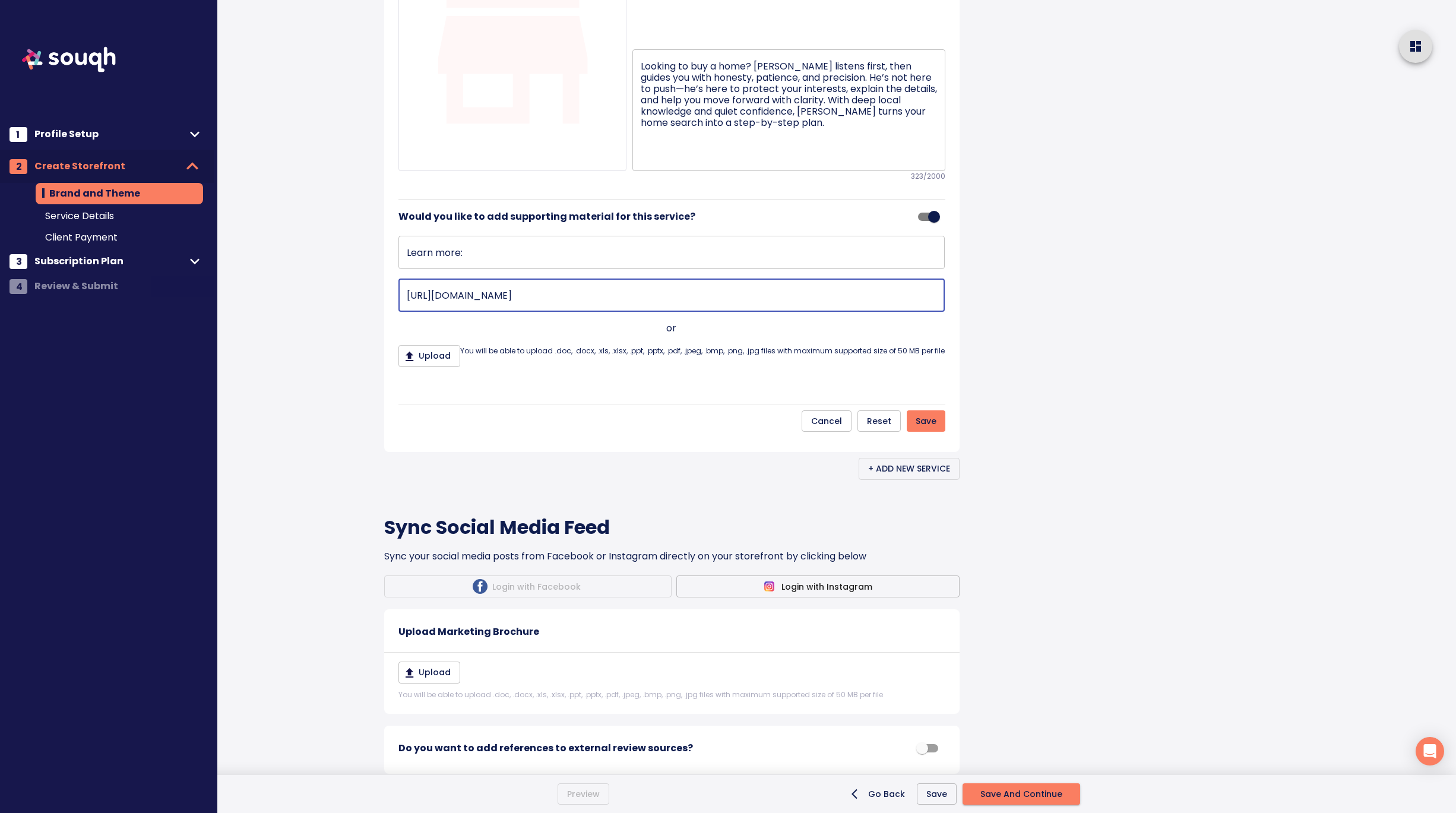
type input "https://www.andrewhenry.ca/"
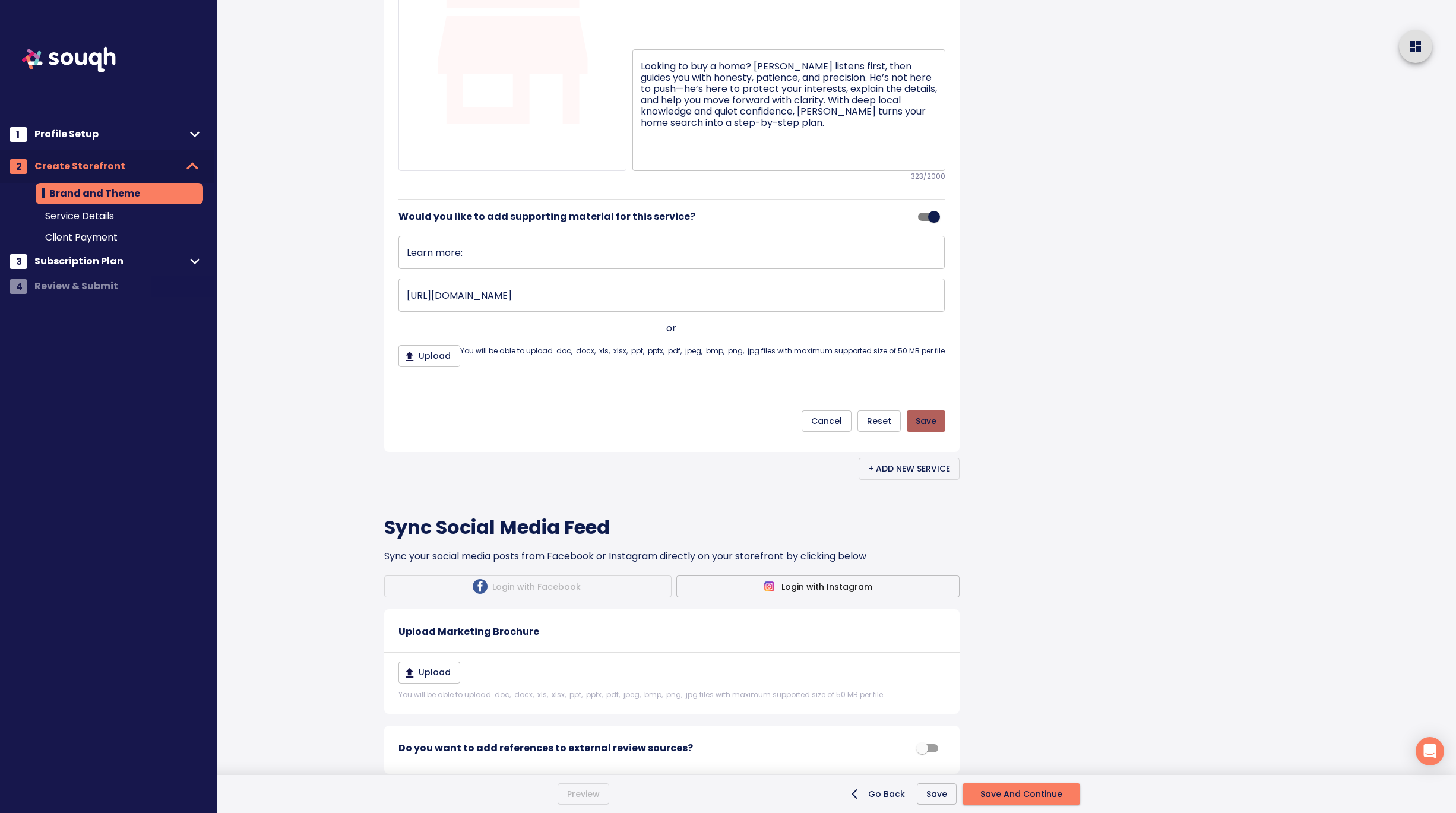
click at [922, 428] on span "Save" at bounding box center [925, 421] width 21 height 15
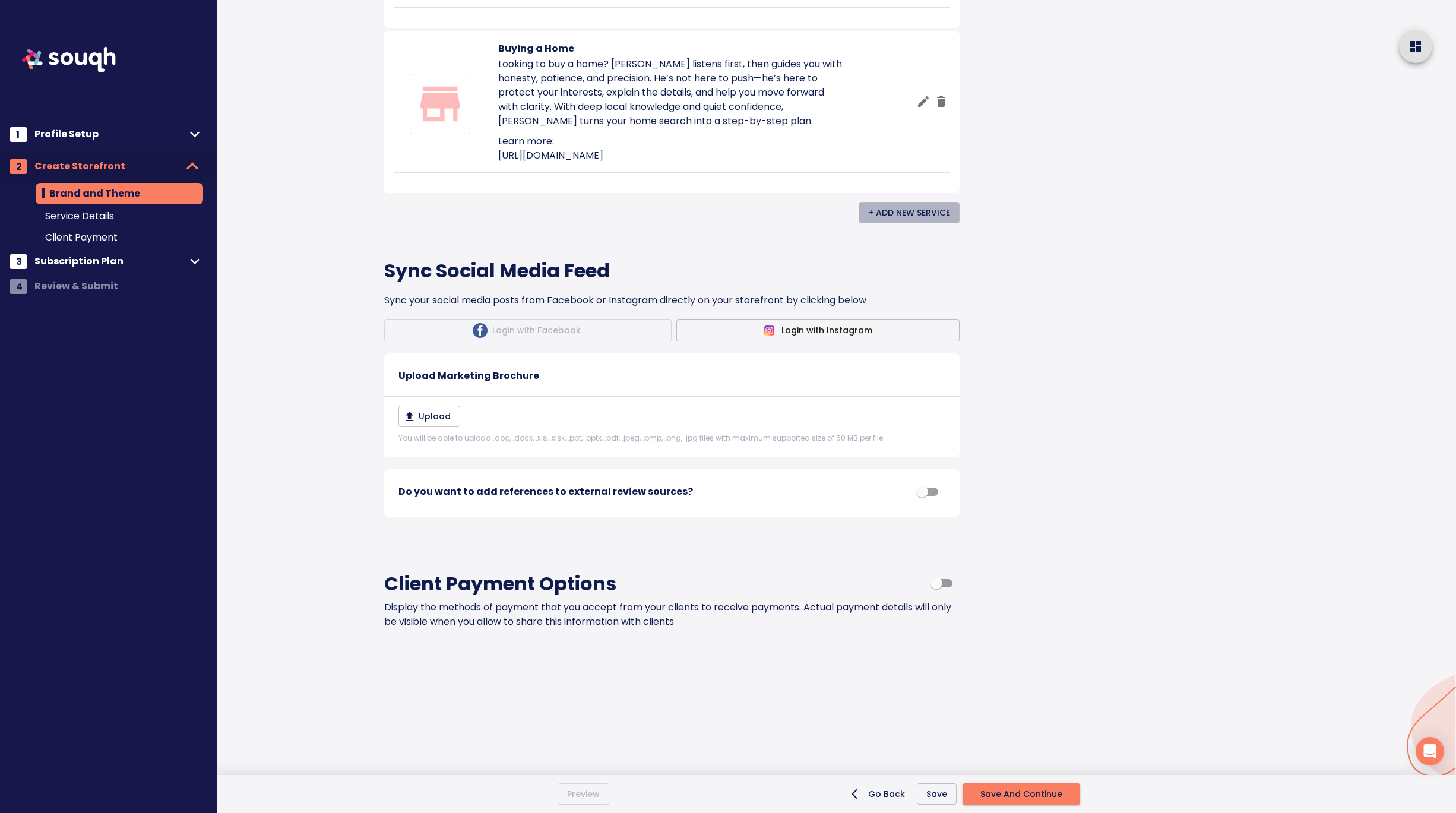
click at [938, 220] on span "+ Add New Service" at bounding box center [908, 213] width 82 height 15
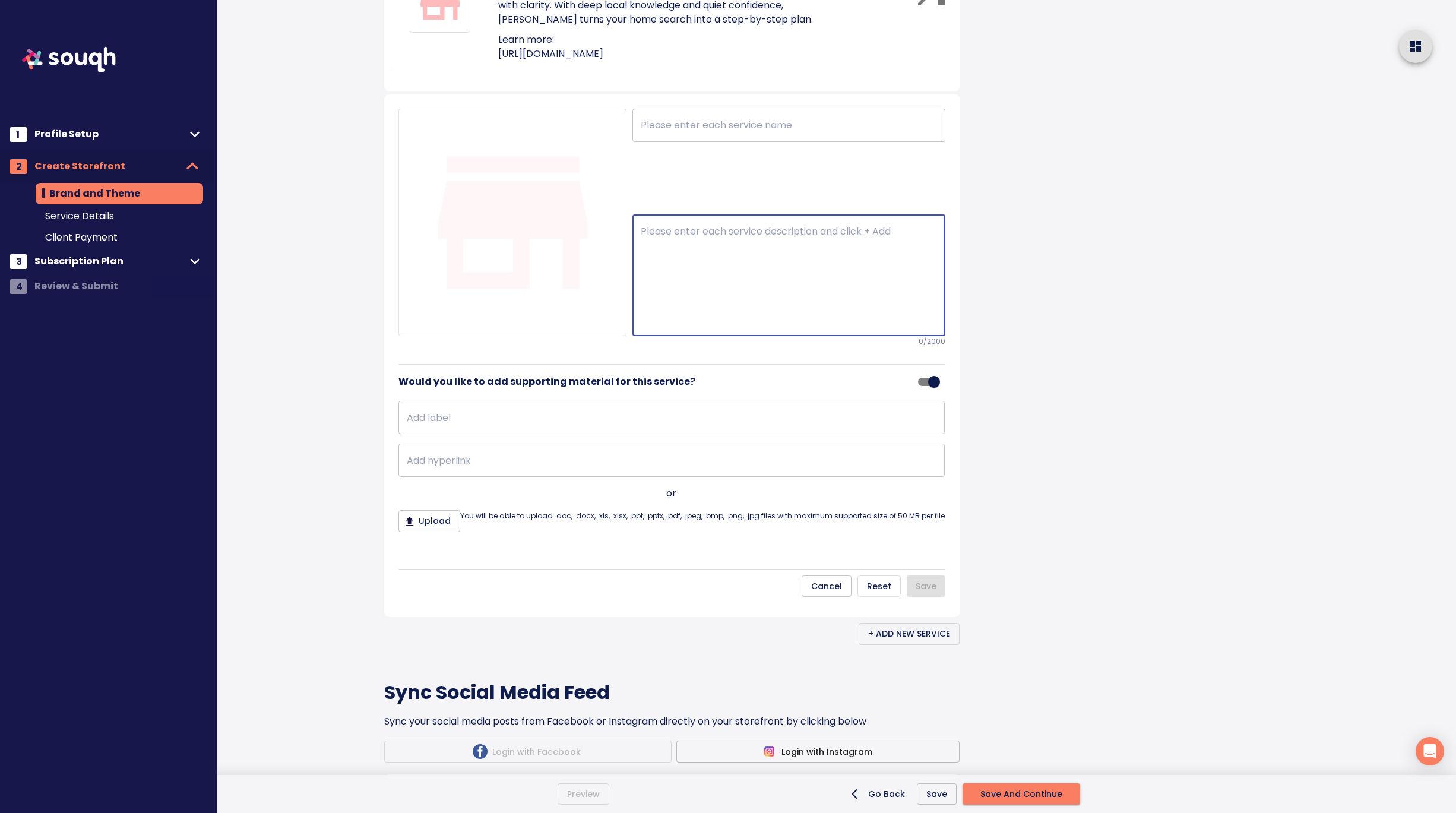
click at [676, 326] on textarea at bounding box center [789, 276] width 296 height 100
paste textarea "Selling a Home Selling a home doesn’t need to feel overwhelming. With Andrew, y…"
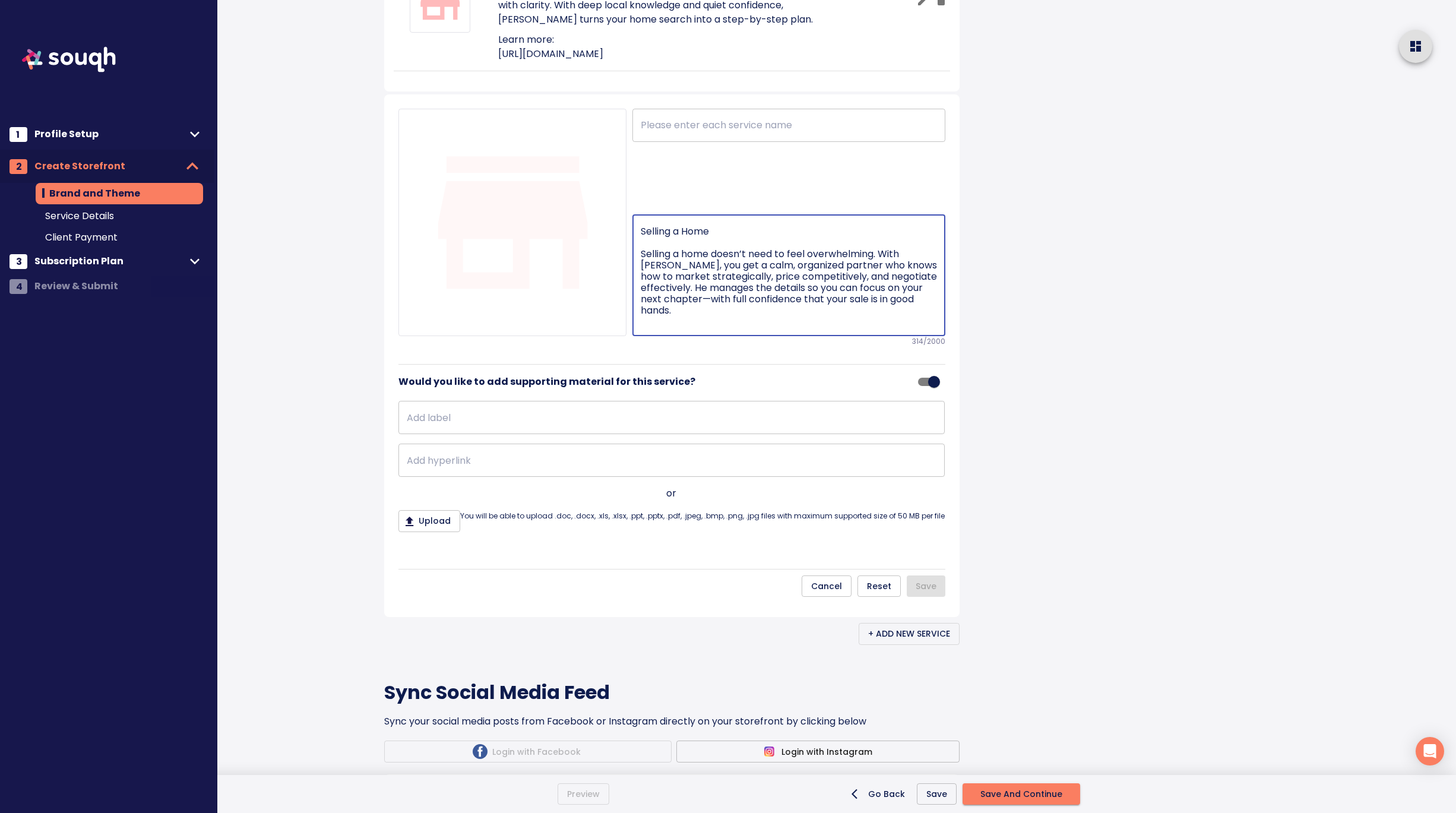
drag, startPoint x: 640, startPoint y: 414, endPoint x: 640, endPoint y: 382, distance: 32.0
click at [640, 336] on div "Selling a Home Selling a home doesn’t need to feel overwhelming. With Andrew, y…" at bounding box center [789, 275] width 313 height 121
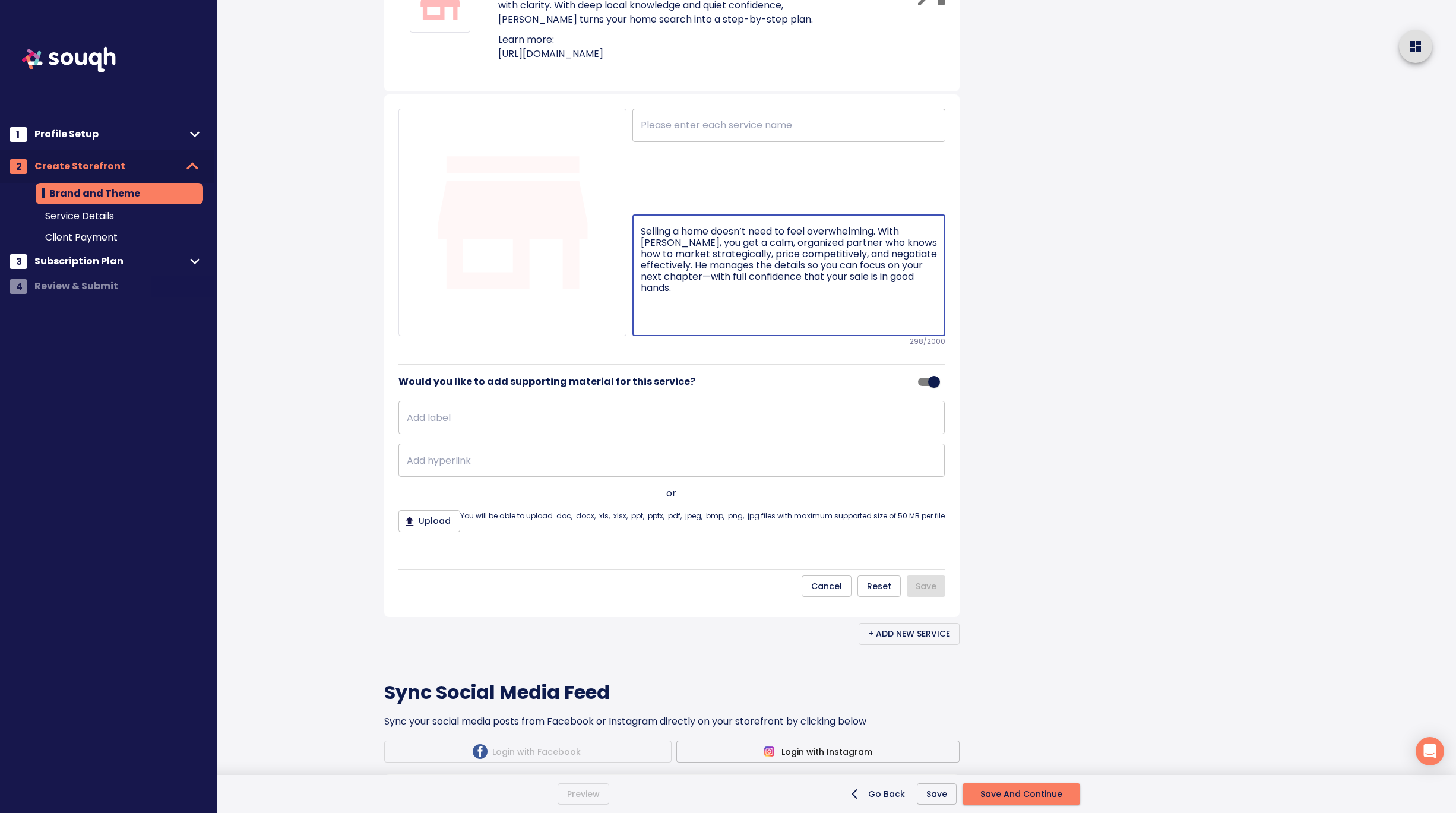
type textarea "Selling a home doesn’t need to feel overwhelming. With Andrew, you get a calm, …"
click at [675, 142] on input "text" at bounding box center [789, 125] width 313 height 33
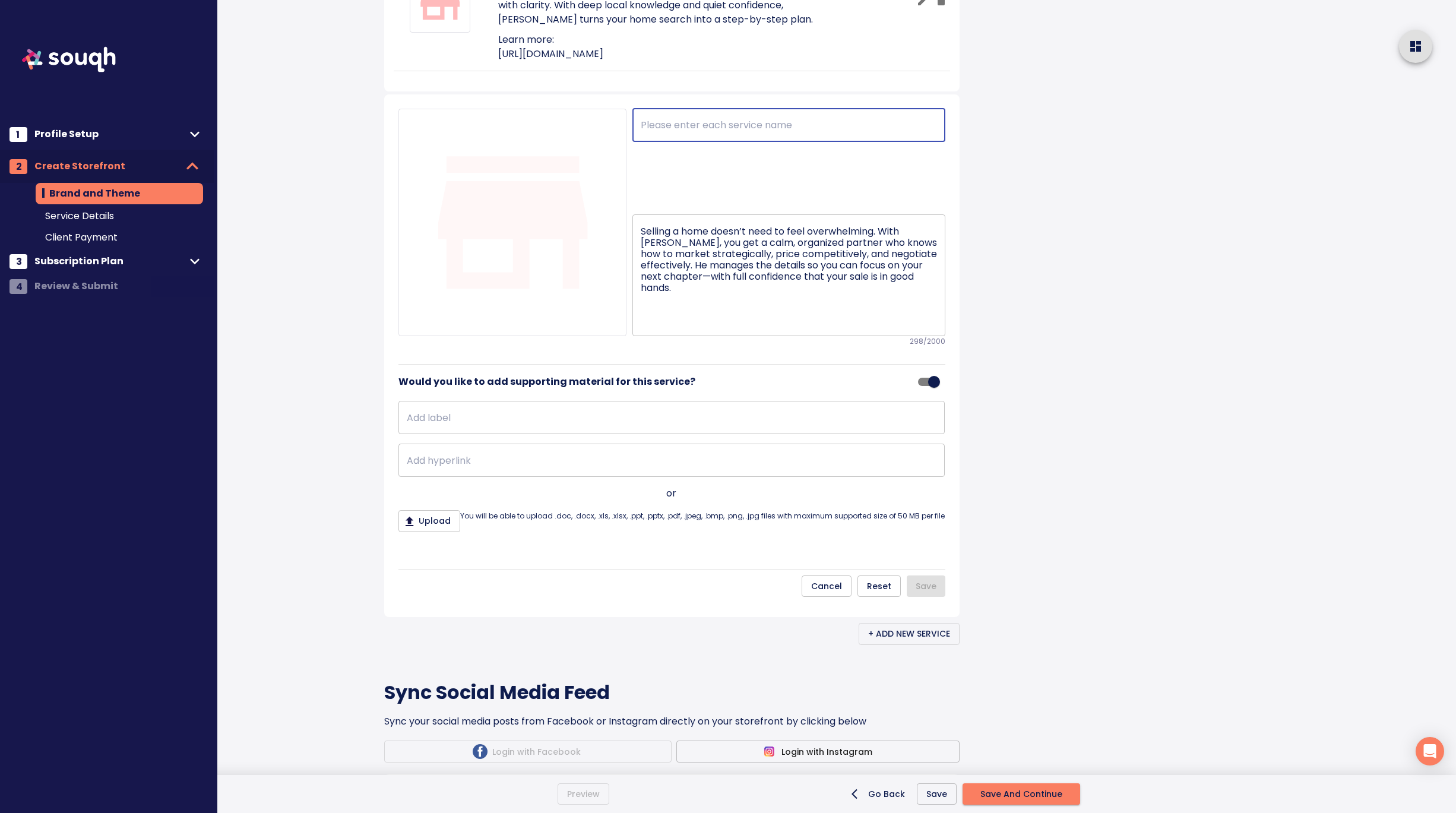
paste input "Selling a Home"
type input "Selling a Home"
click at [578, 434] on input "text" at bounding box center [672, 417] width 546 height 33
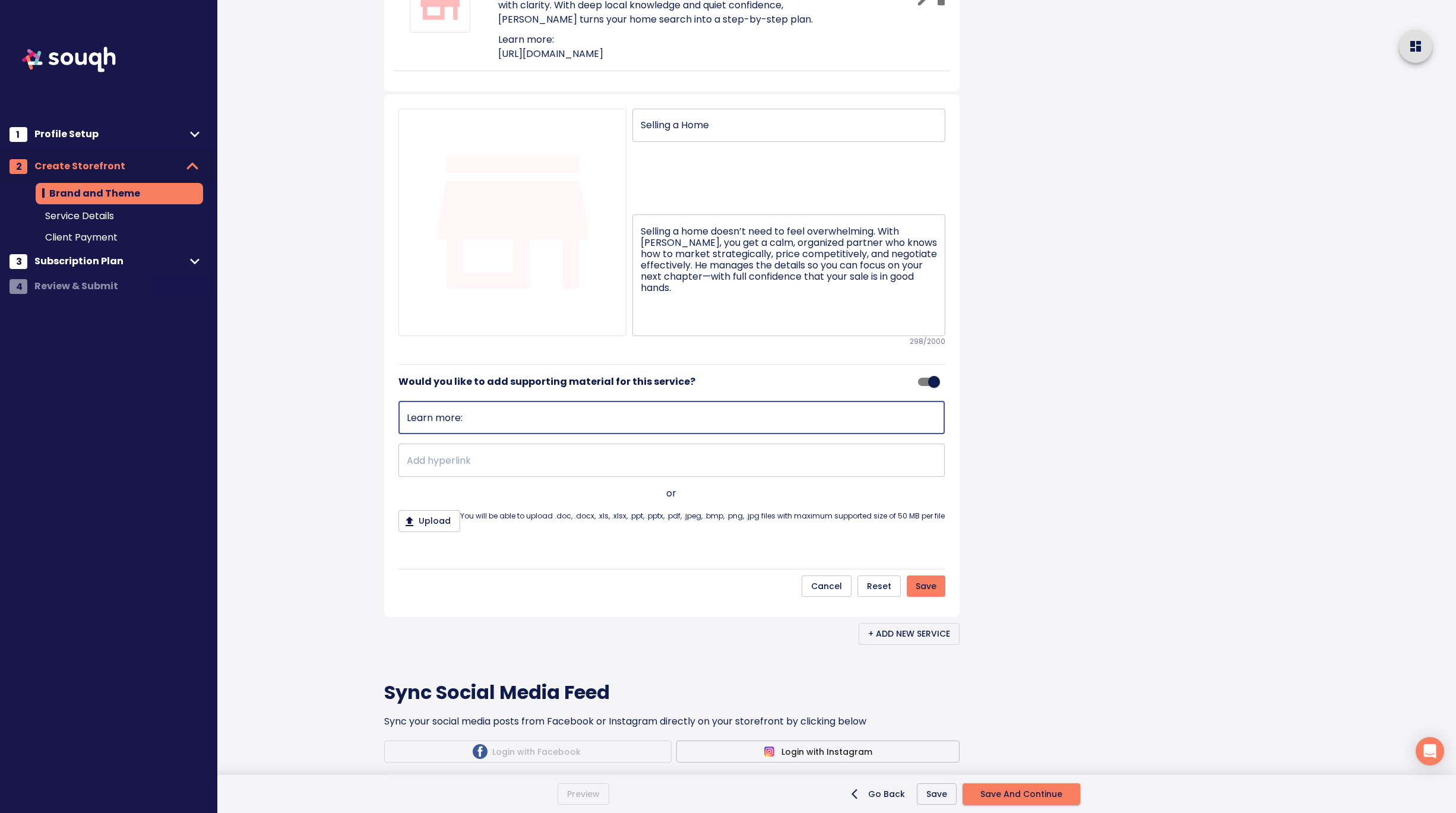
type input "Learn more:"
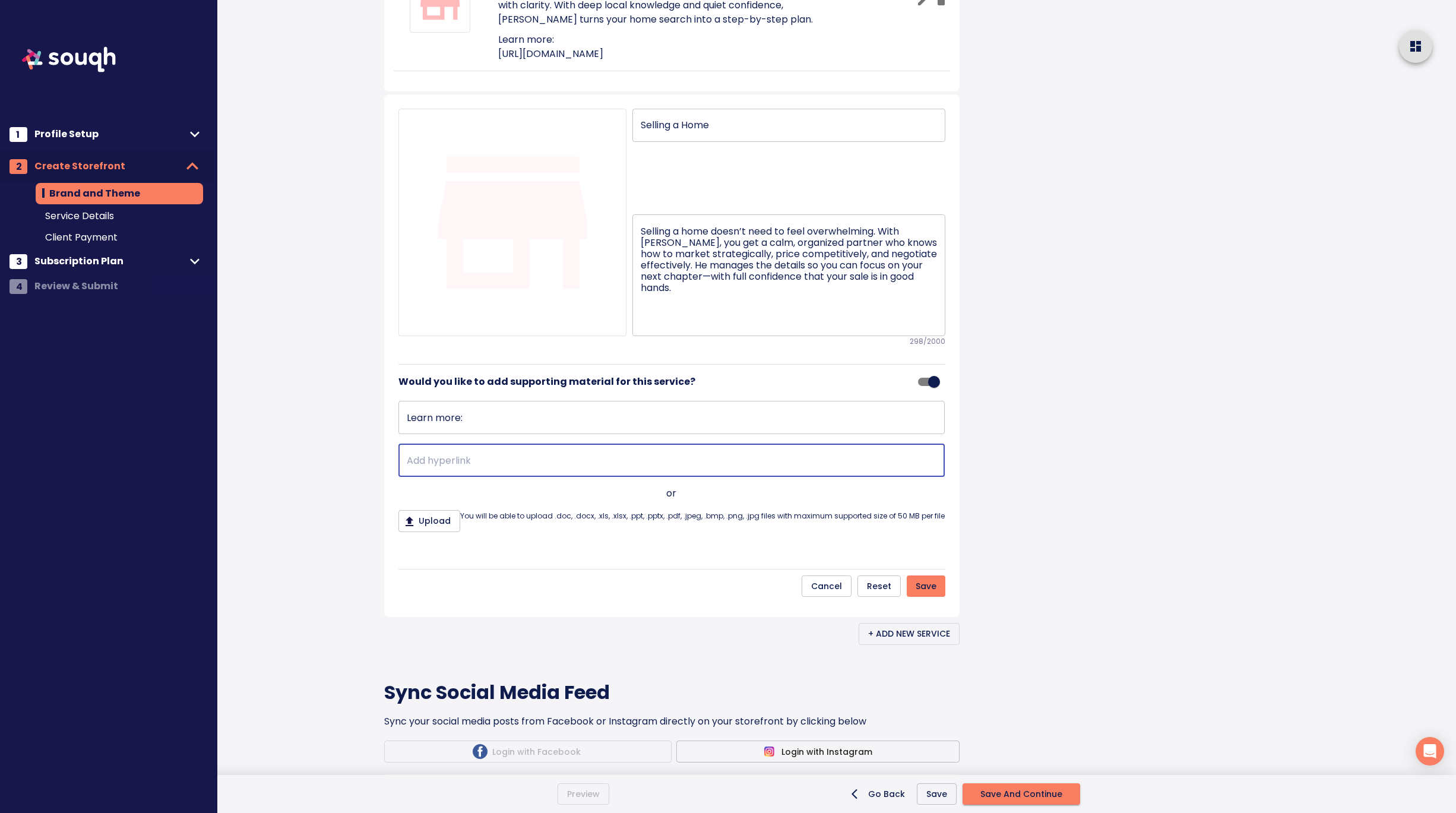
click at [442, 477] on input "text" at bounding box center [672, 459] width 546 height 33
paste input "https://www.andrewhenry.ca/"
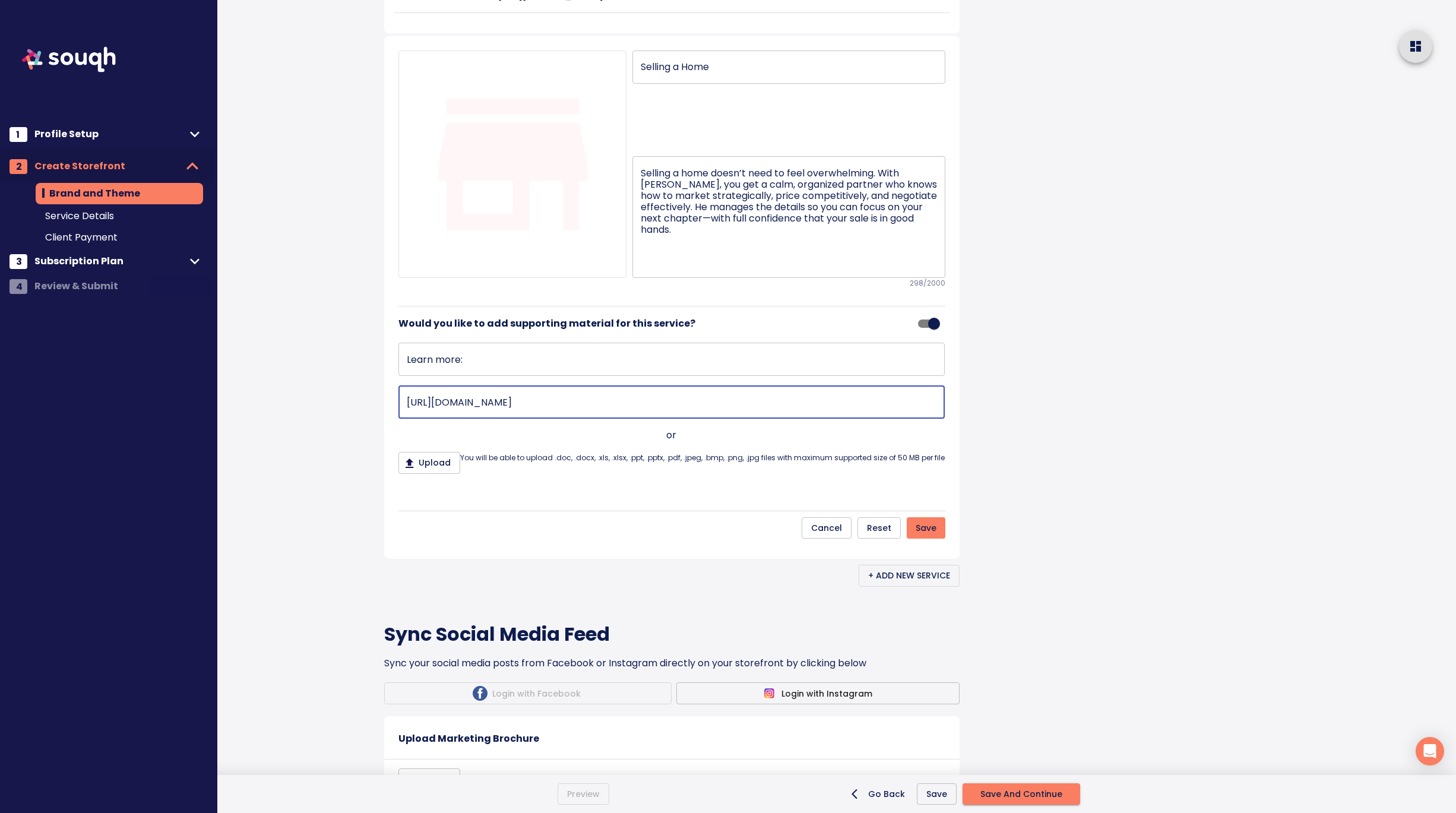
scroll to position [1094, 0]
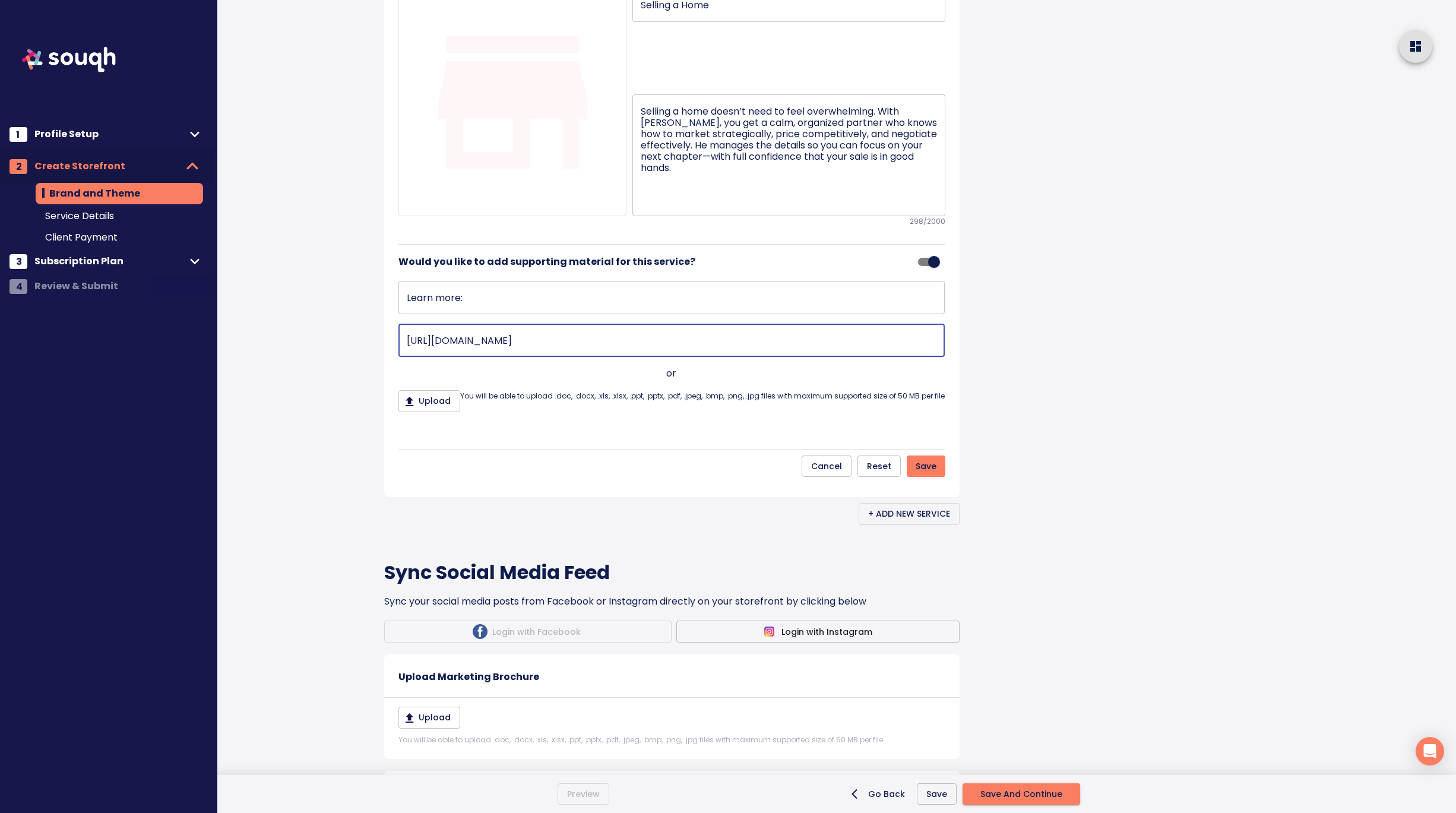
type input "https://www.andrewhenry.ca/"
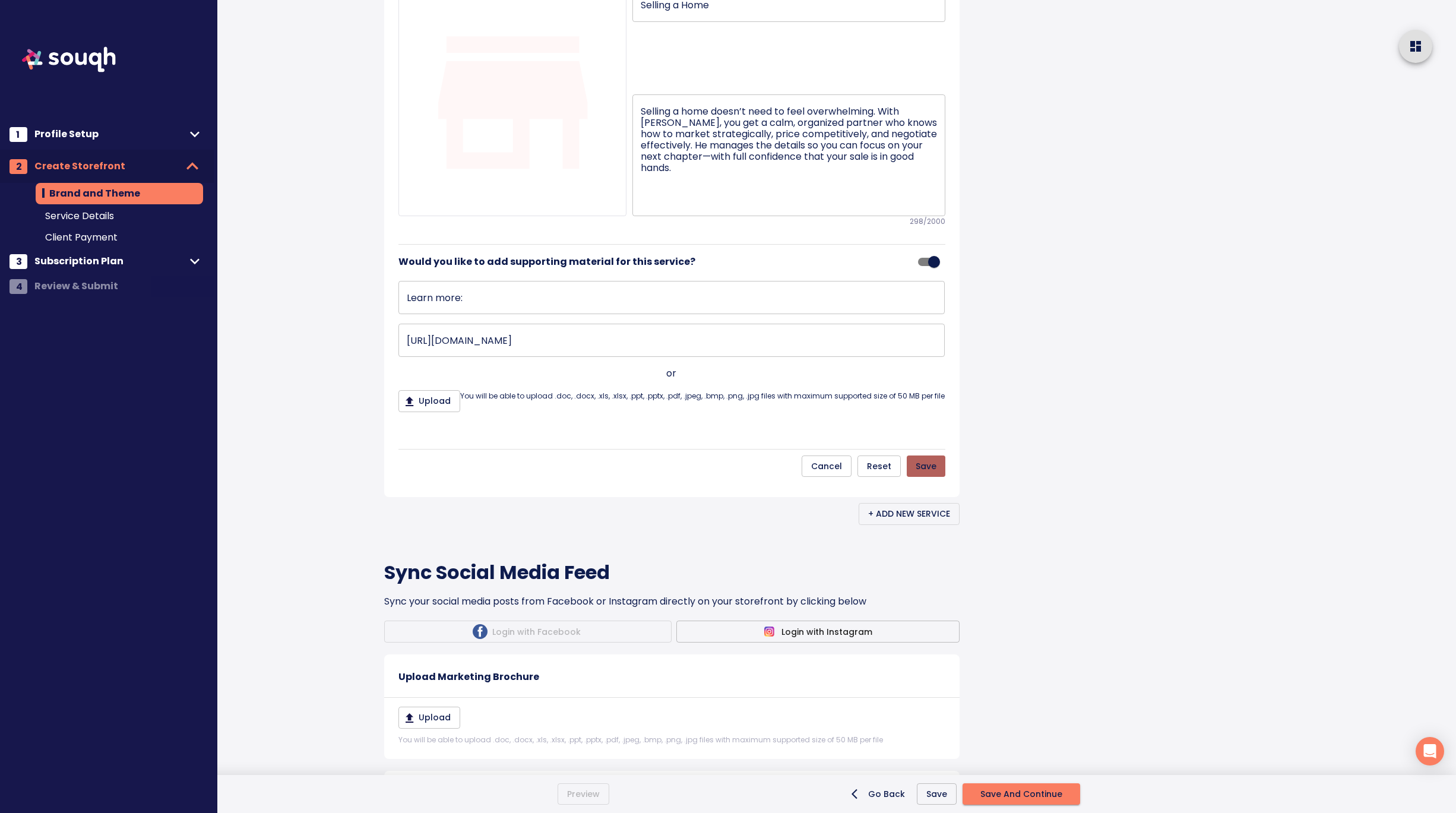
click at [915, 477] on button "Save" at bounding box center [926, 466] width 39 height 22
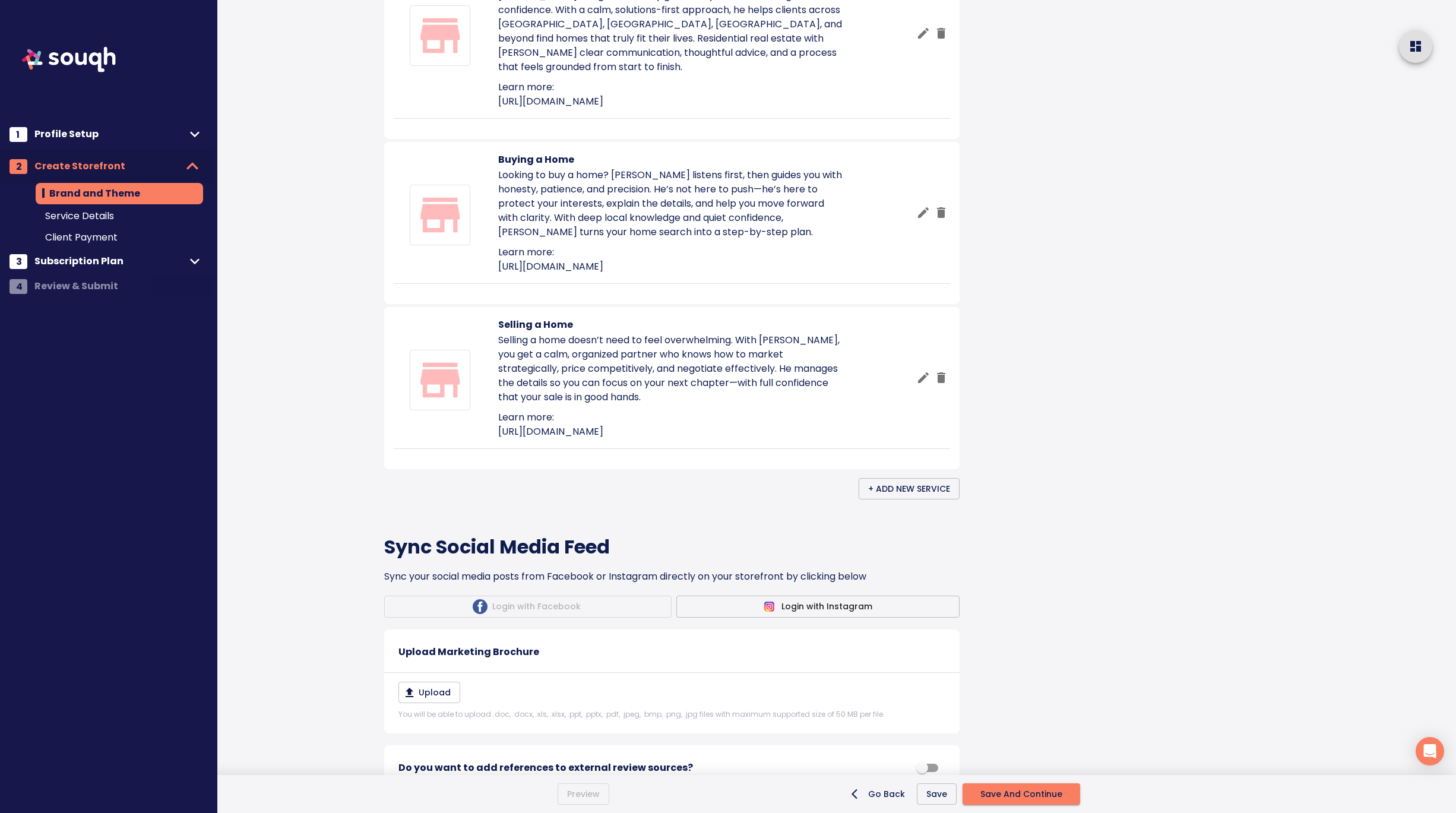
scroll to position [766, 0]
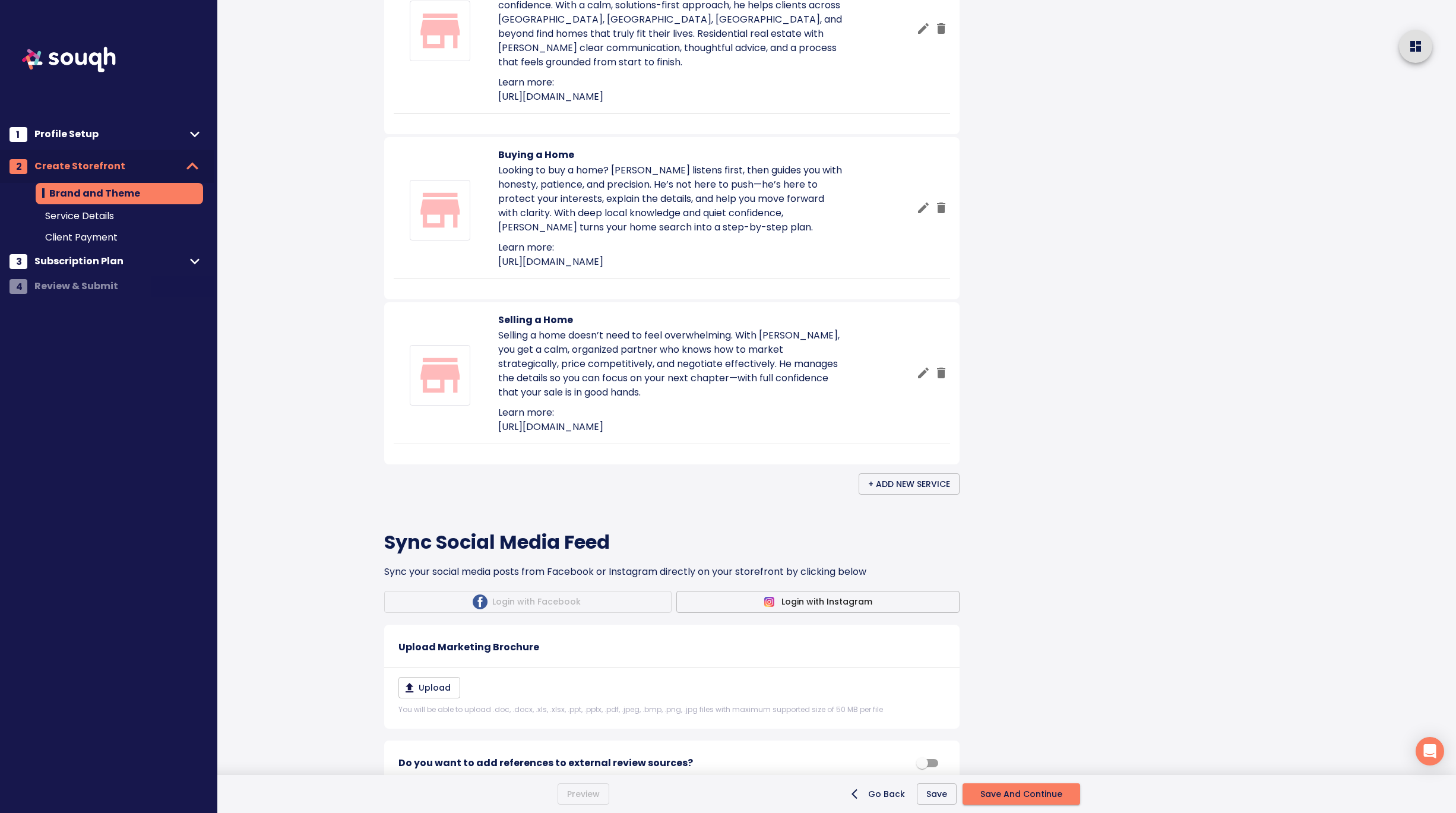
click at [911, 491] on span "+ Add New Service" at bounding box center [908, 484] width 82 height 15
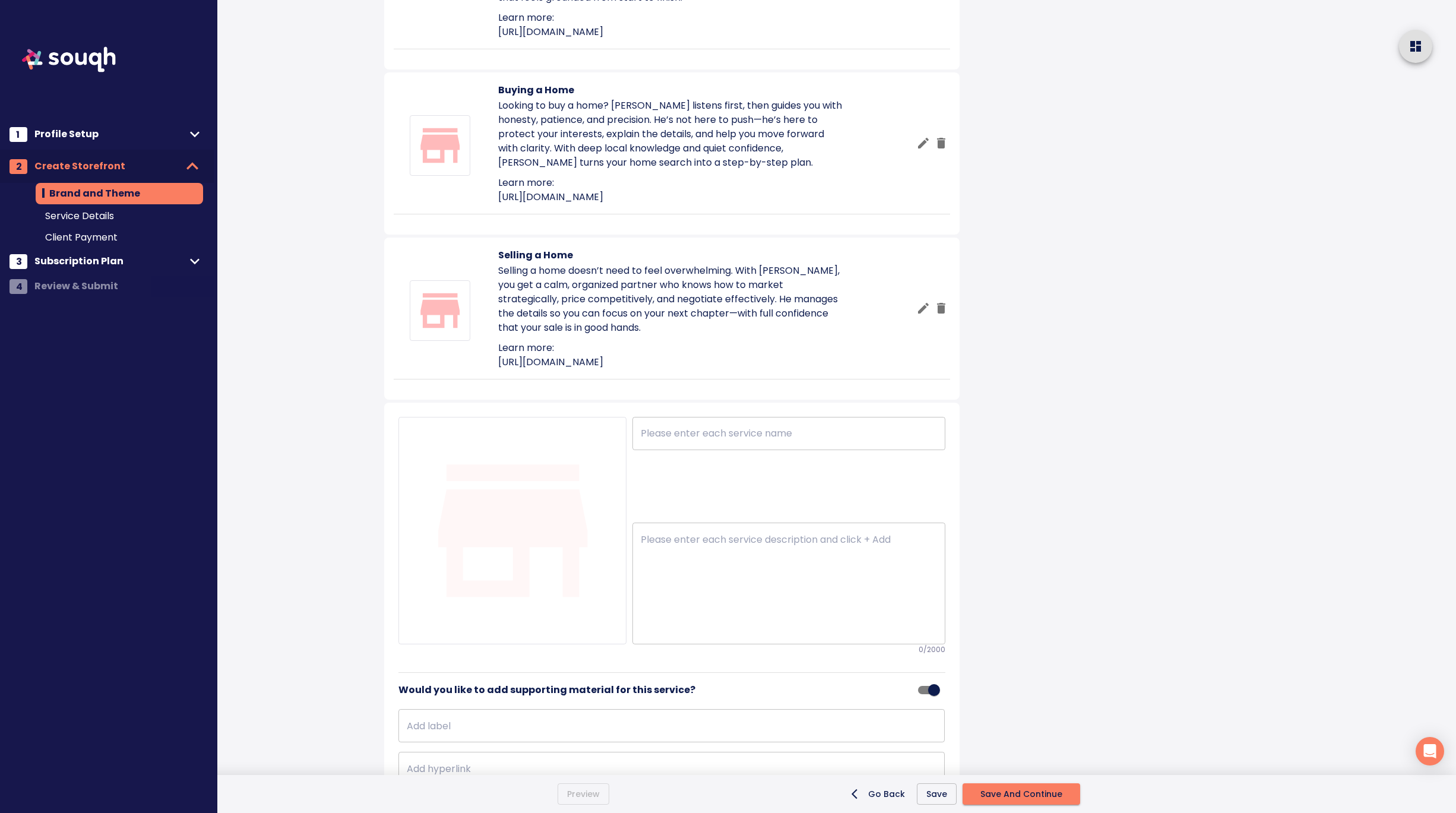
scroll to position [900, 0]
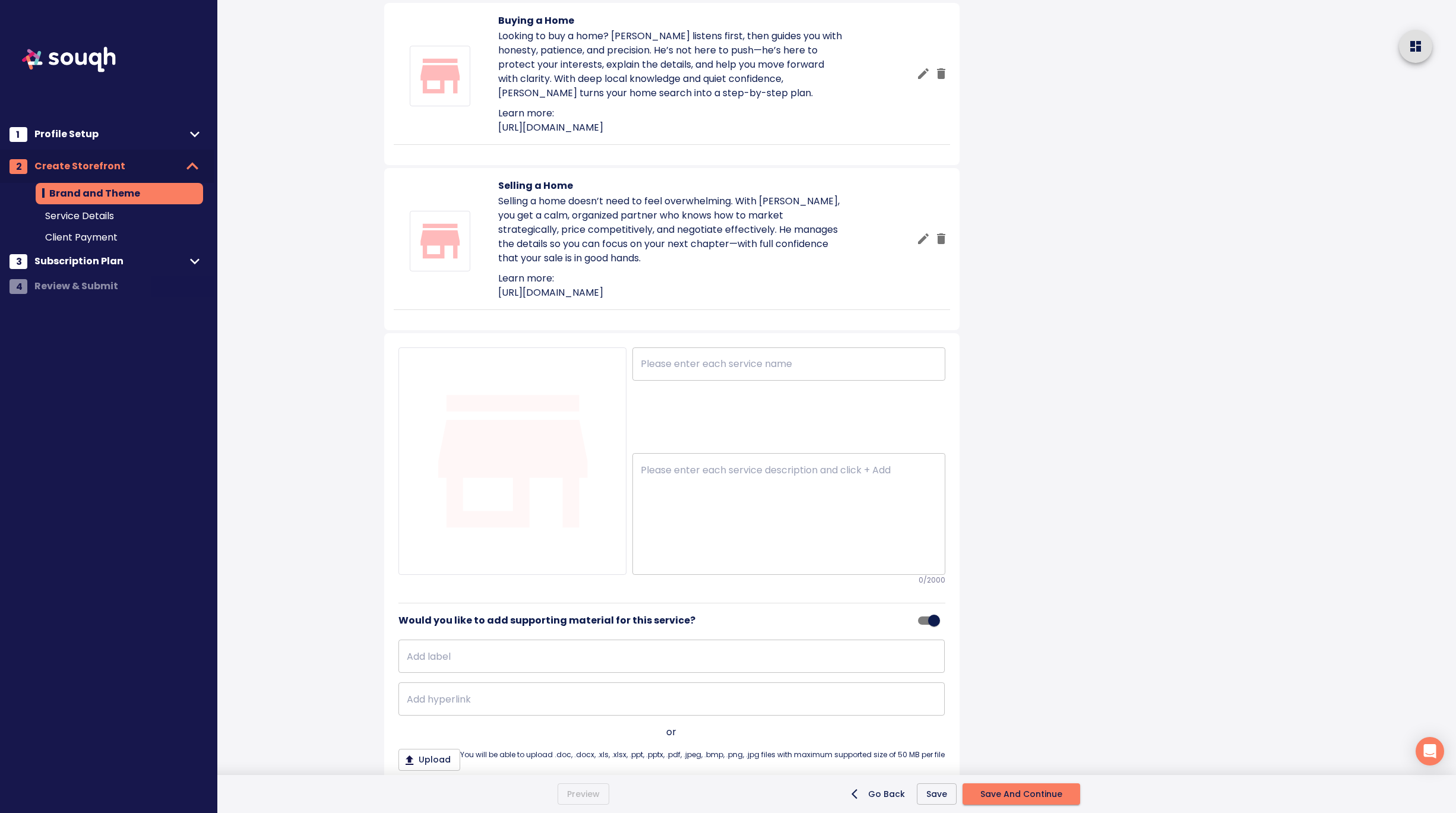
click at [689, 564] on textarea at bounding box center [789, 514] width 296 height 100
paste textarea "Whether you're a tenant looking for the right fit or a landlord searching for r…"
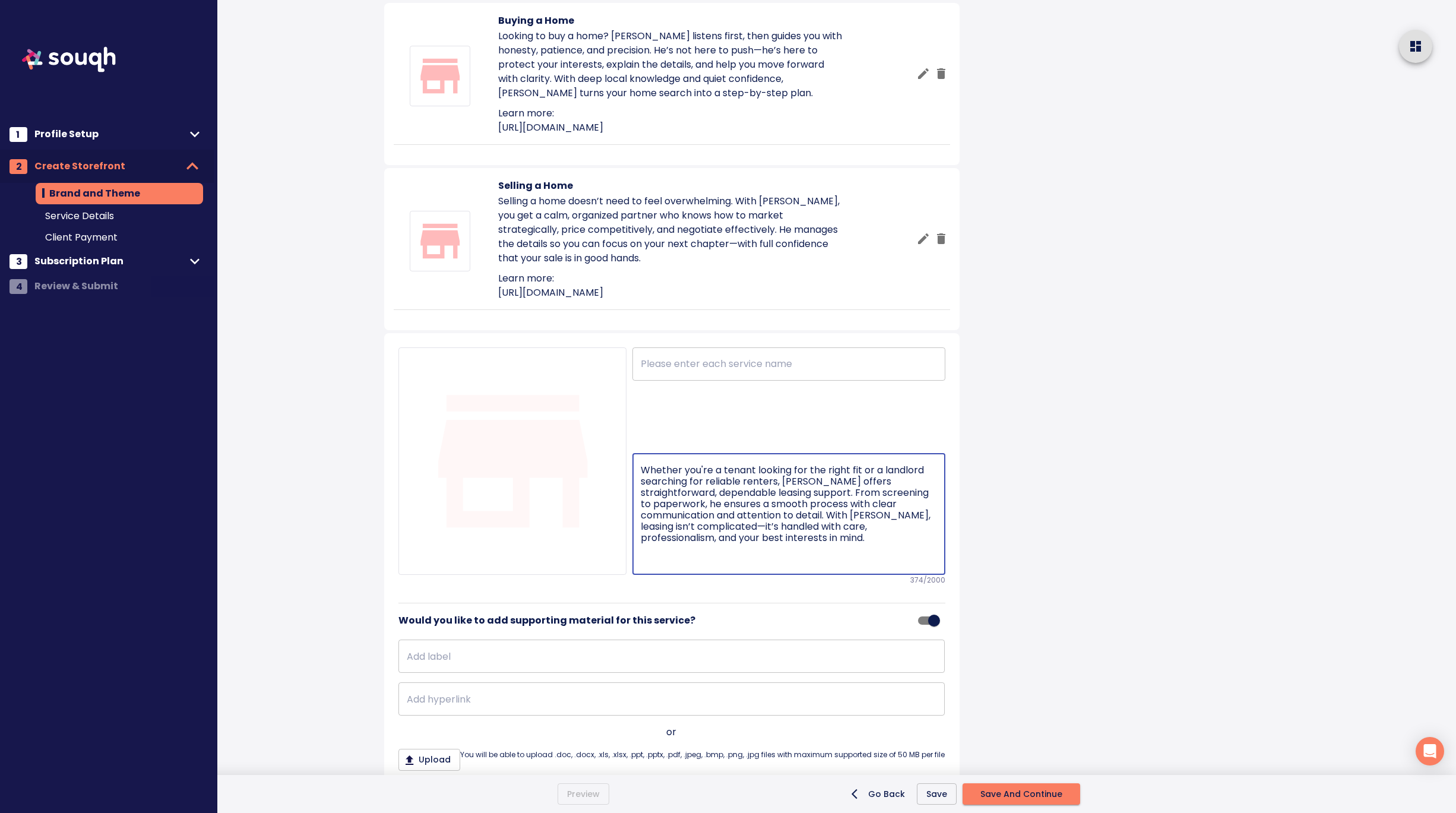
type textarea "Whether you're a tenant looking for the right fit or a landlord searching for r…"
click at [714, 381] on input "text" at bounding box center [789, 364] width 313 height 33
type input "Lease"
click at [1028, 574] on div "Brand and Theme Skip This Step Your Storefront What is a storefront? Andrew Hen…" at bounding box center [682, 287] width 723 height 2374
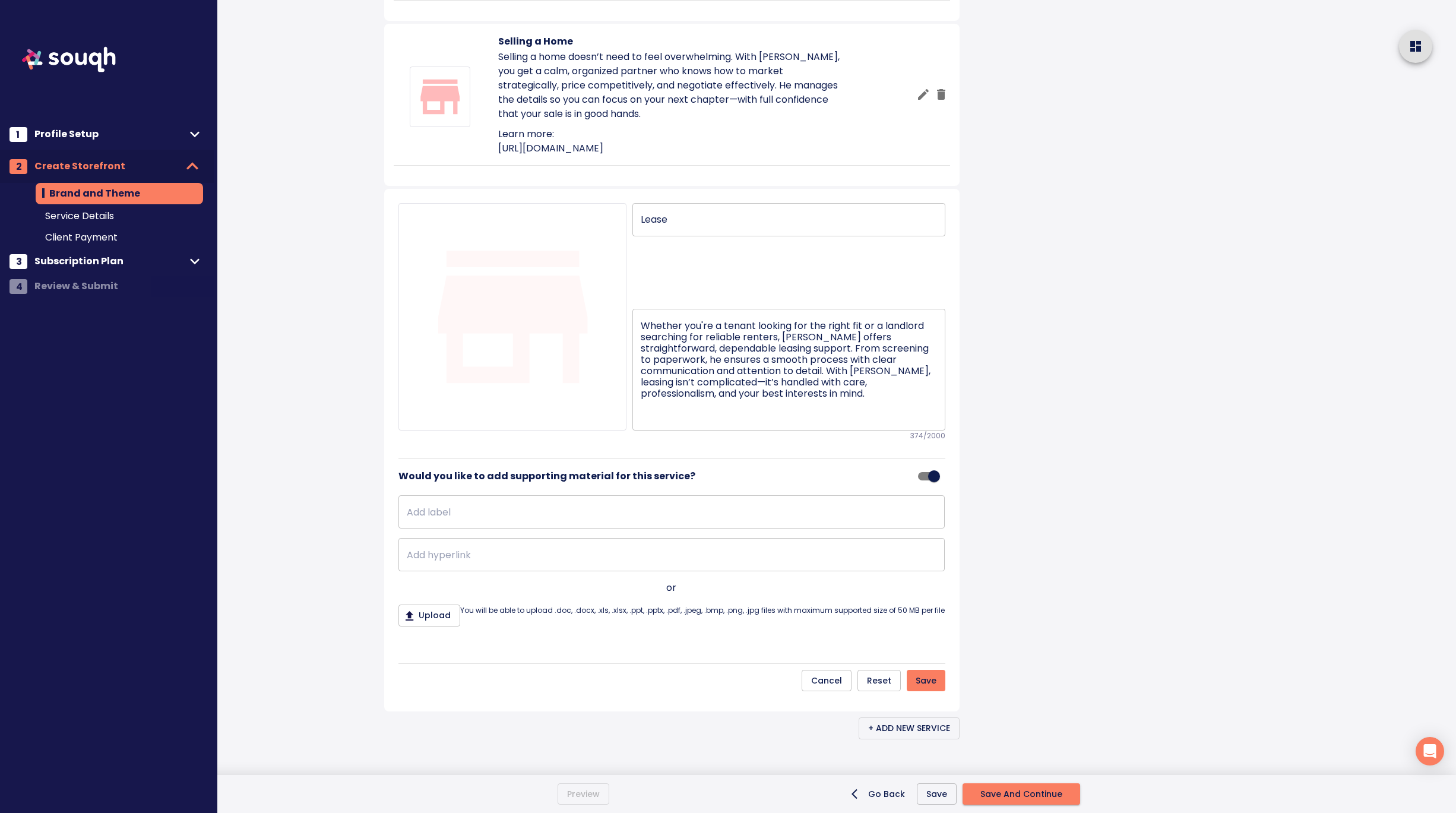
scroll to position [1131, 0]
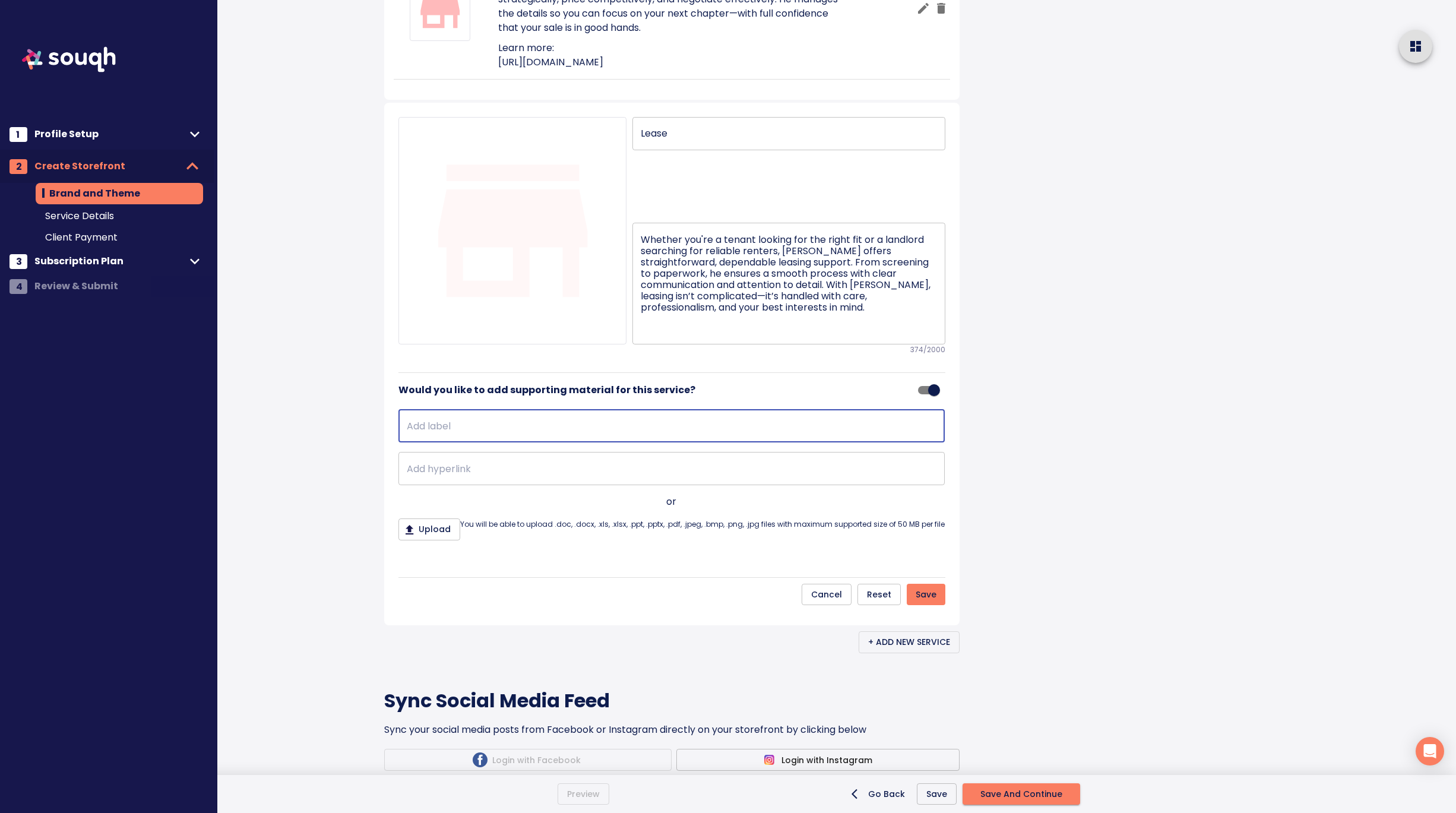
click at [425, 442] on input "text" at bounding box center [672, 425] width 546 height 33
type input "Learn more:"
click at [428, 485] on input "text" at bounding box center [672, 468] width 546 height 33
paste input "https://www.andrewhenry.ca/"
type input "https://www.andrewhenry.ca/"
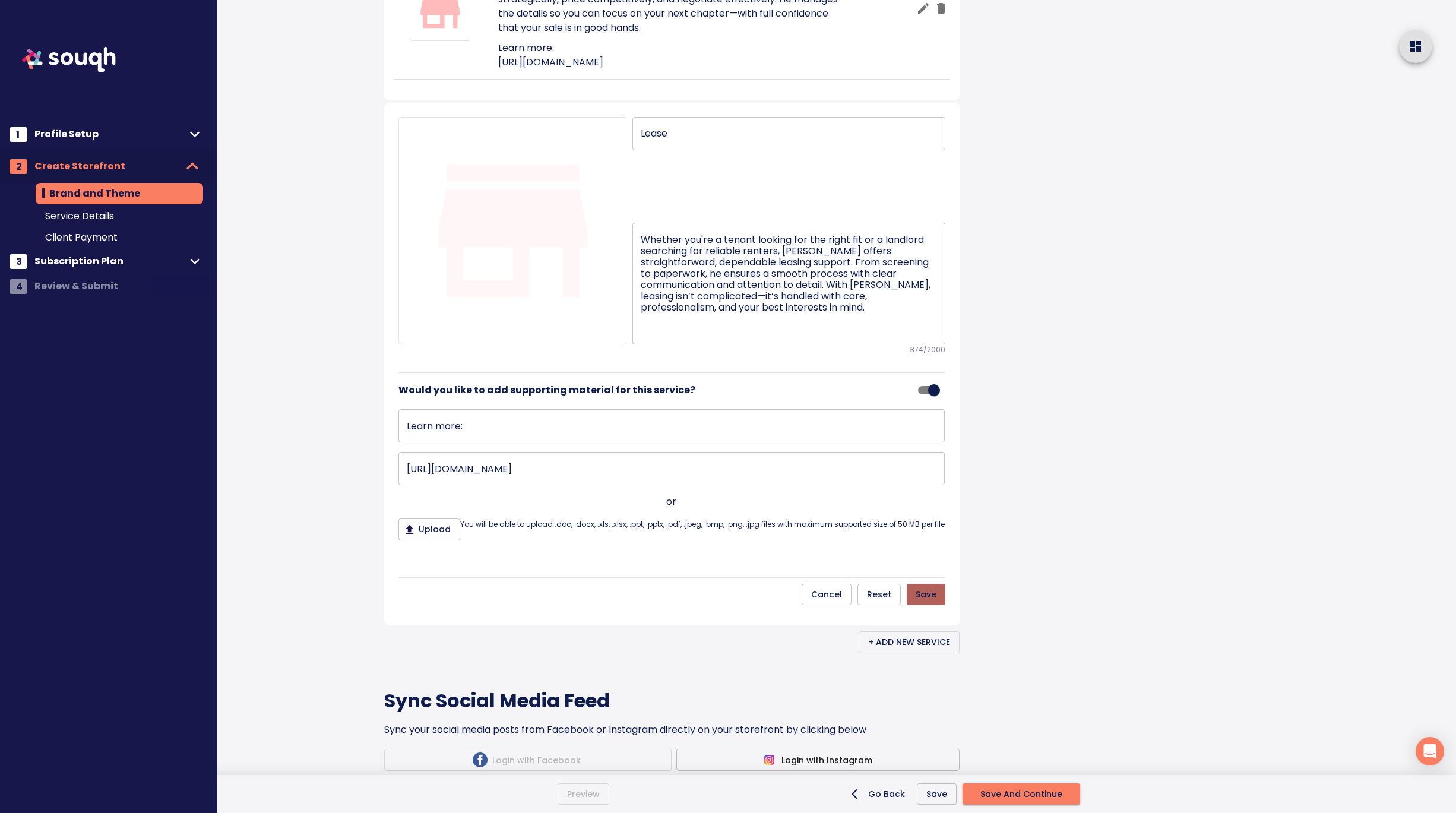
click at [932, 602] on span "Save" at bounding box center [925, 594] width 21 height 15
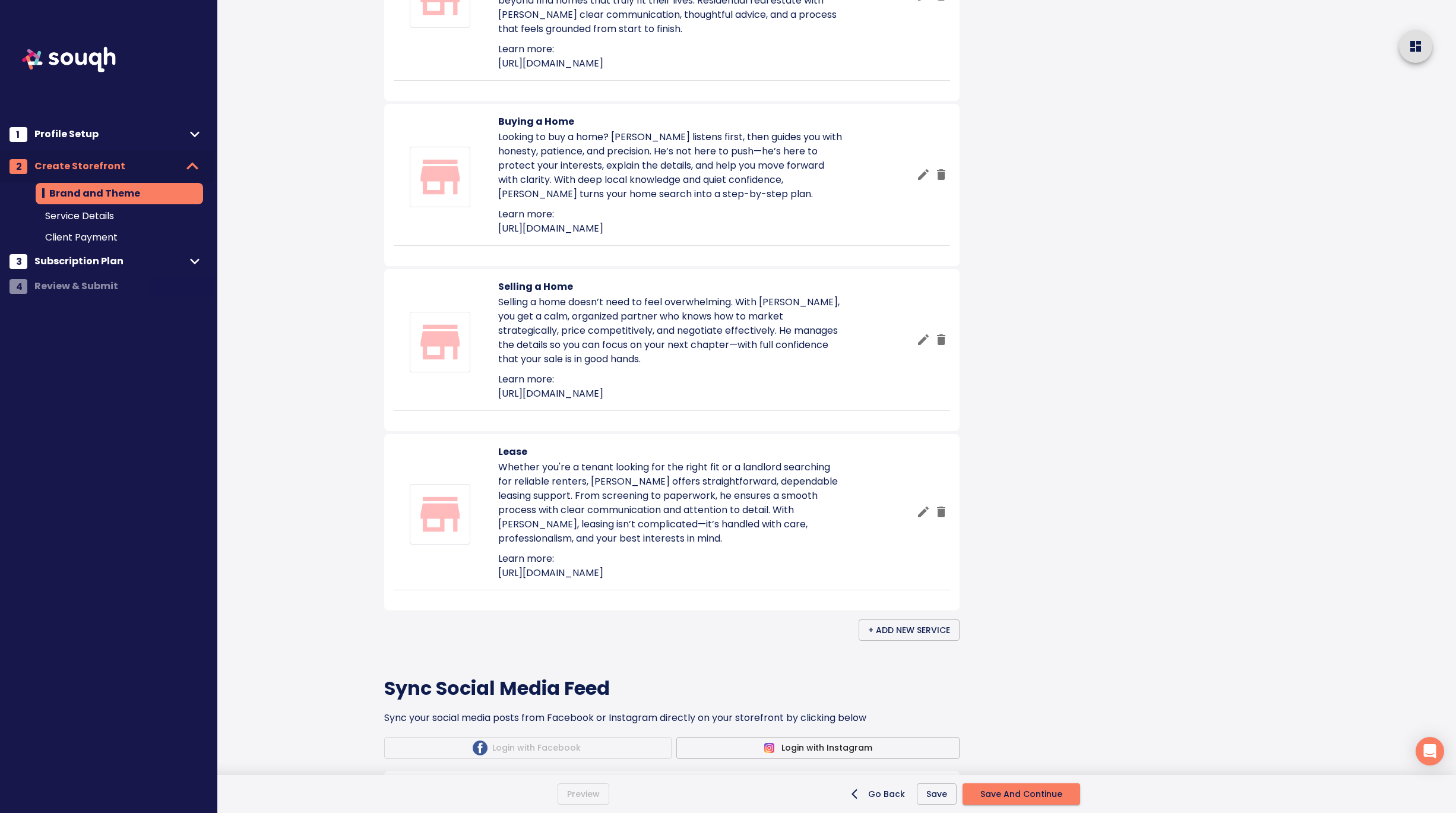
scroll to position [776, 0]
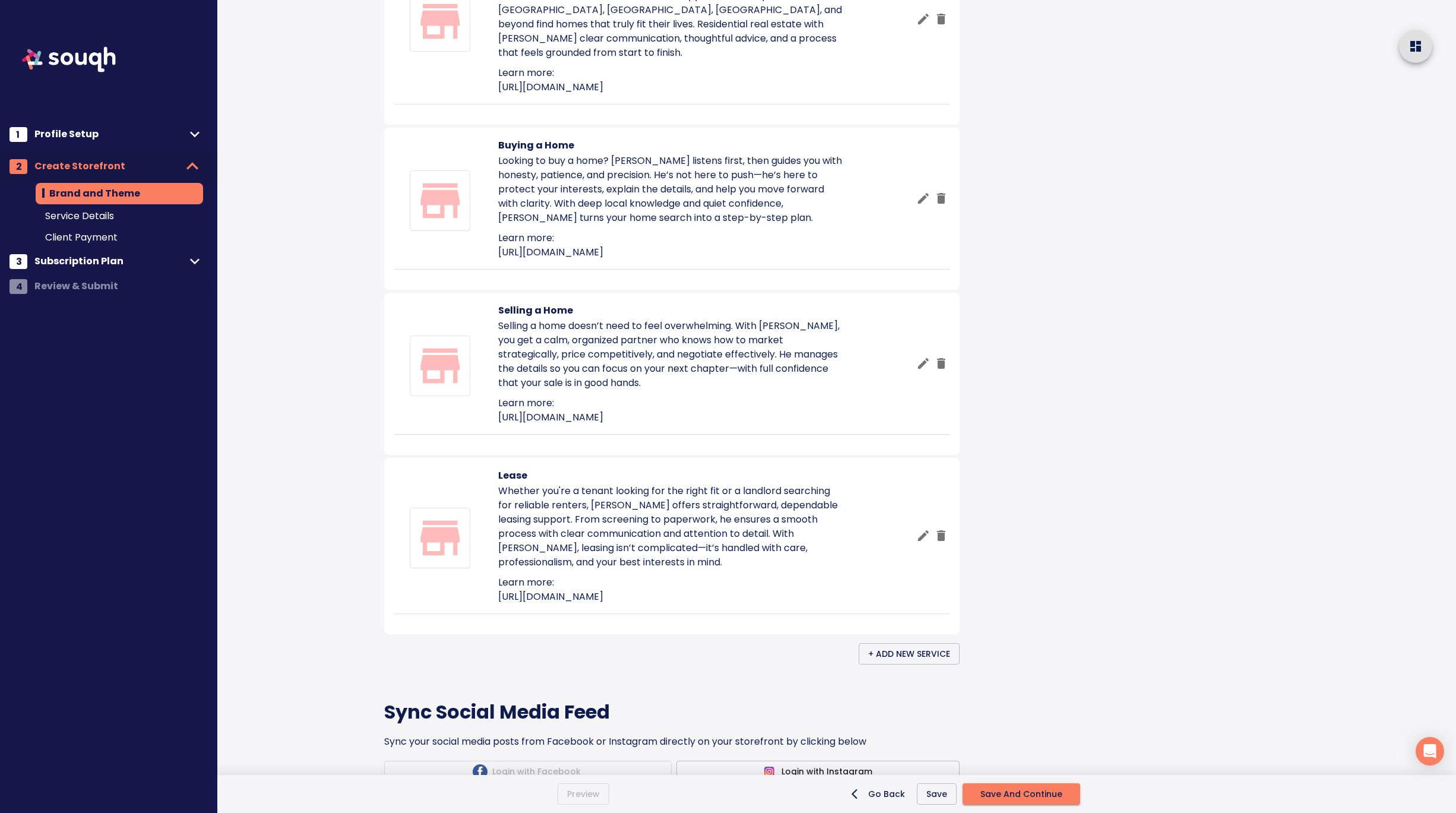
click at [917, 26] on icon "button" at bounding box center [923, 19] width 14 height 14
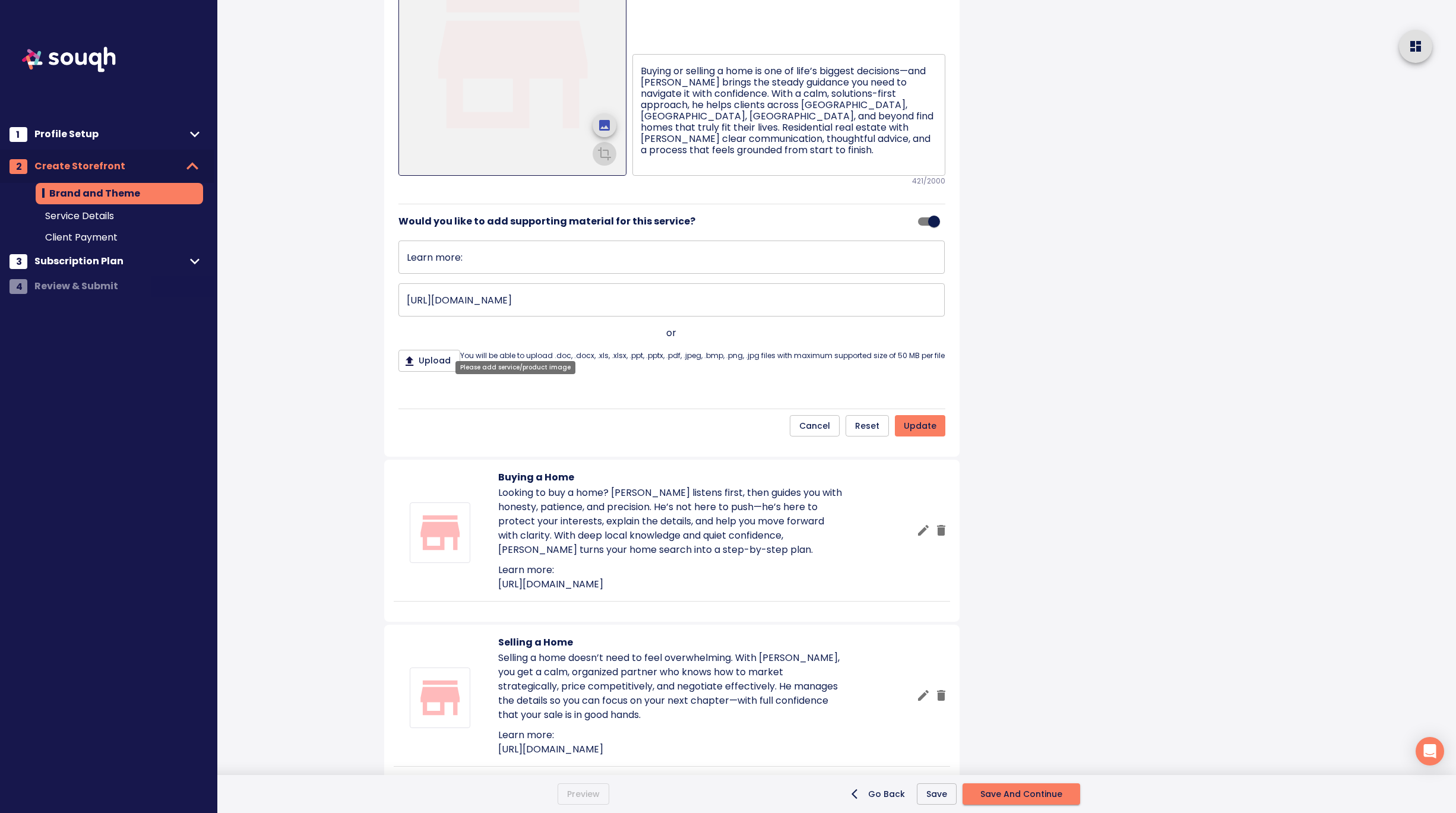
click at [601, 131] on icon "upload picture" at bounding box center [605, 125] width 11 height 11
click at [0, 0] on input "file" at bounding box center [0, 0] width 0 height 0
click at [605, 157] on icon "crop picture" at bounding box center [605, 153] width 11 height 8
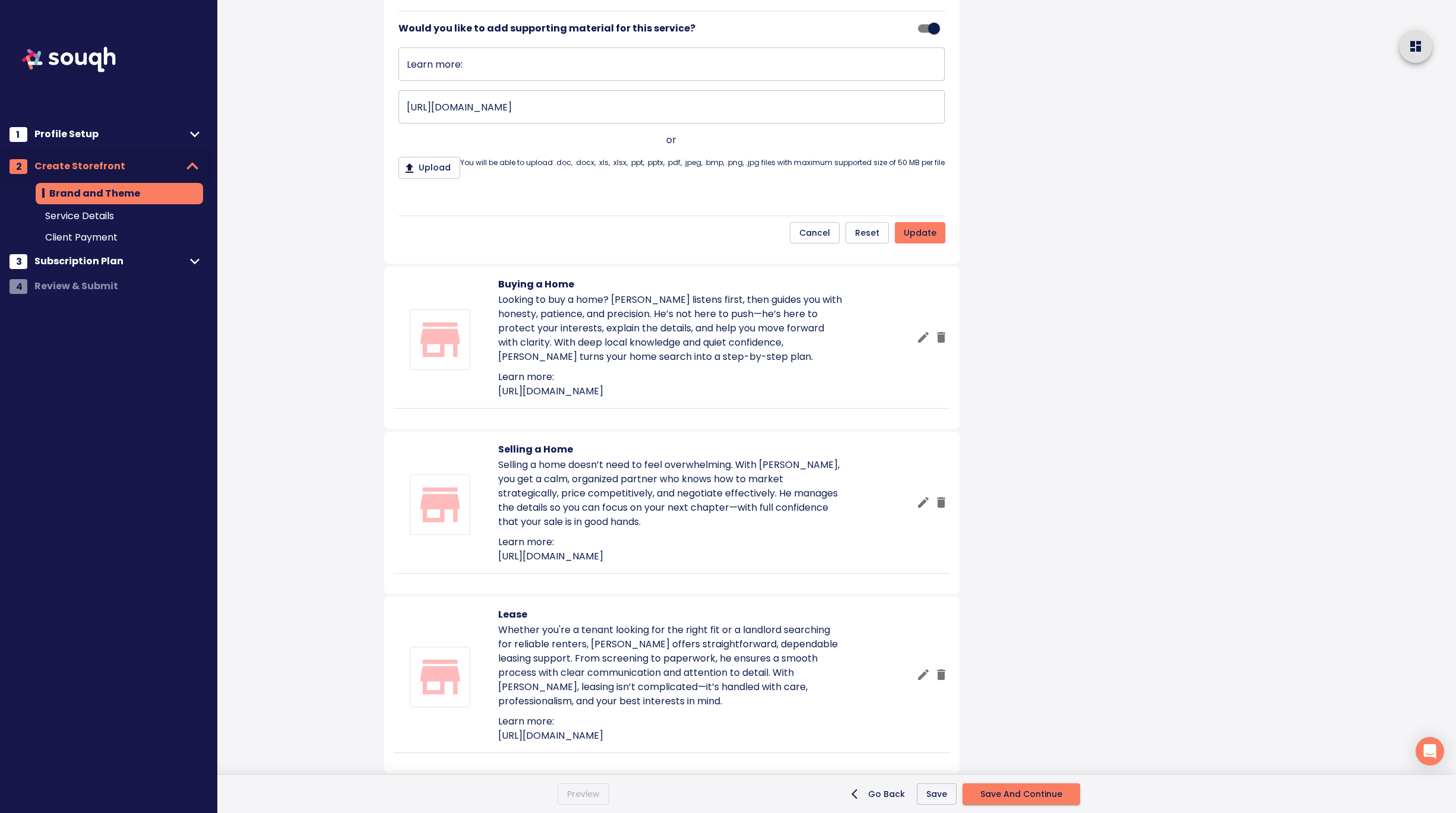
scroll to position [996, 0]
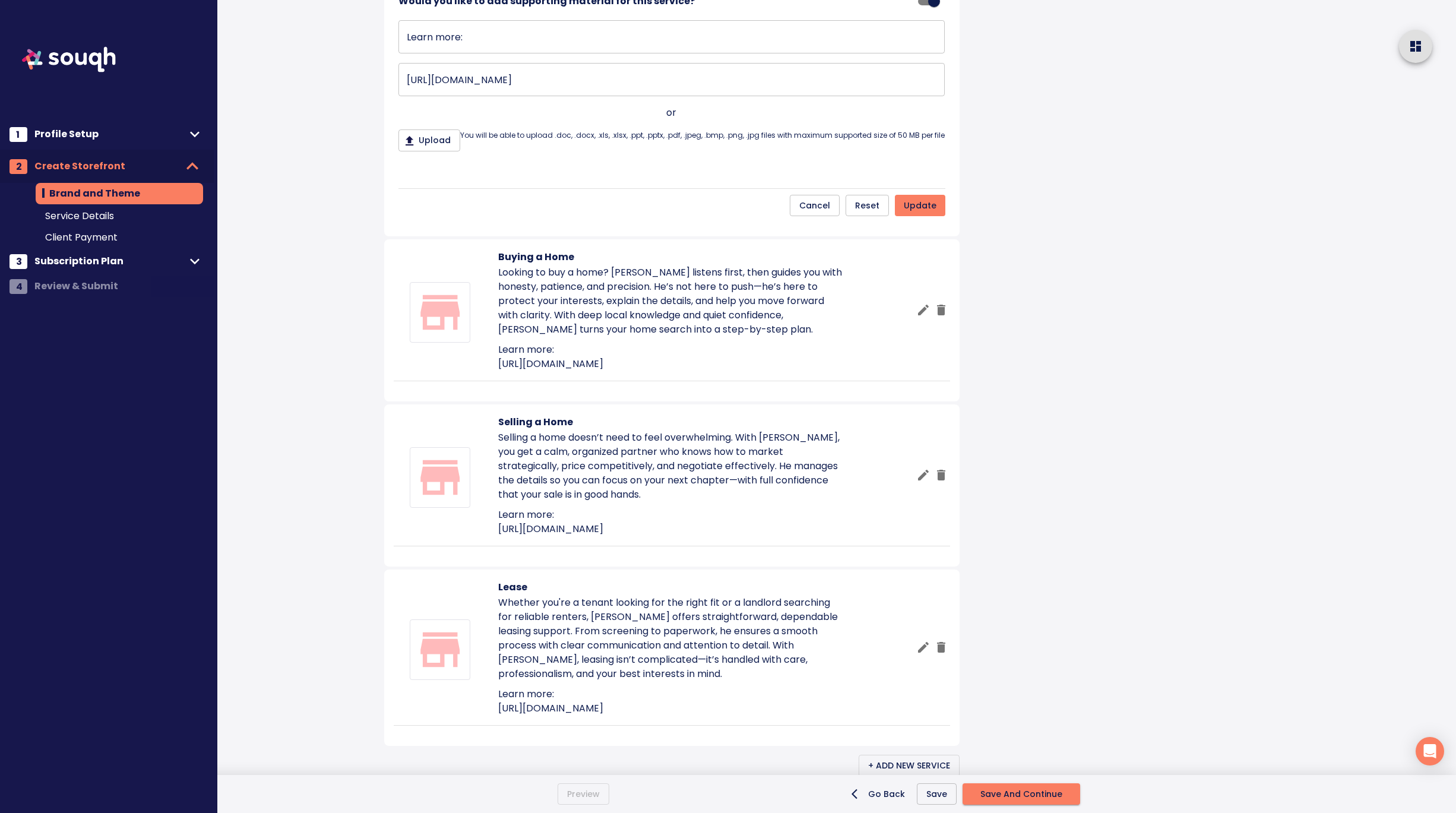
click at [915, 213] on span "update" at bounding box center [920, 206] width 33 height 15
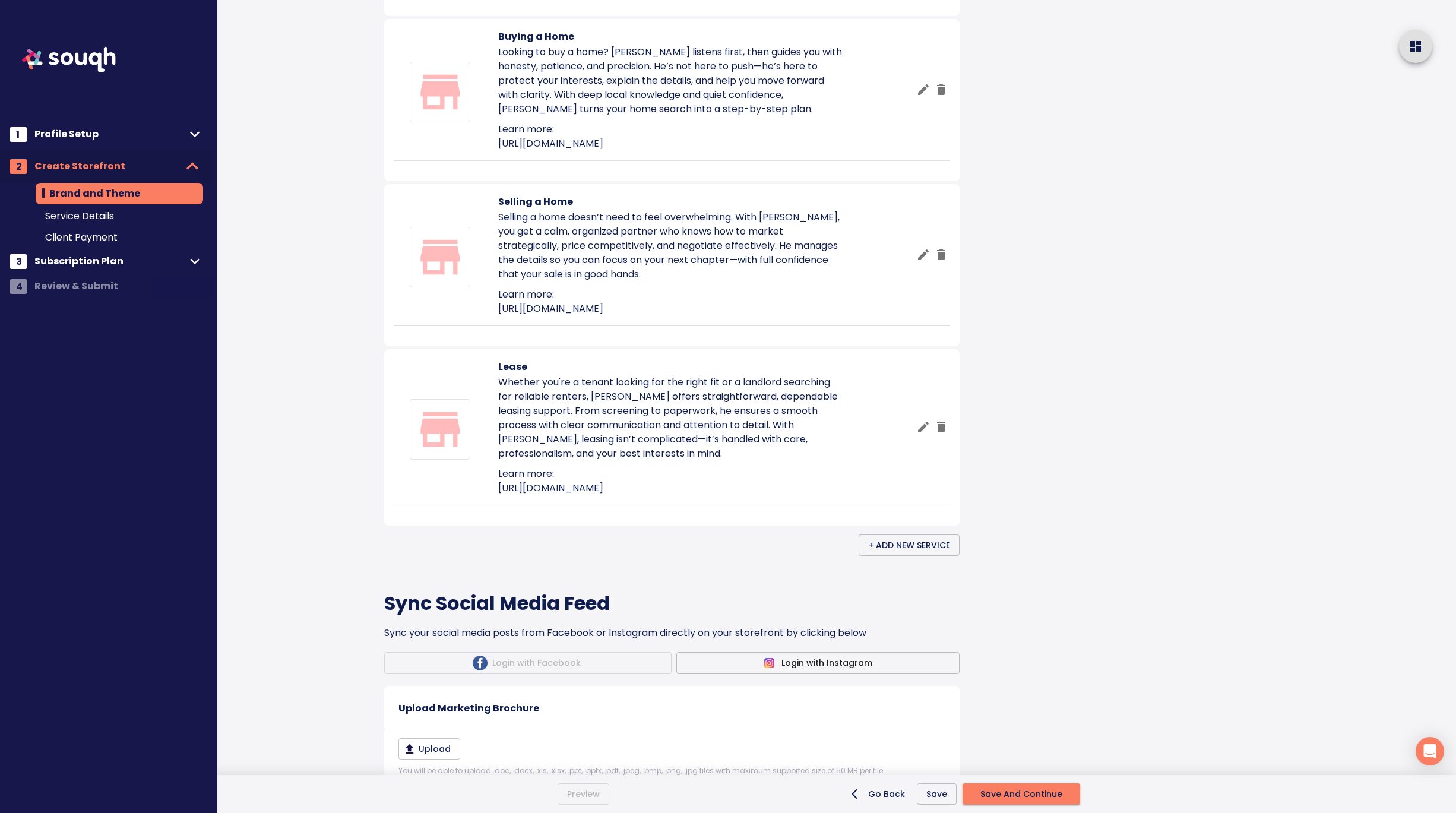
scroll to position [816, 0]
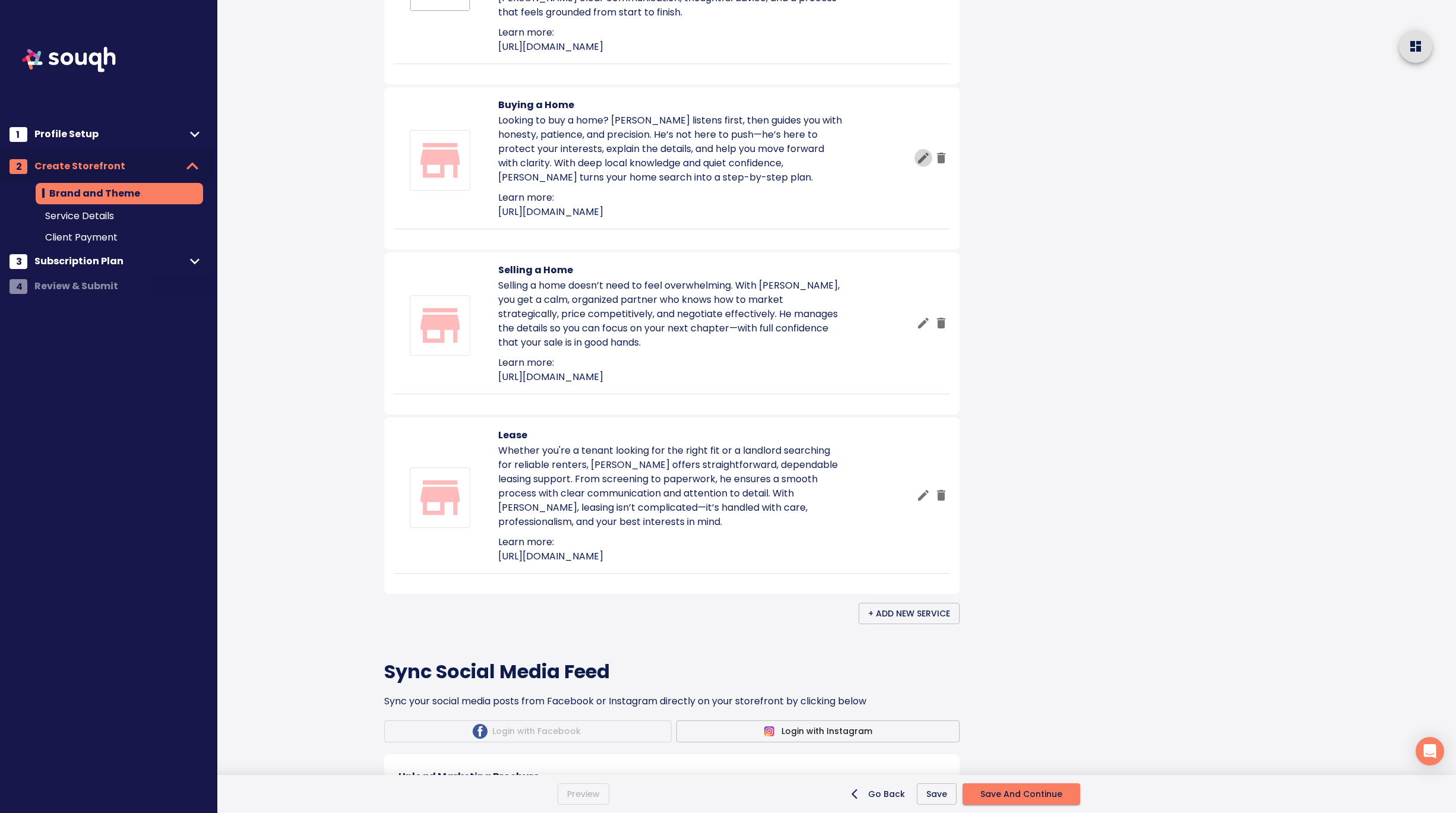
click at [916, 165] on icon "button" at bounding box center [923, 158] width 14 height 14
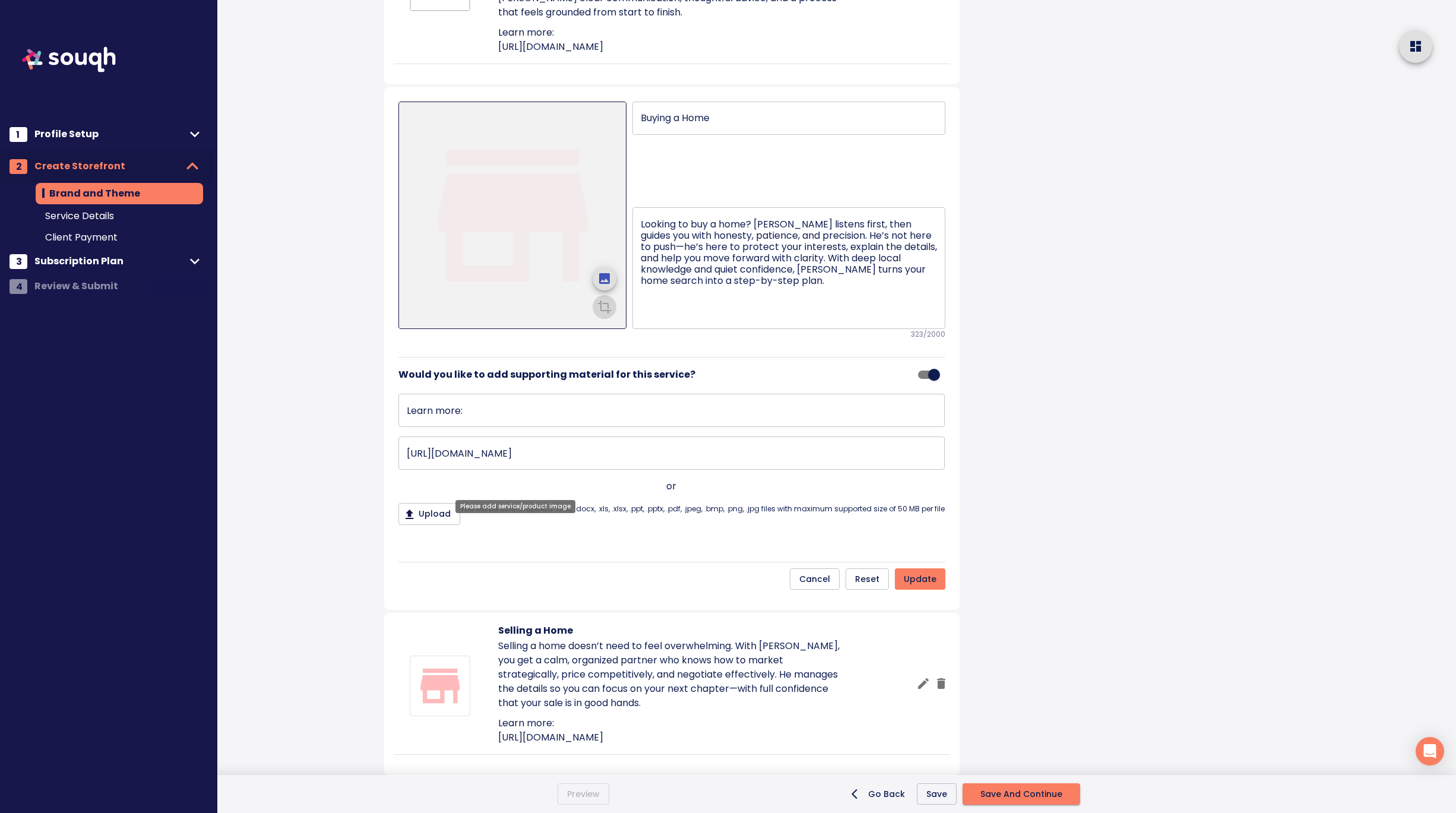
click at [608, 283] on icon "upload picture" at bounding box center [605, 279] width 11 height 11
click at [0, 0] on input "file" at bounding box center [0, 0] width 0 height 0
click at [608, 313] on icon "crop picture" at bounding box center [605, 305] width 14 height 14
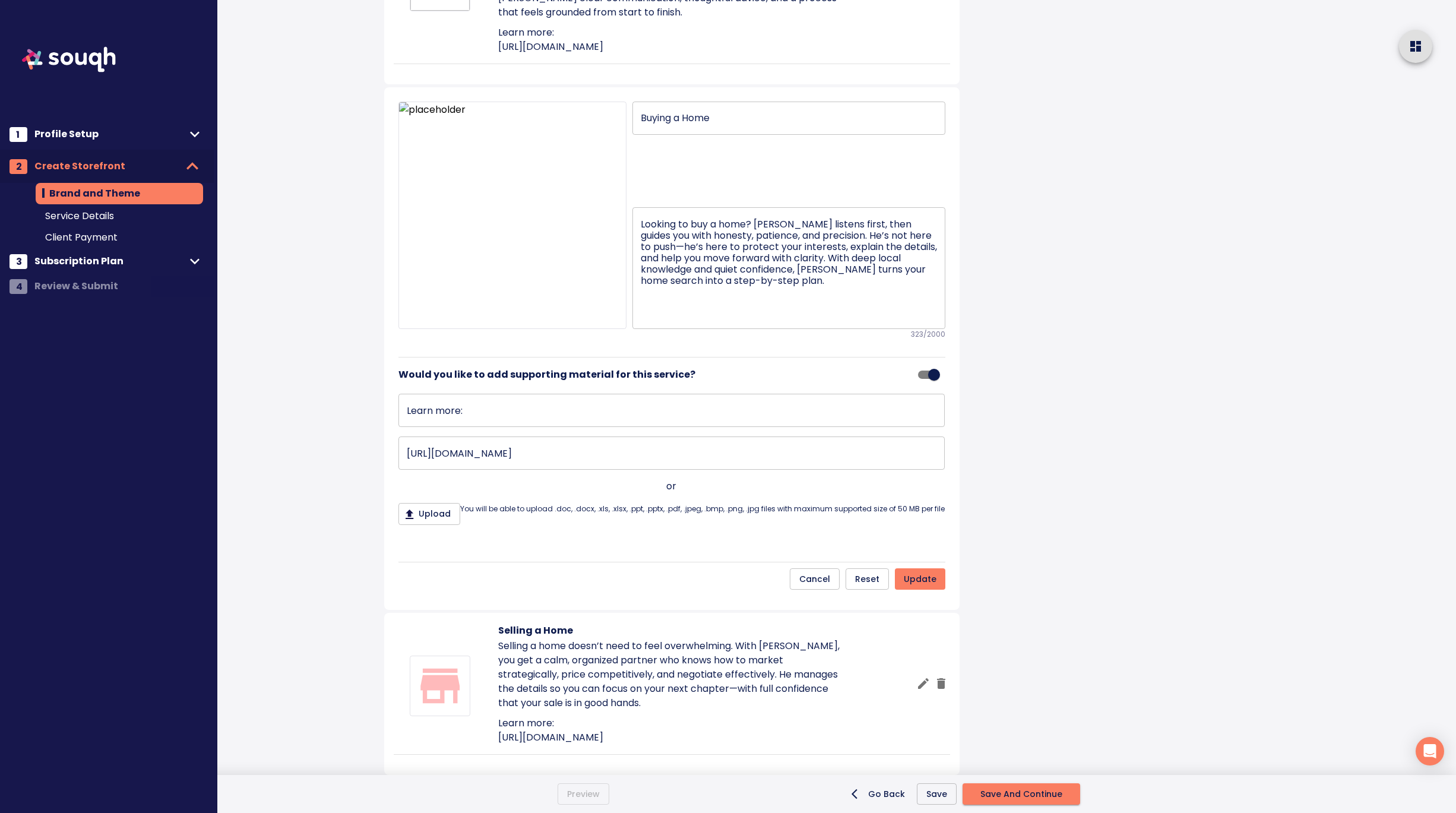
click at [914, 586] on span "update" at bounding box center [920, 579] width 33 height 15
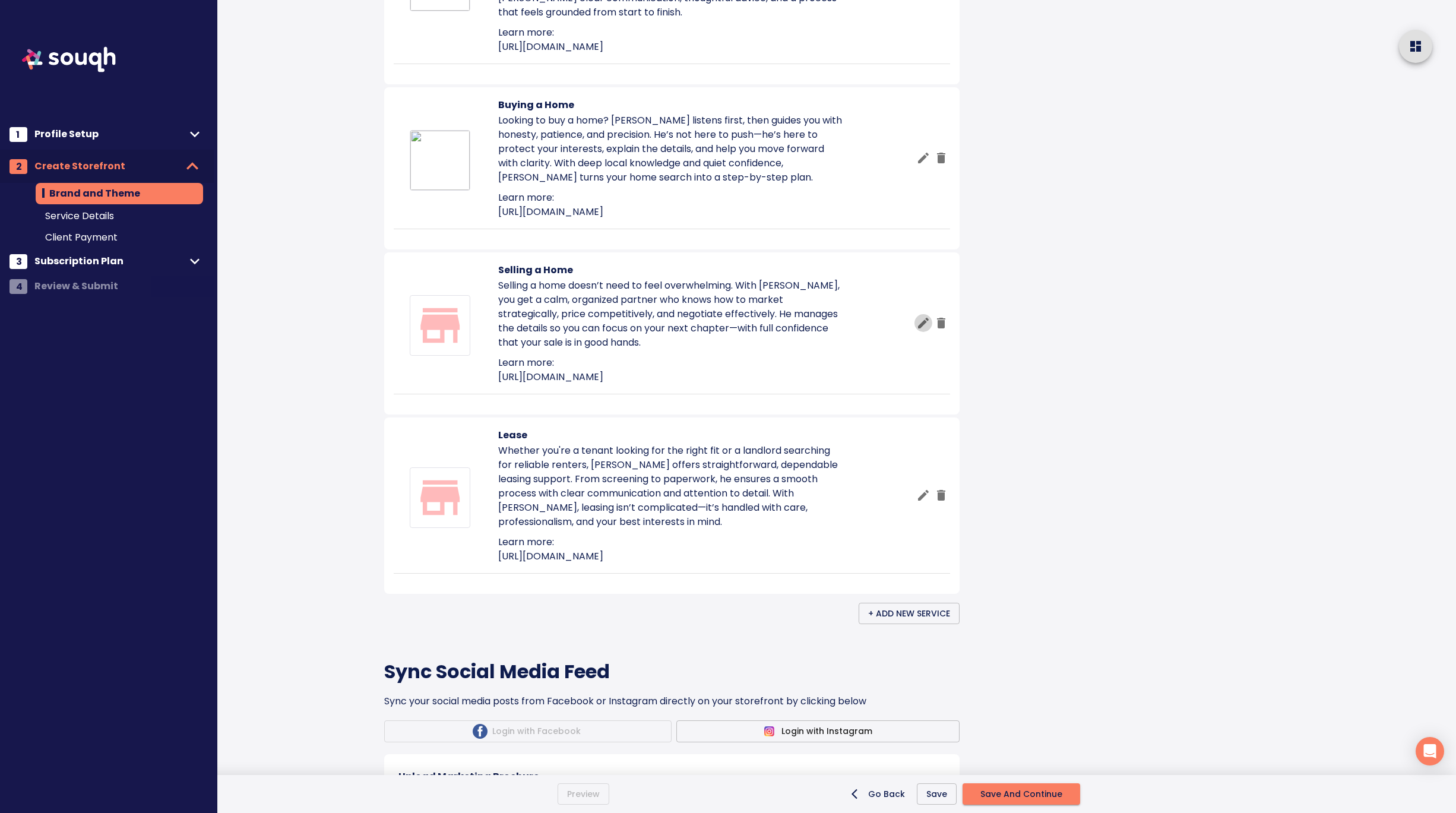
click at [920, 328] on icon "button" at bounding box center [924, 322] width 11 height 11
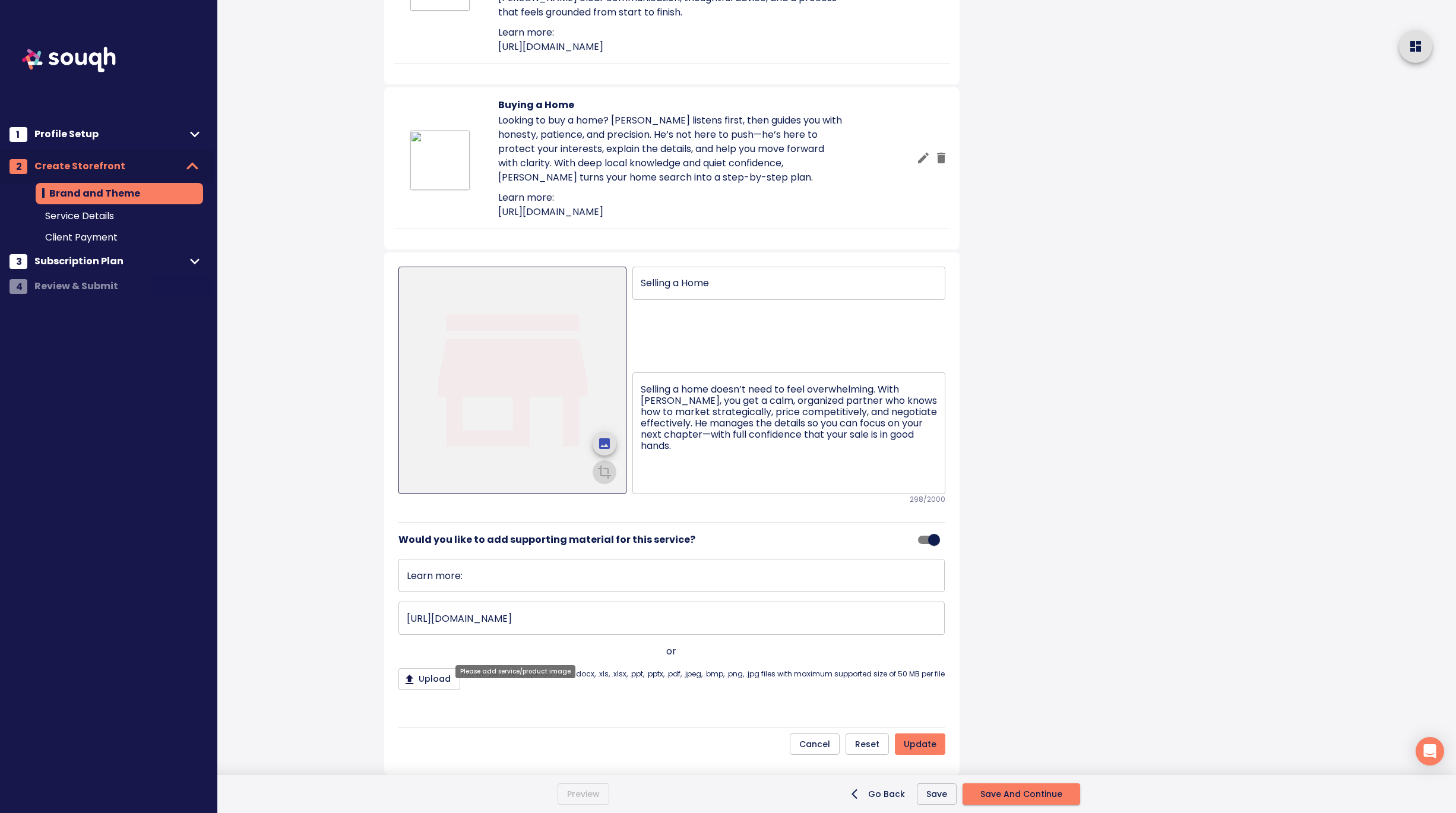
click at [605, 449] on icon "upload picture" at bounding box center [605, 444] width 11 height 11
click at [0, 0] on input "file" at bounding box center [0, 0] width 0 height 0
click at [606, 475] on icon "crop picture" at bounding box center [605, 471] width 11 height 8
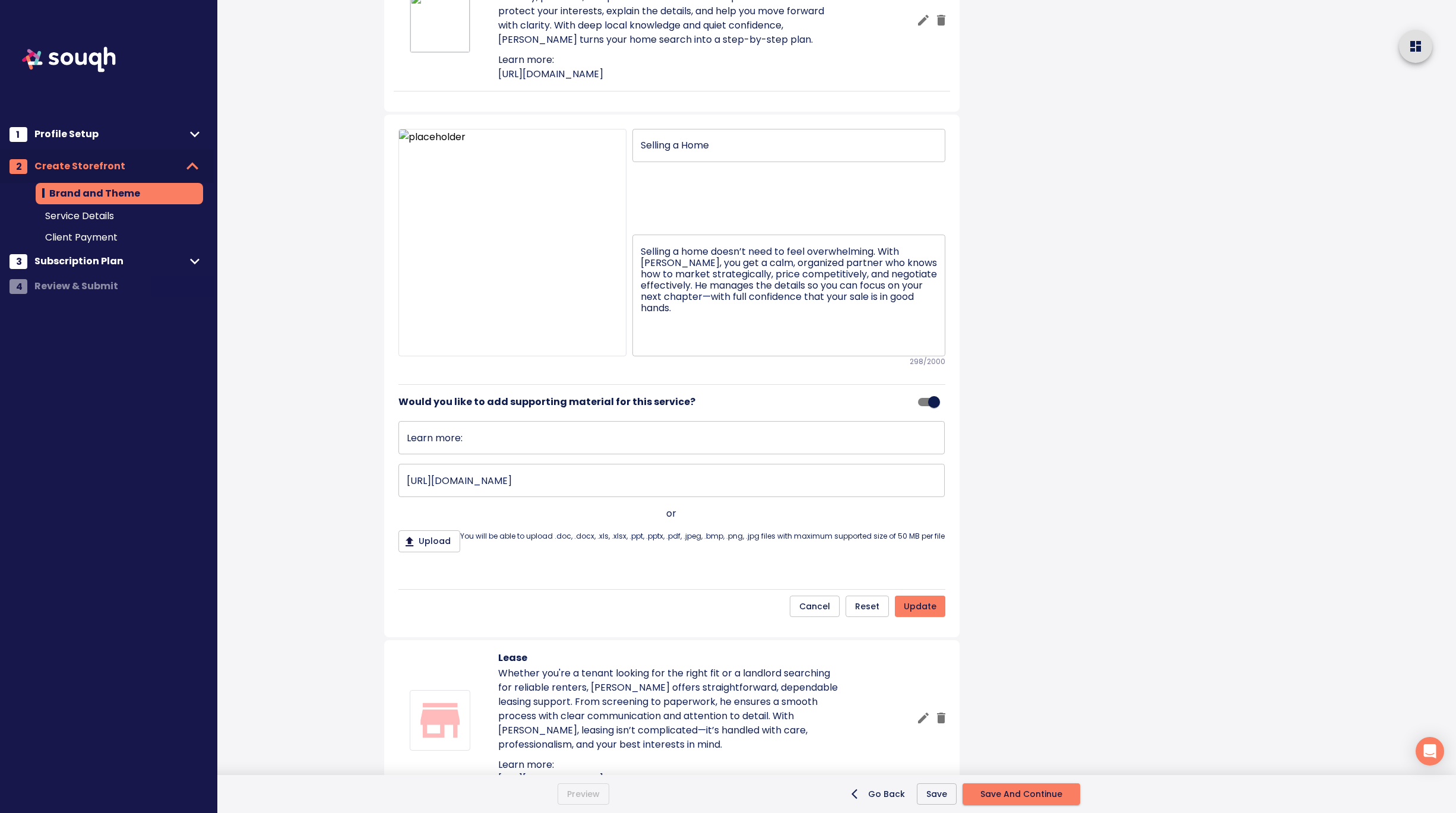
scroll to position [1010, 0]
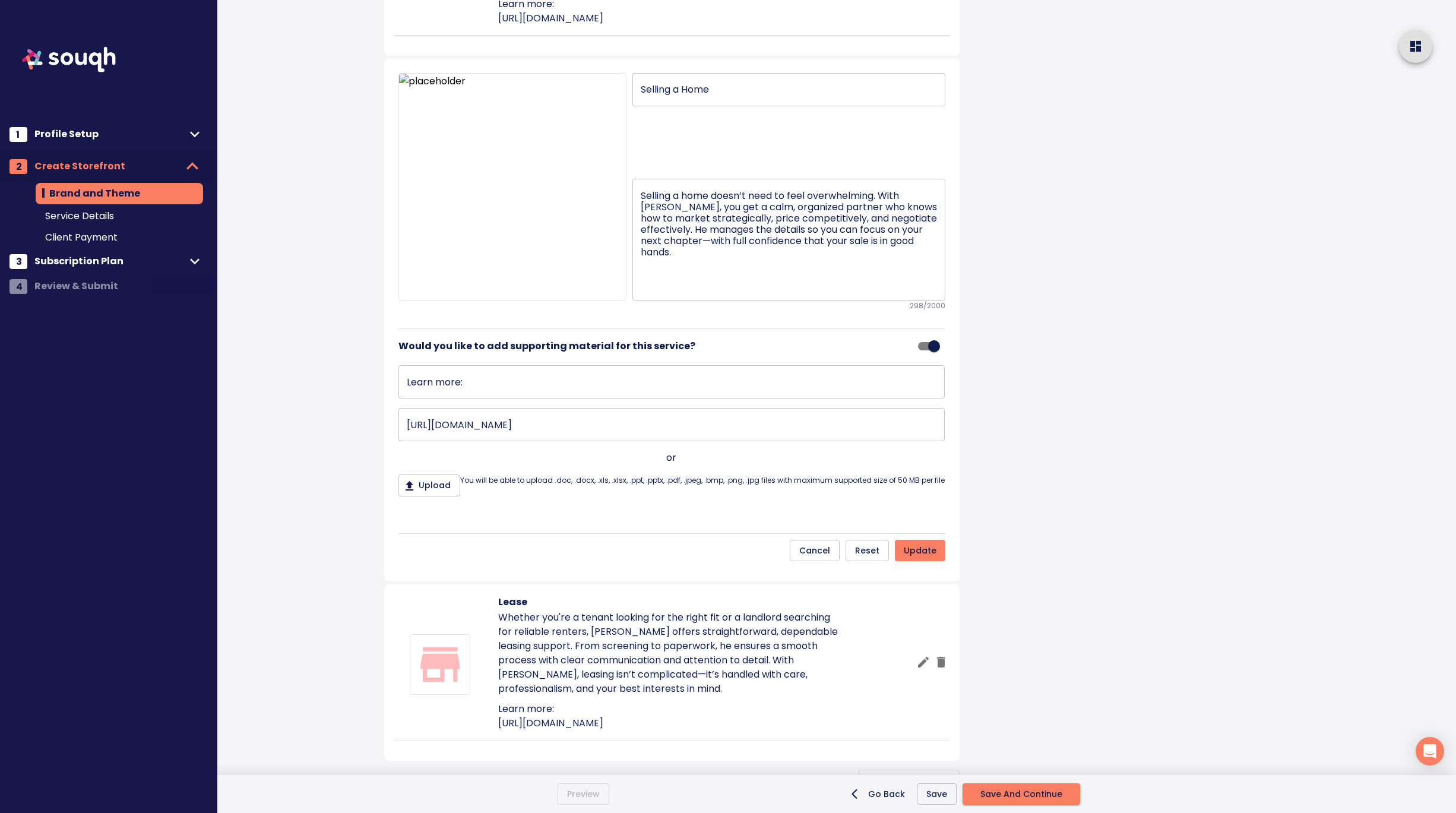
click at [912, 558] on span "update" at bounding box center [920, 551] width 33 height 15
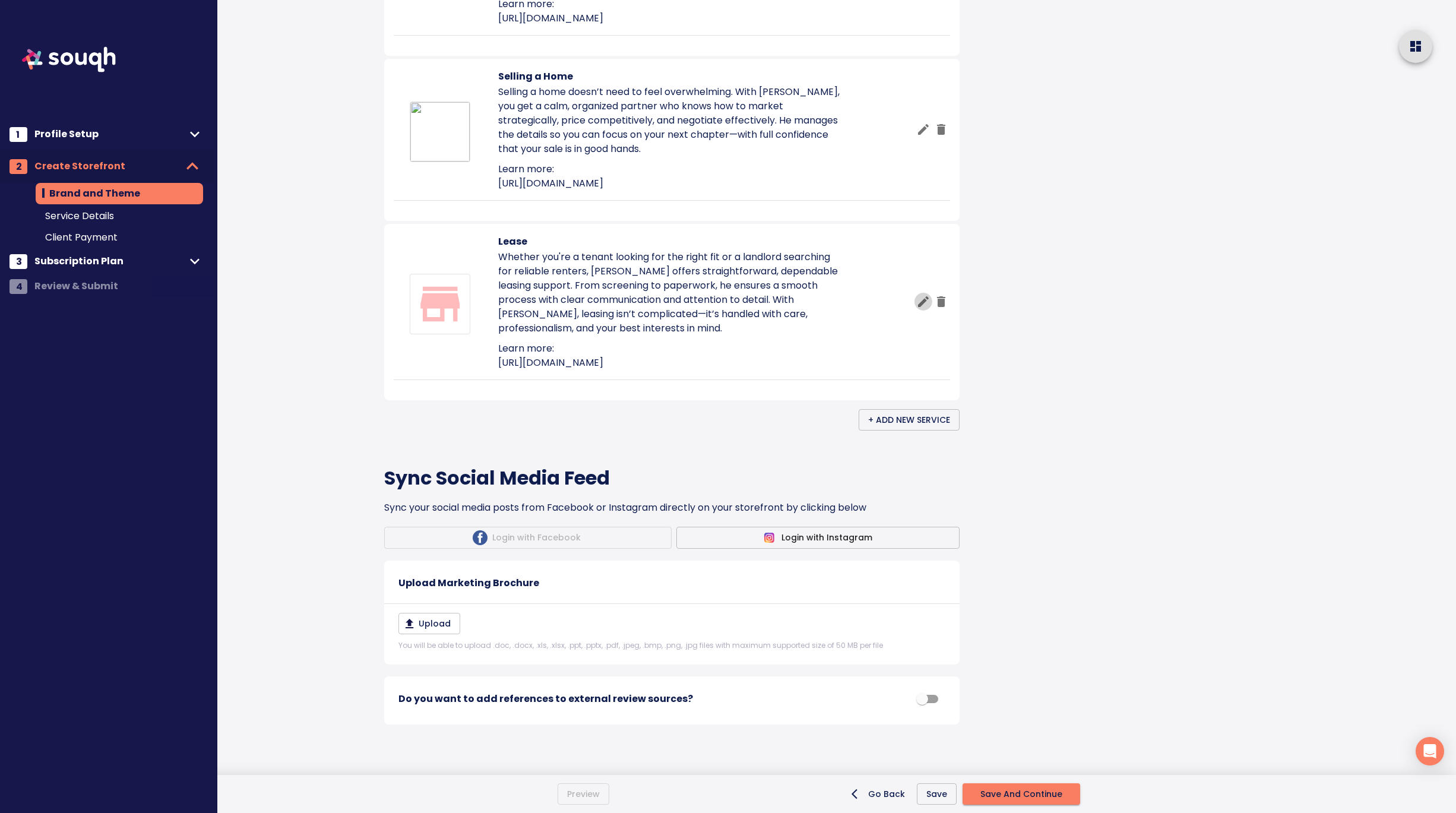
click at [922, 308] on icon "button" at bounding box center [923, 301] width 14 height 14
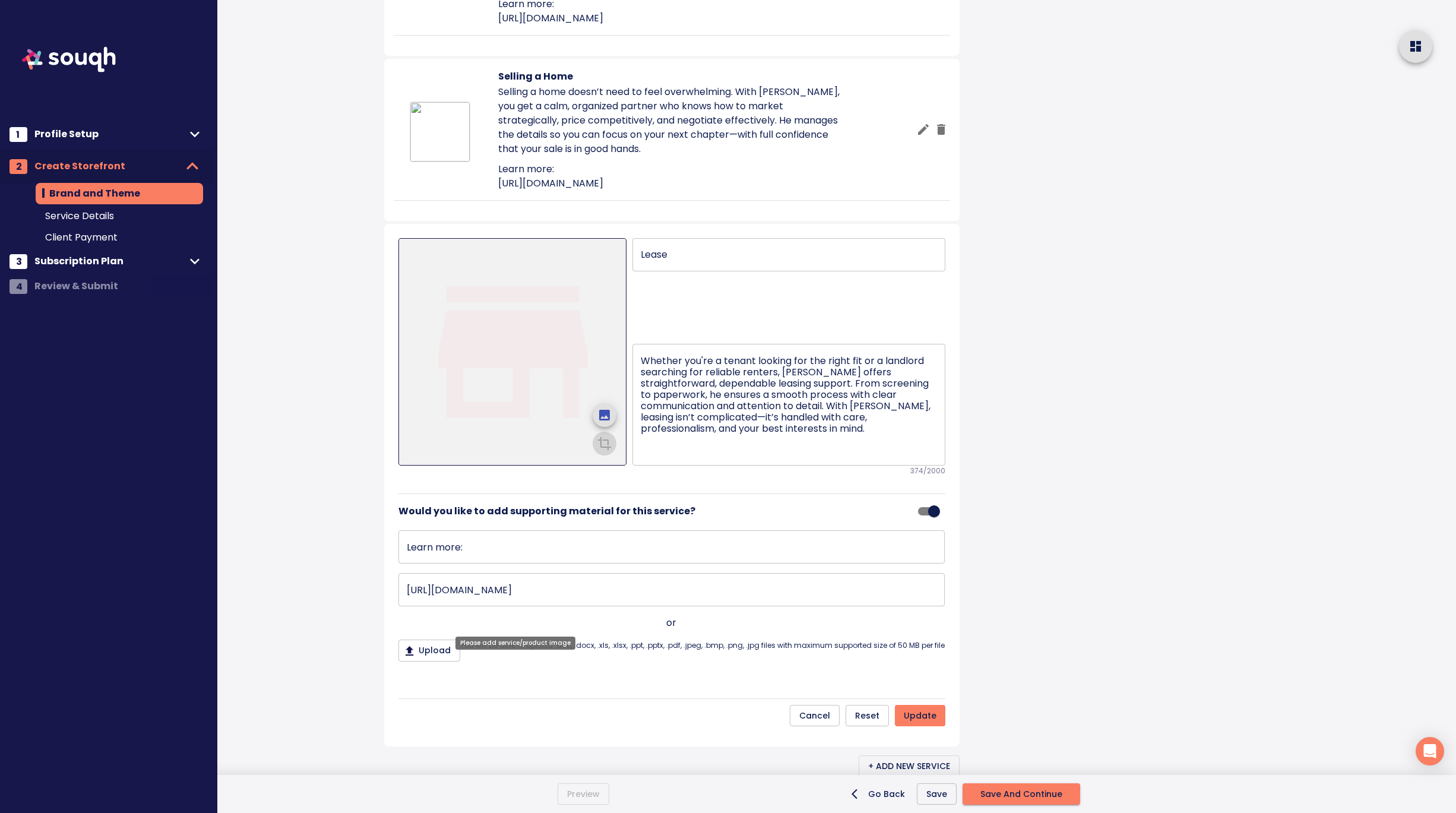
click at [599, 421] on icon "upload picture" at bounding box center [605, 415] width 11 height 11
click at [0, 0] on input "file" at bounding box center [0, 0] width 0 height 0
click at [604, 449] on icon "crop picture" at bounding box center [605, 442] width 14 height 14
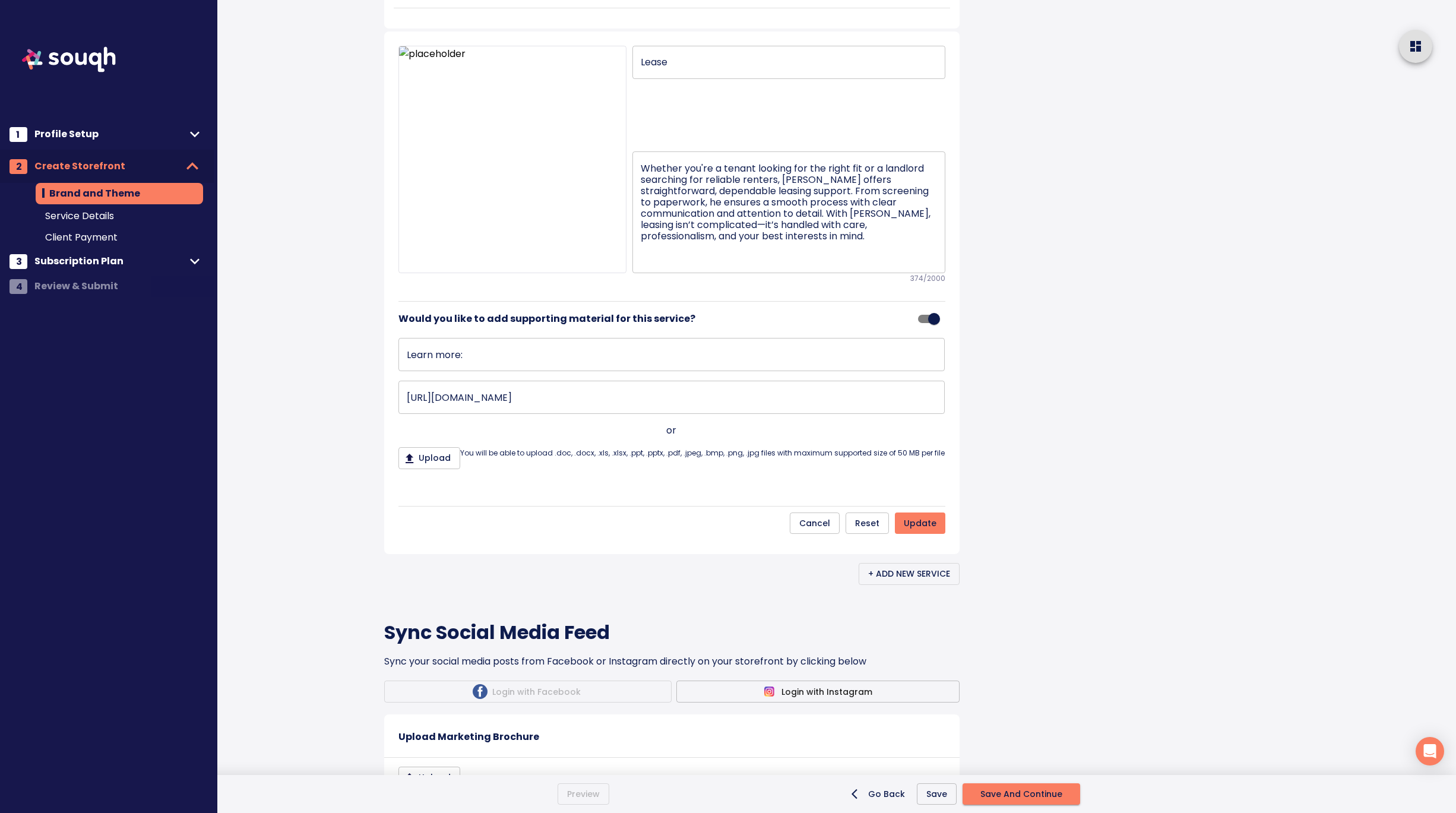
scroll to position [1203, 0]
click at [932, 530] on span "update" at bounding box center [920, 522] width 33 height 15
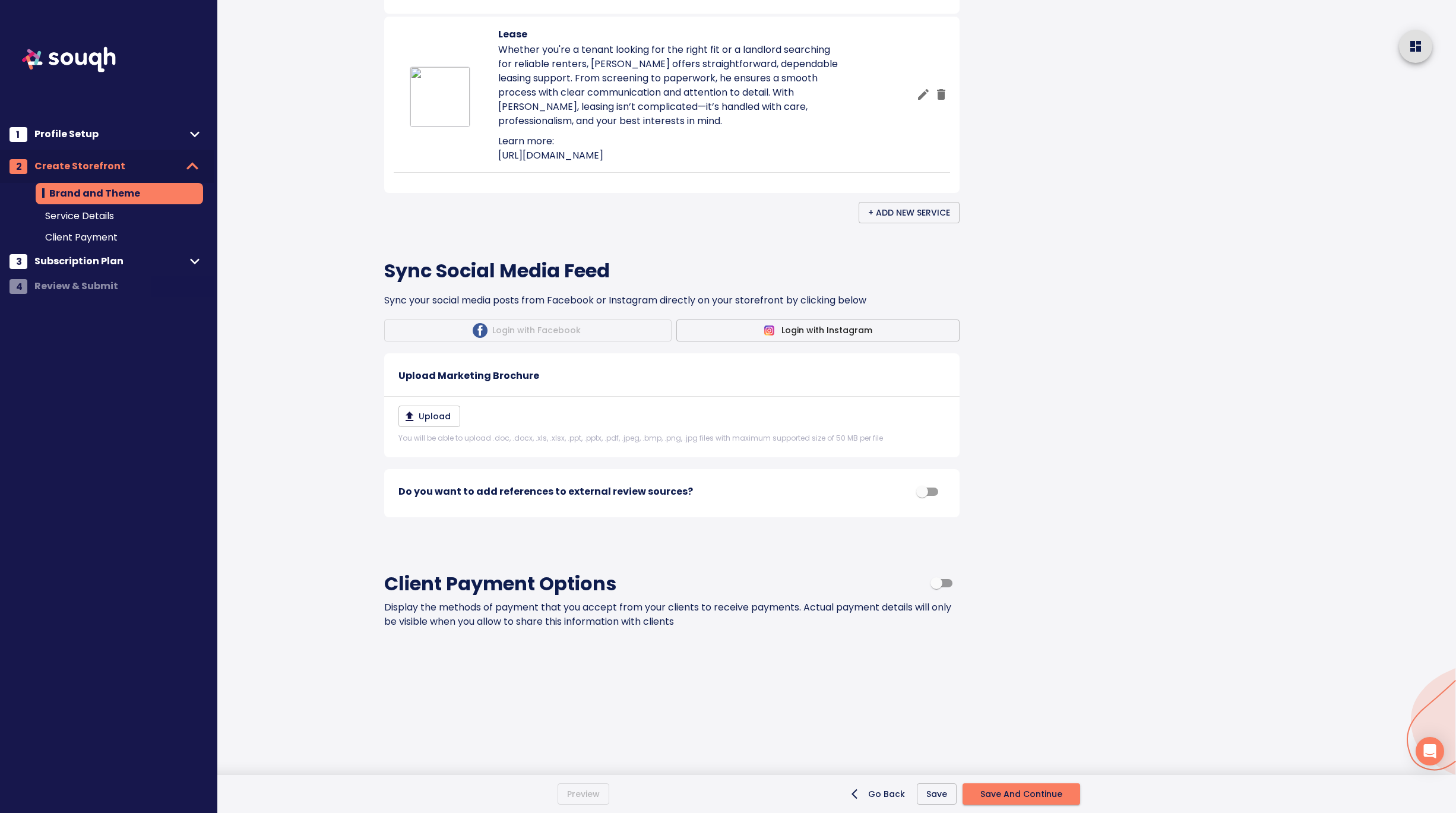
scroll to position [1379, 0]
click at [925, 491] on input "checkbox" at bounding box center [922, 491] width 68 height 23
checkbox input "true"
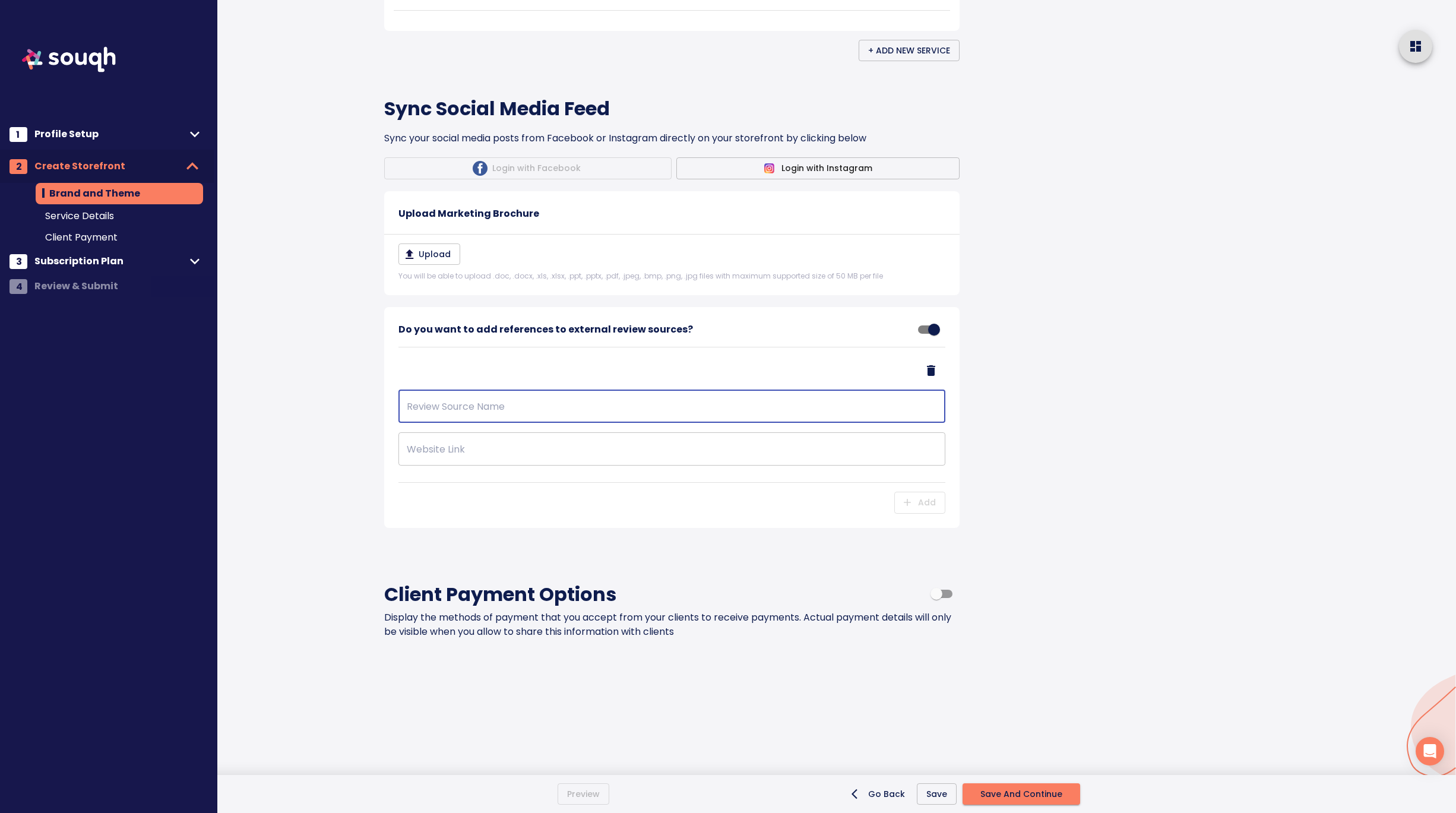
click at [465, 423] on input "text" at bounding box center [672, 406] width 547 height 33
type input "Facebook Reviews"
click at [458, 466] on input "text" at bounding box center [672, 449] width 547 height 33
paste input "https://www.facebook.com/AndrewHenryRealEstate/reviews"
type input "https://www.facebook.com/AndrewHenryRealEstate/reviews"
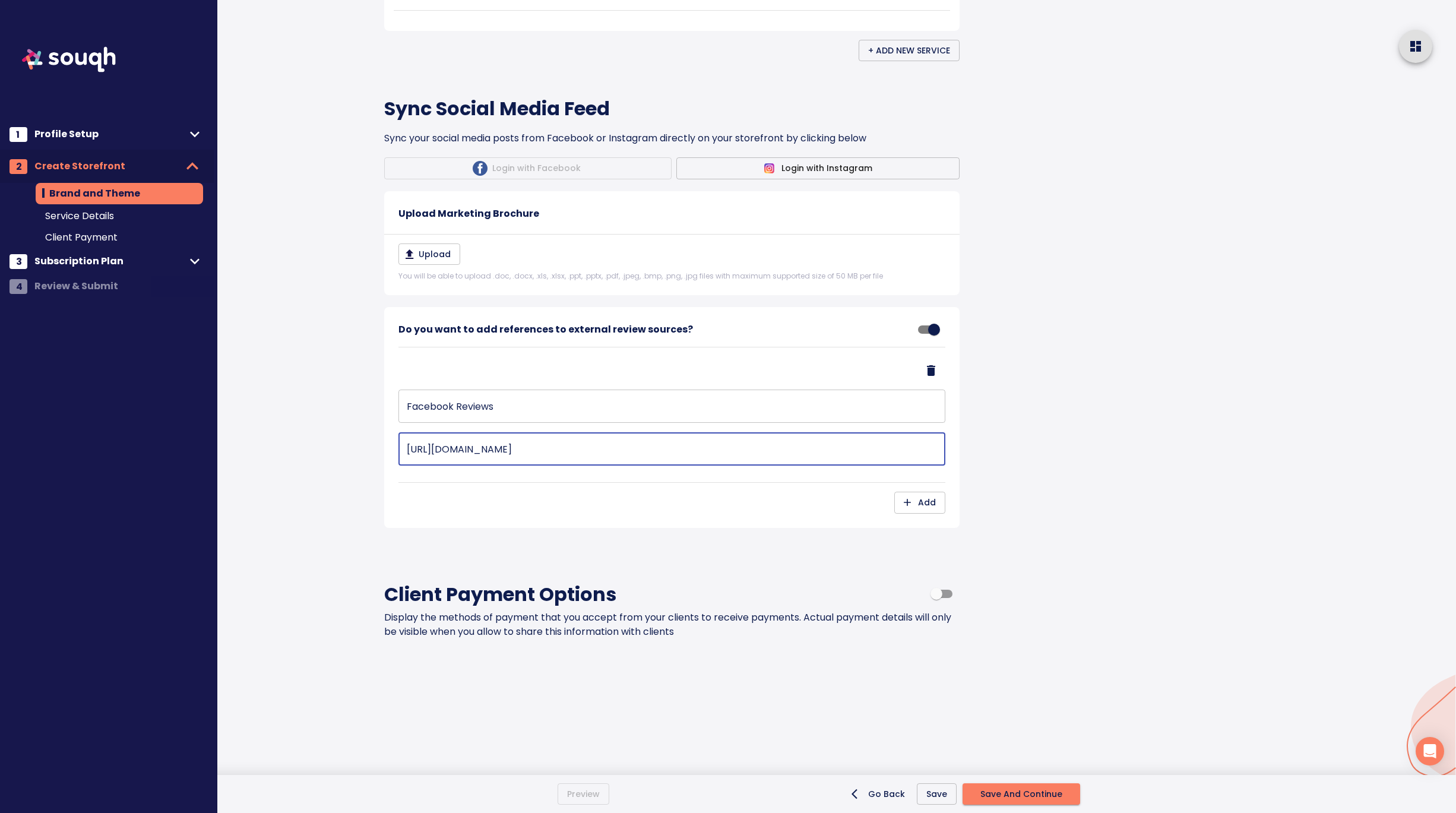
click at [923, 510] on span "Add" at bounding box center [919, 502] width 32 height 15
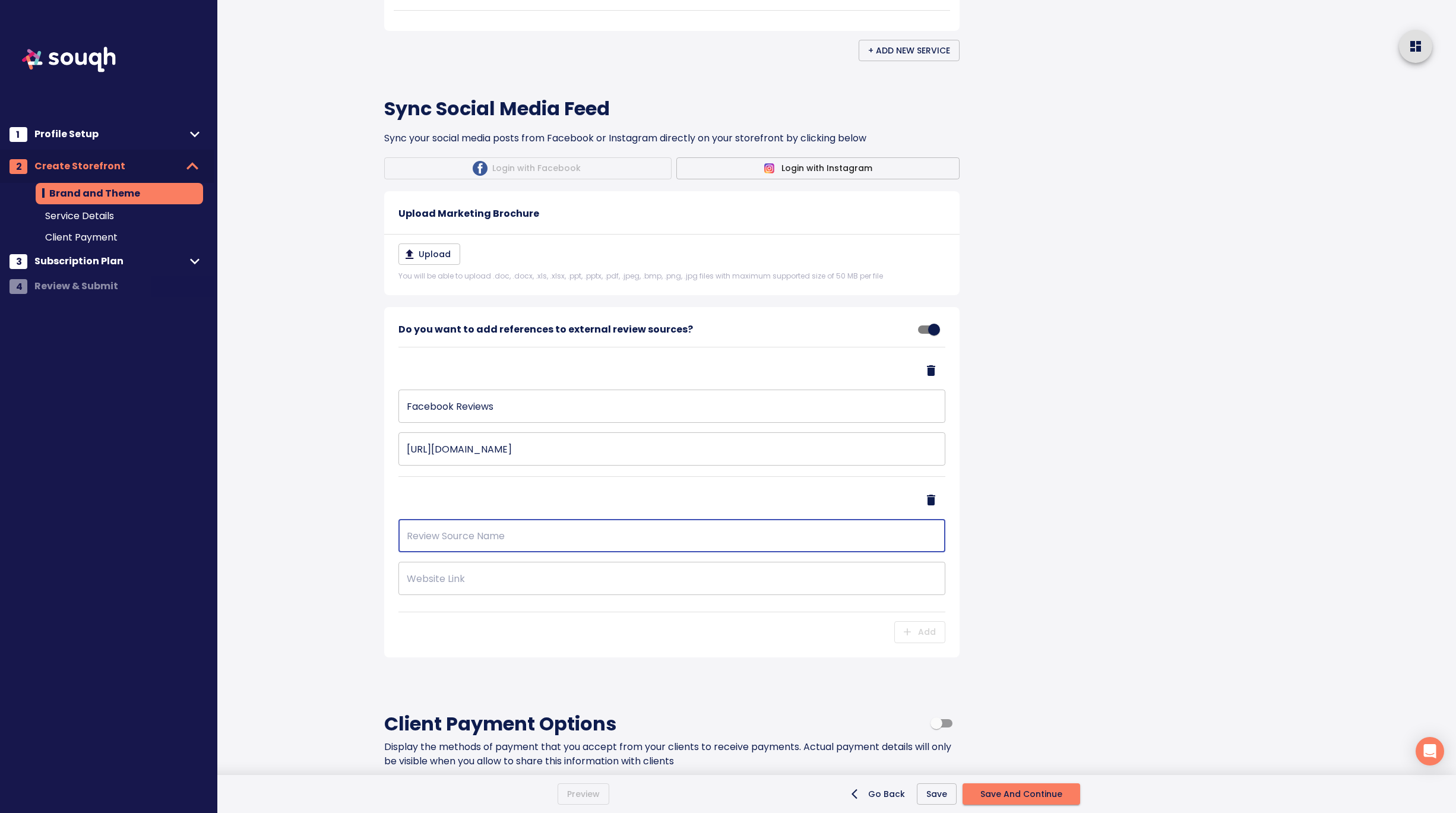
click at [441, 552] on input "text" at bounding box center [672, 535] width 547 height 33
type input "Website Testimonials"
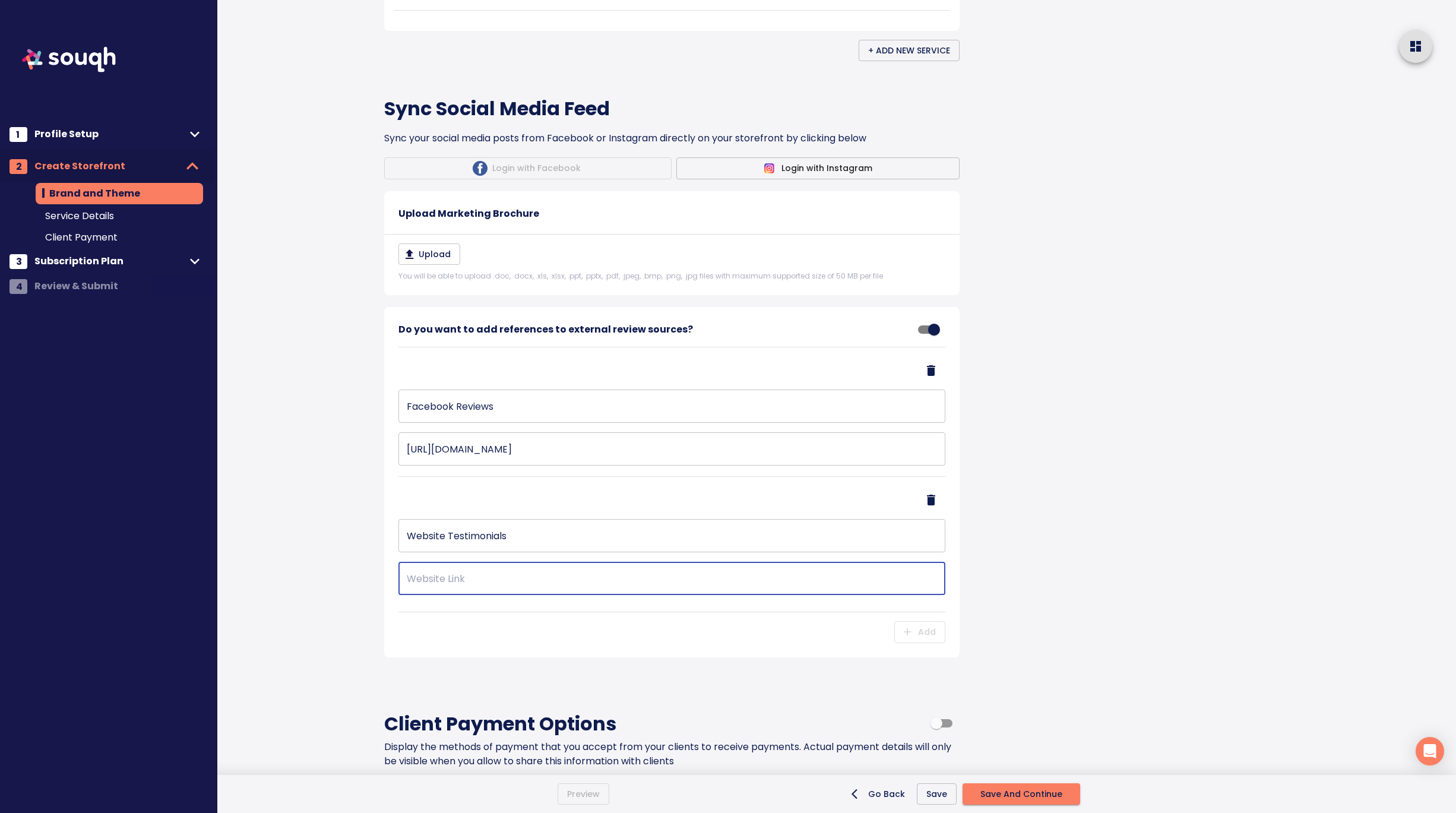
click at [460, 595] on input "text" at bounding box center [672, 578] width 547 height 33
paste input "https://www.andrewhenry.ca/testimonials/"
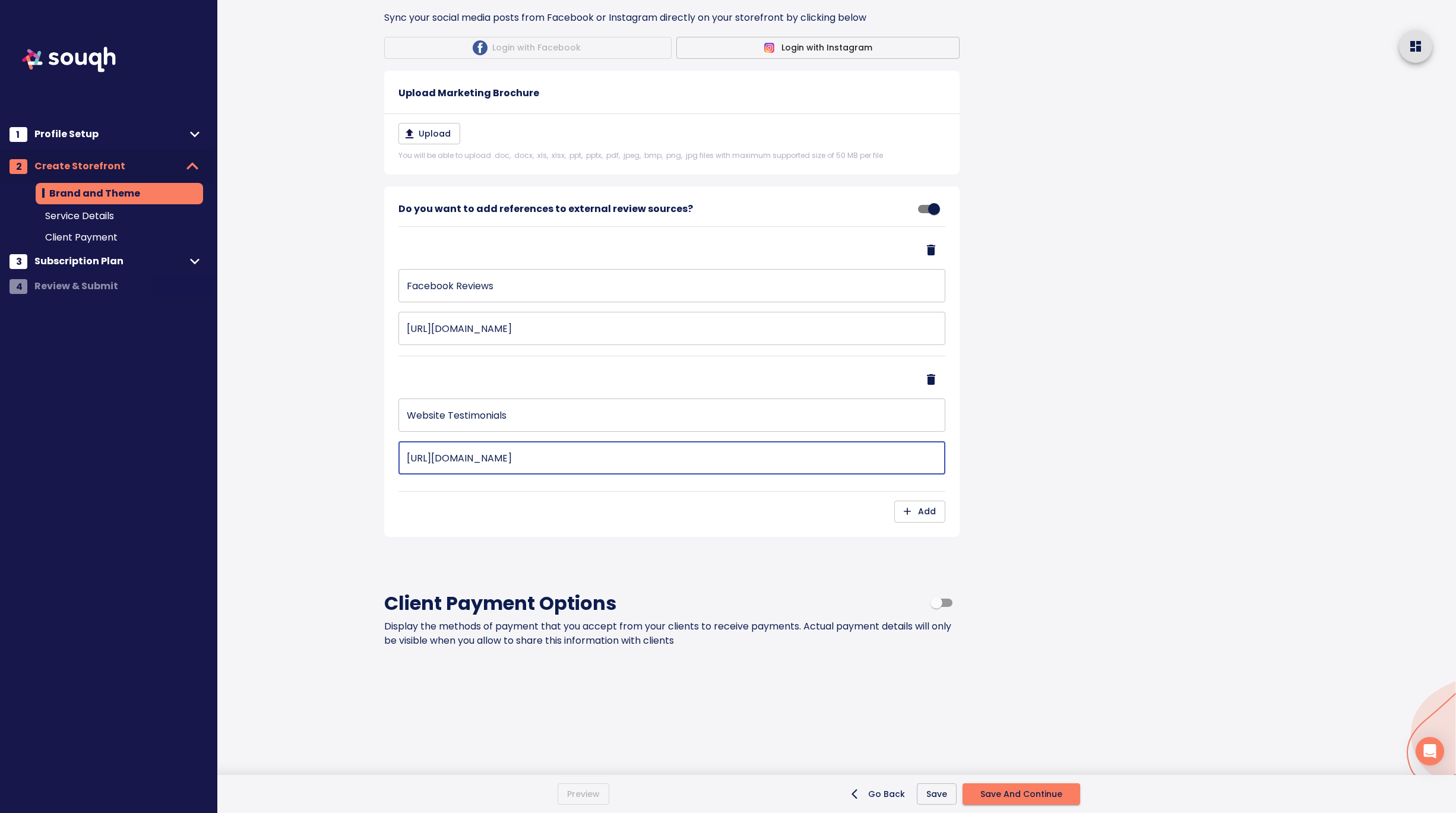
scroll to position [1520, 0]
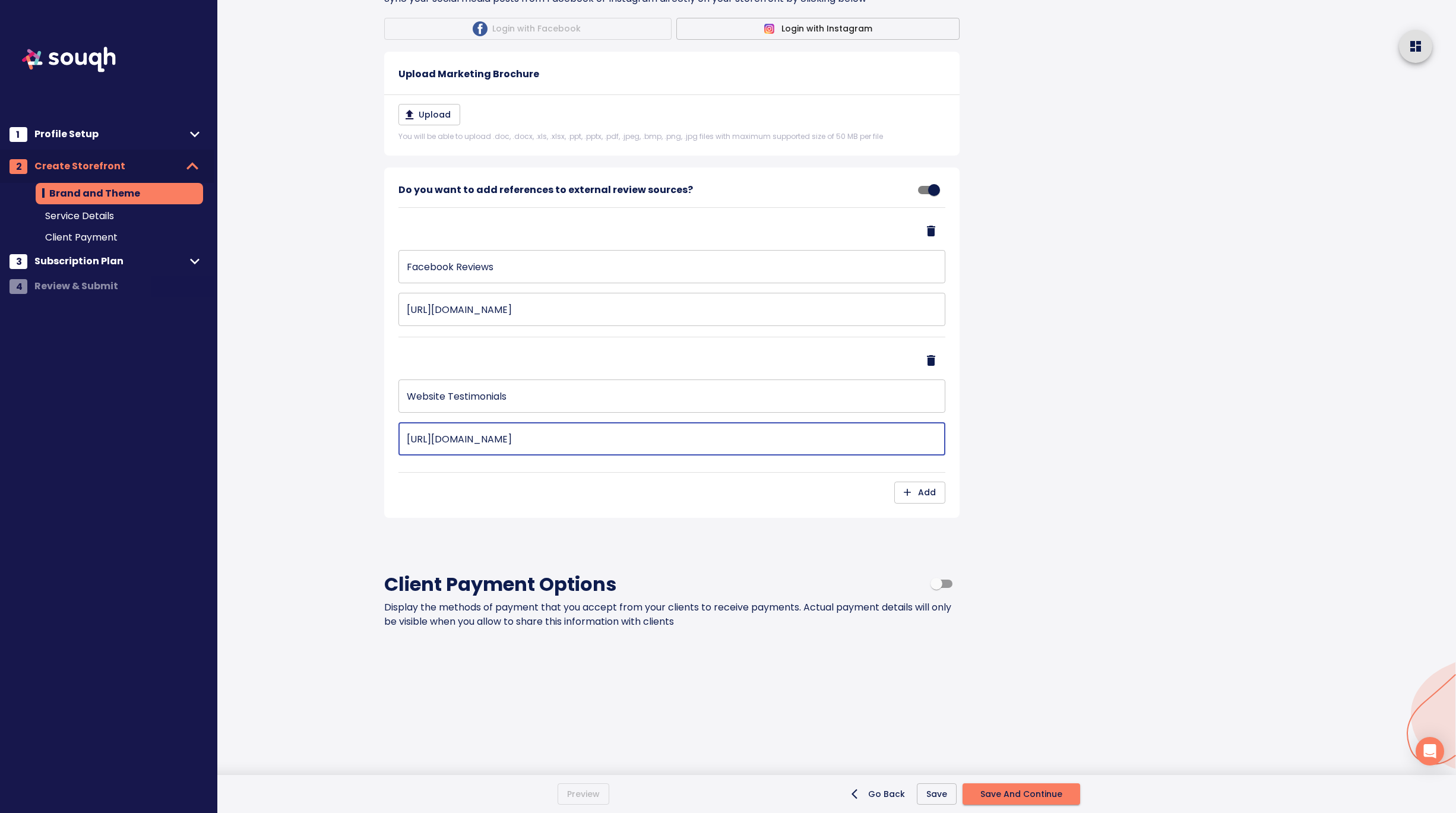
type input "https://www.andrewhenry.ca/testimonials/"
click at [925, 500] on span "Add" at bounding box center [919, 492] width 32 height 15
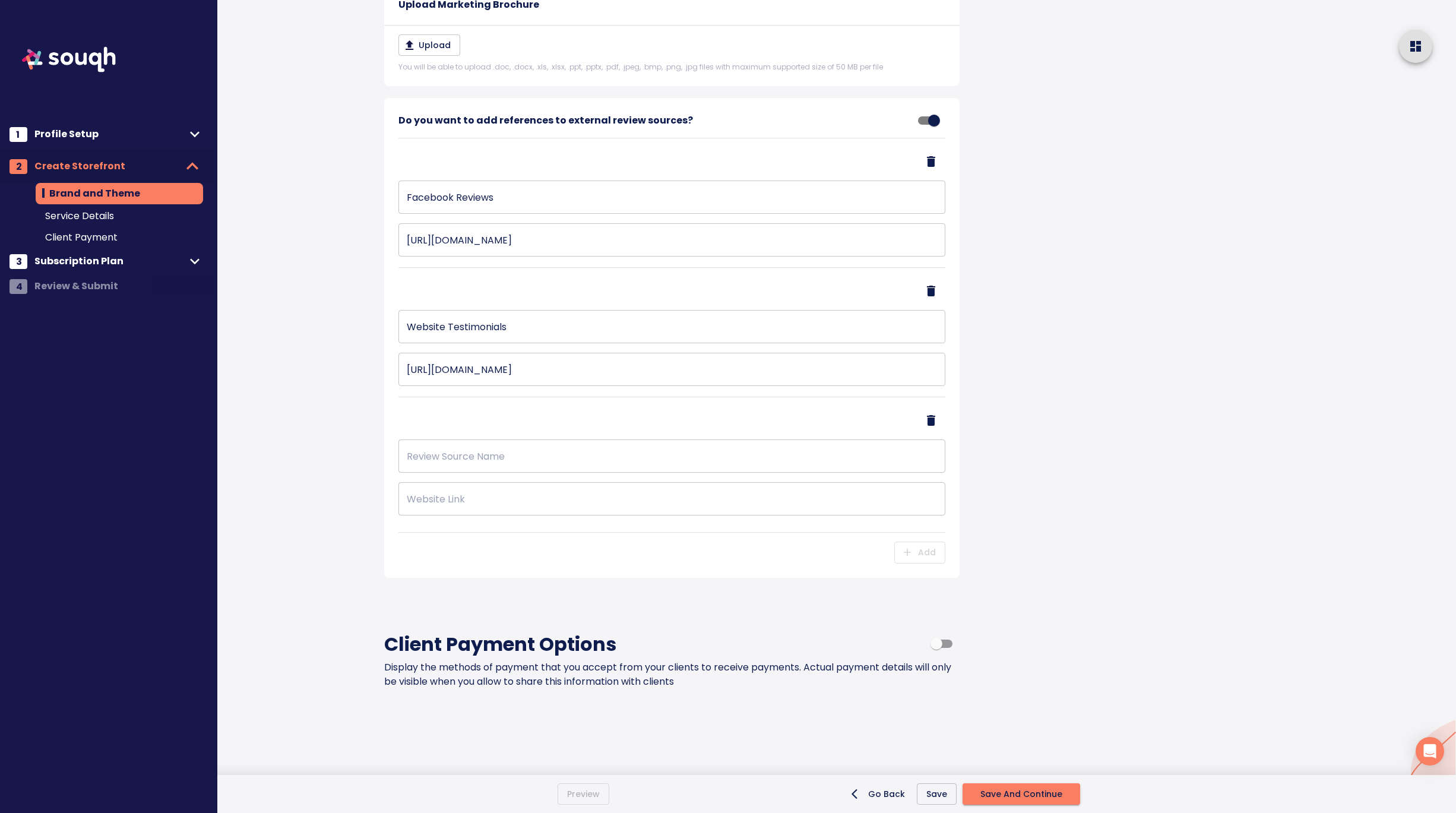
scroll to position [1667, 0]
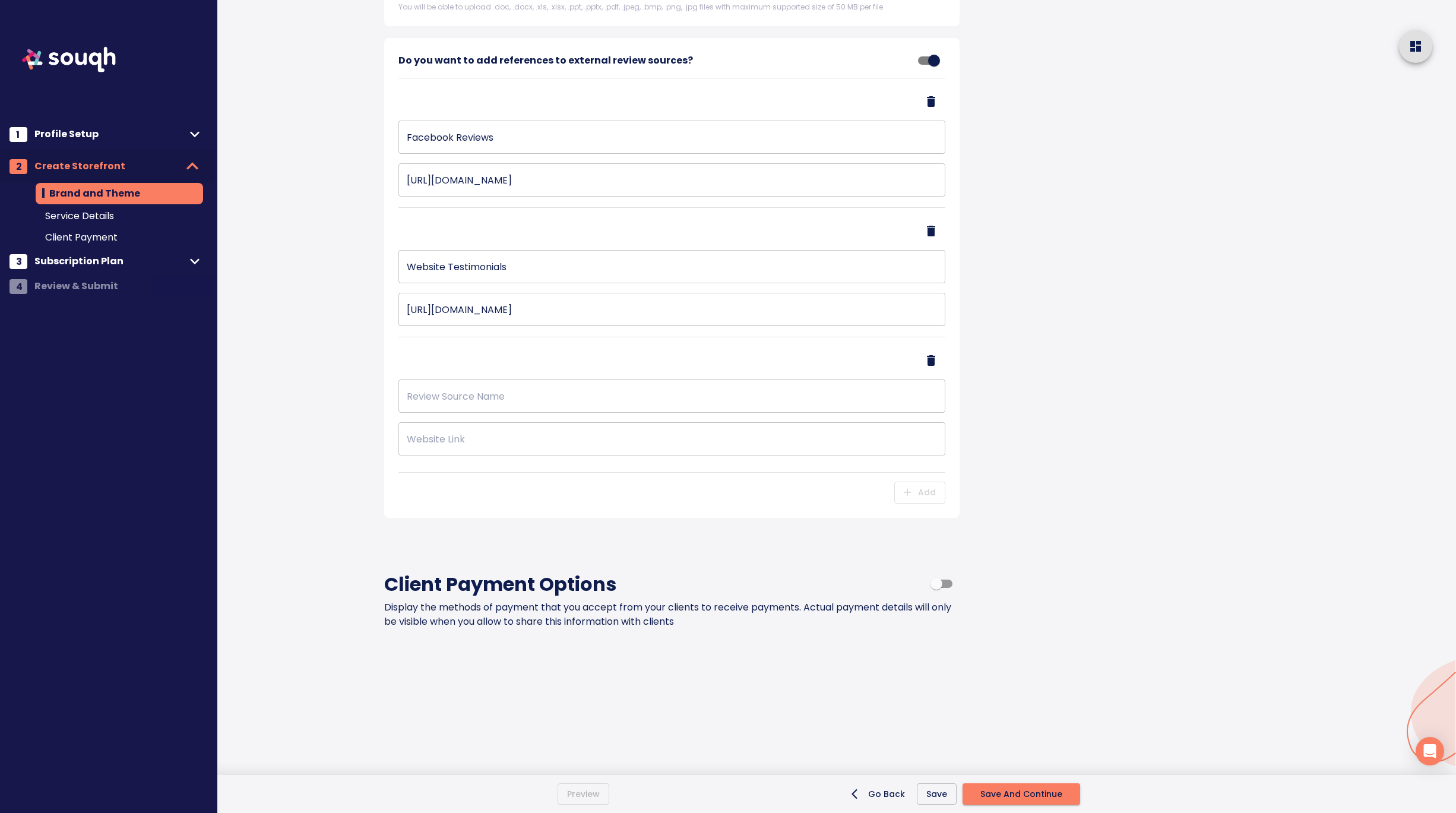
click at [930, 366] on icon "Delete Address" at bounding box center [931, 361] width 9 height 11
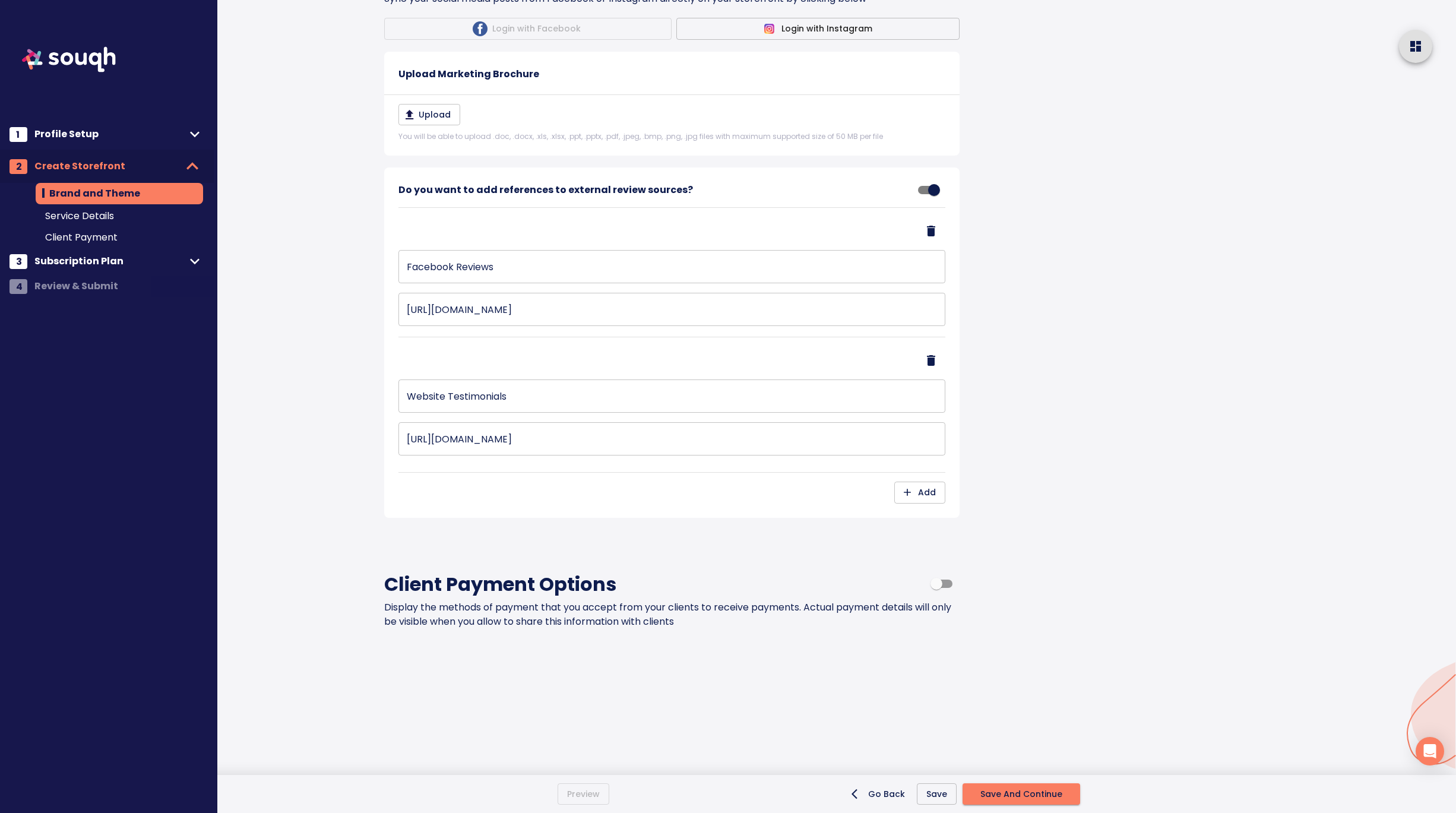
click at [1015, 797] on span "Save And Continue" at bounding box center [1021, 794] width 82 height 15
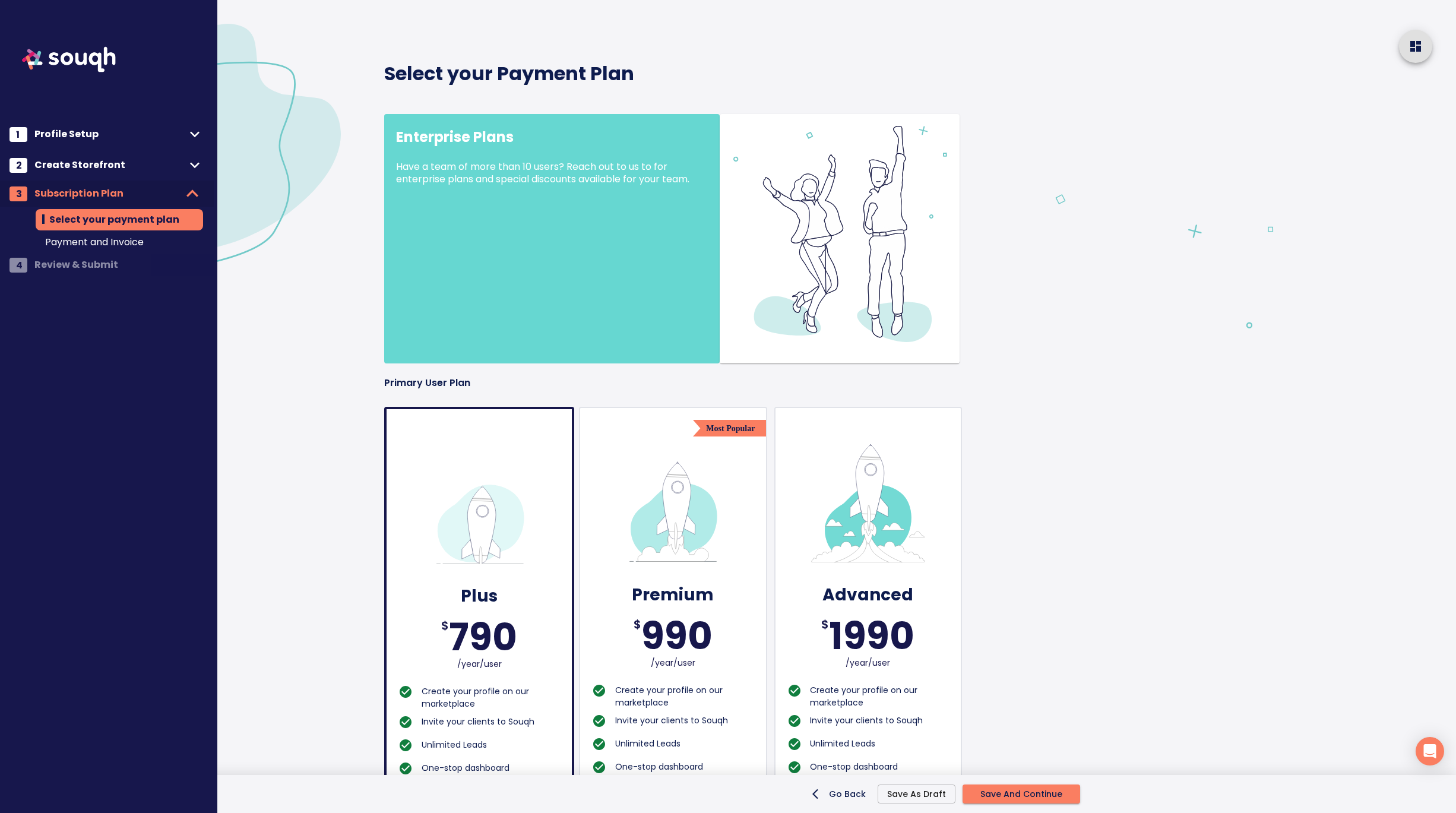
click at [1031, 790] on span "Save And Continue" at bounding box center [1021, 794] width 82 height 15
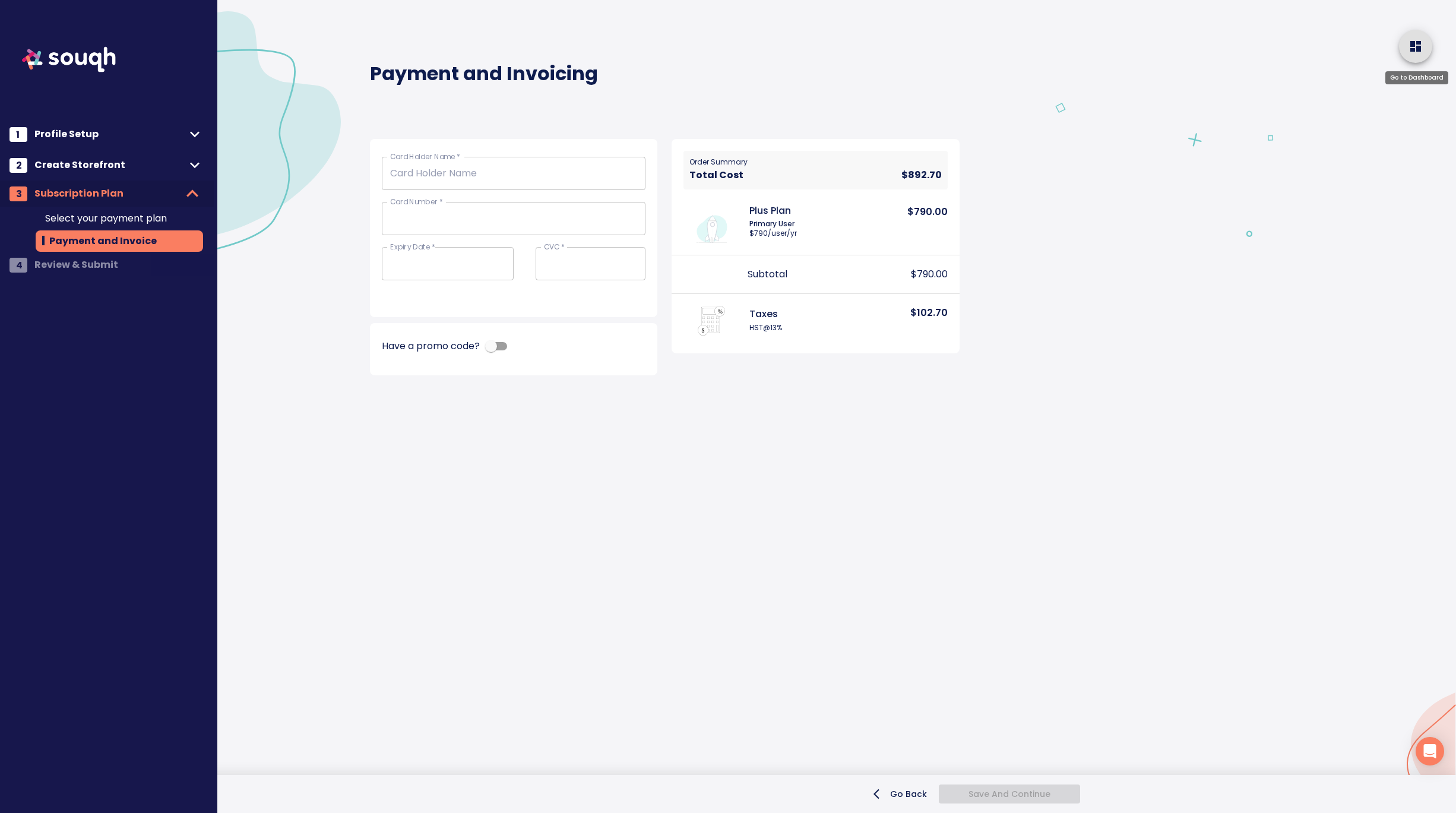
click at [1421, 48] on icon "home" at bounding box center [1415, 46] width 14 height 14
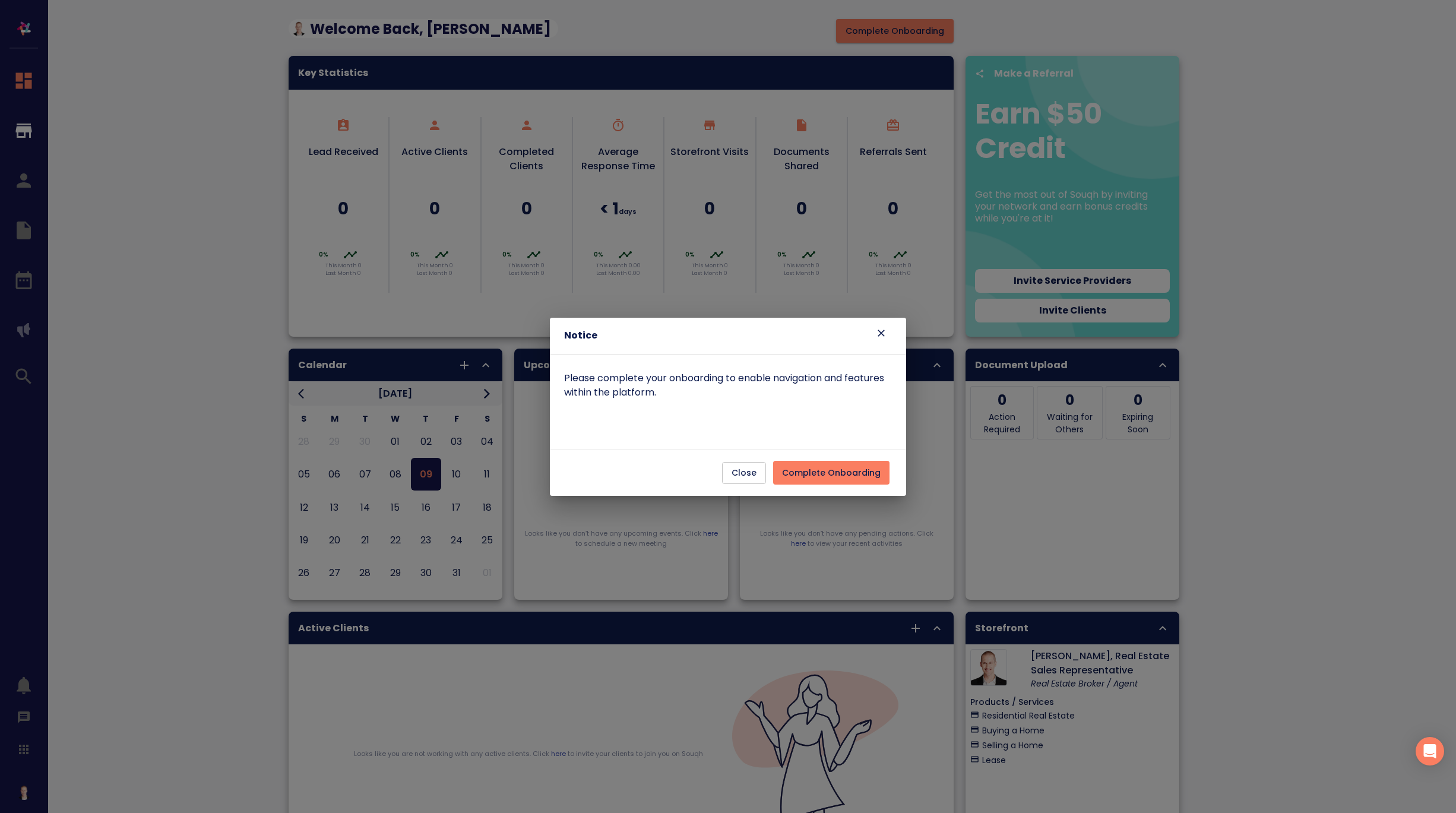
click at [753, 474] on span "Close" at bounding box center [744, 473] width 25 height 15
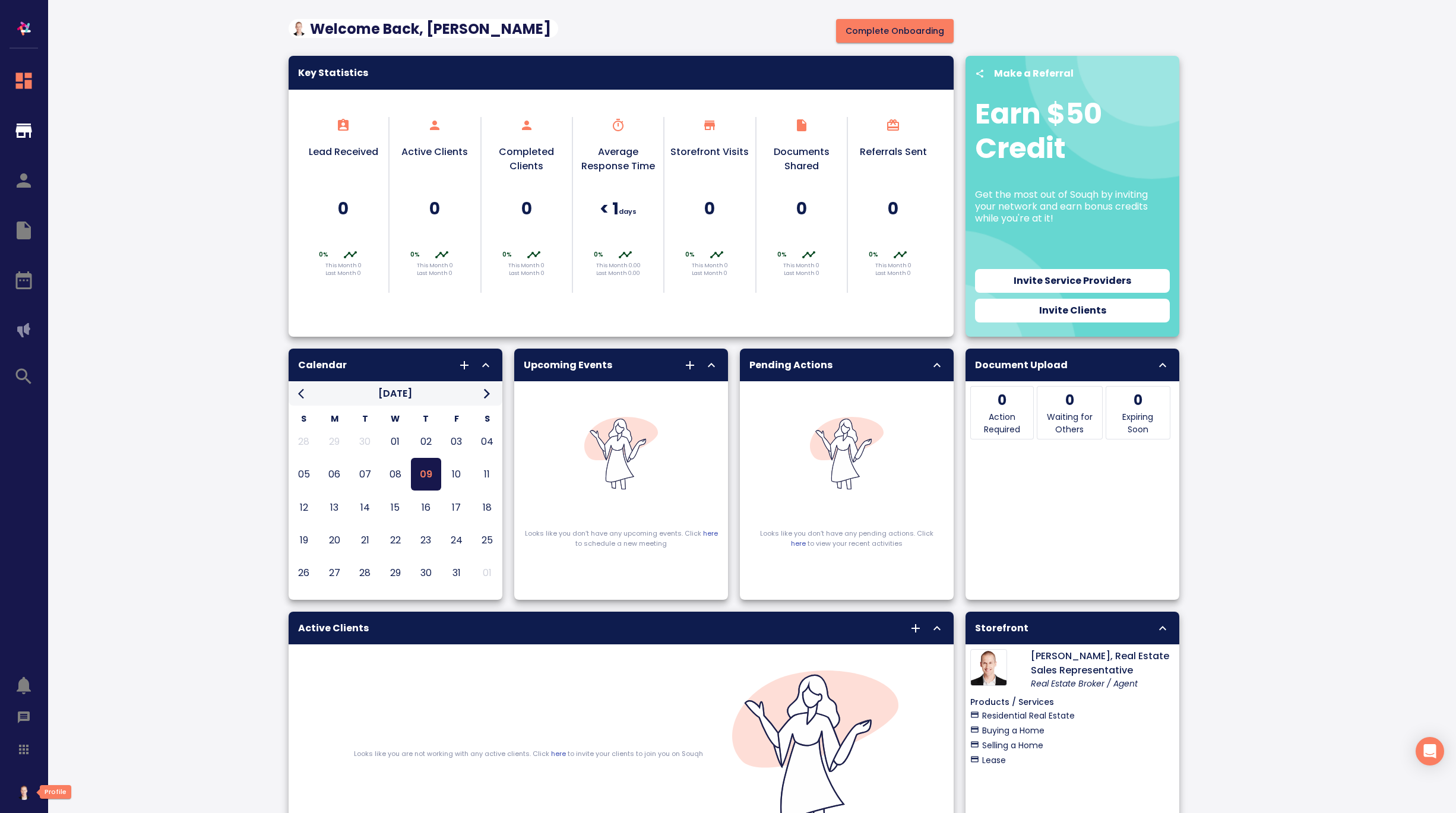
click at [25, 794] on img "button" at bounding box center [23, 792] width 15 height 15
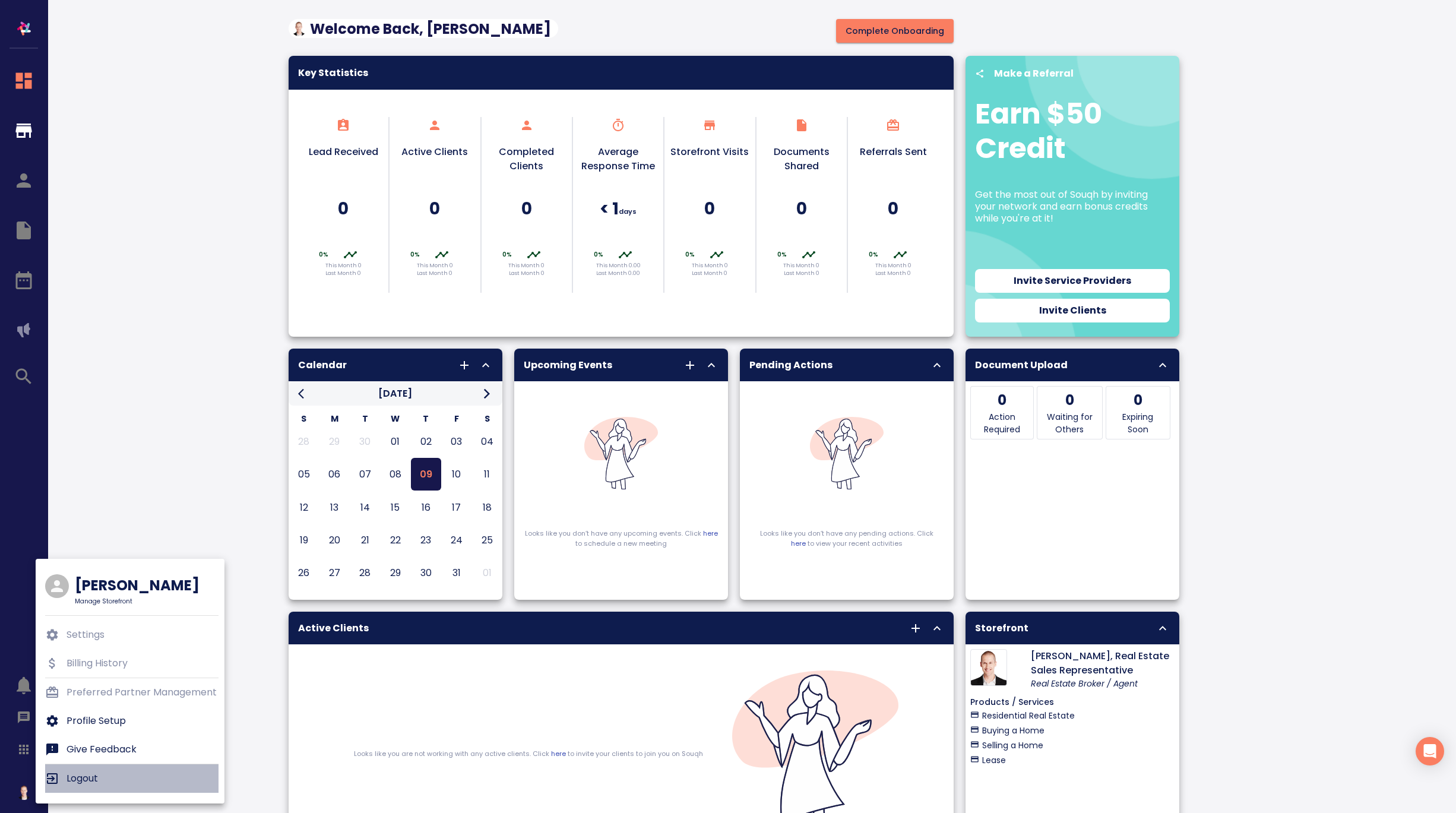
click at [87, 778] on p "Logout" at bounding box center [82, 778] width 31 height 14
